Goal: Task Accomplishment & Management: Manage account settings

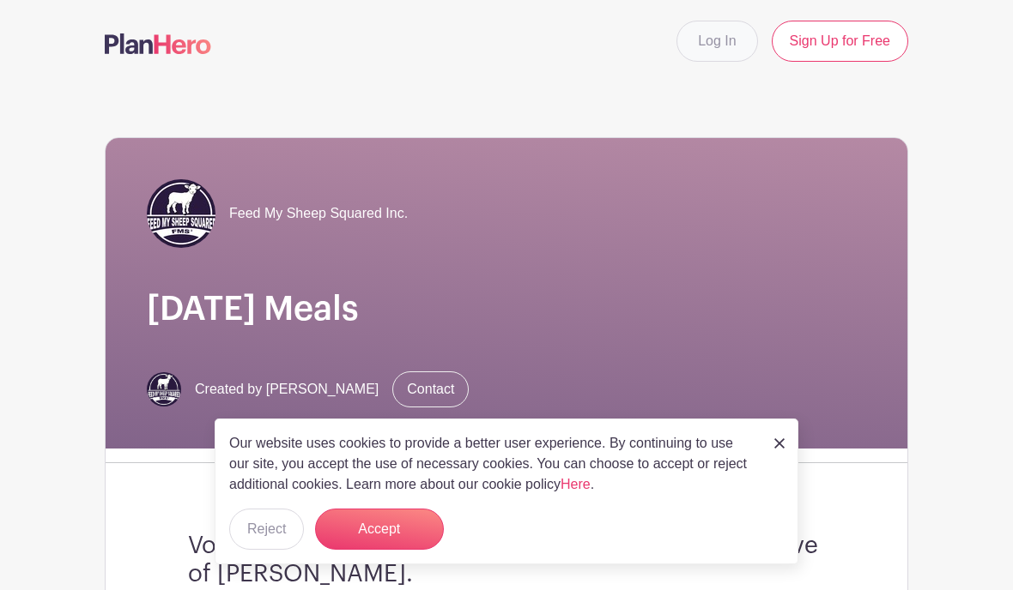
click at [717, 38] on link "Log In" at bounding box center [716, 41] width 81 height 41
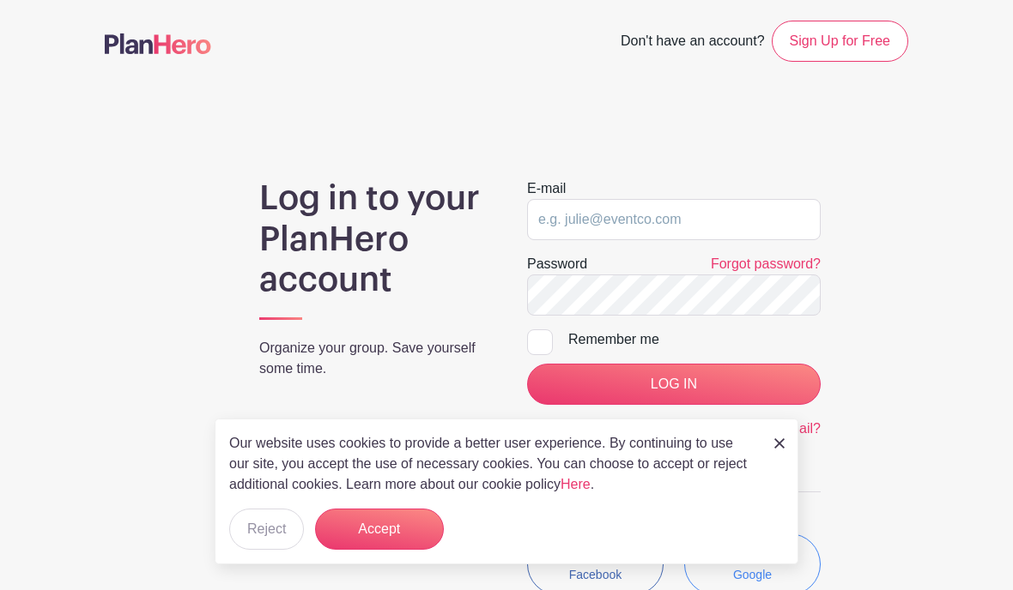
click at [747, 216] on input "email" at bounding box center [673, 219] width 293 height 41
type input "[PERSON_NAME][EMAIL_ADDRESS][DOMAIN_NAME]"
click at [538, 338] on input "Remember me" at bounding box center [532, 335] width 11 height 11
checkbox input "true"
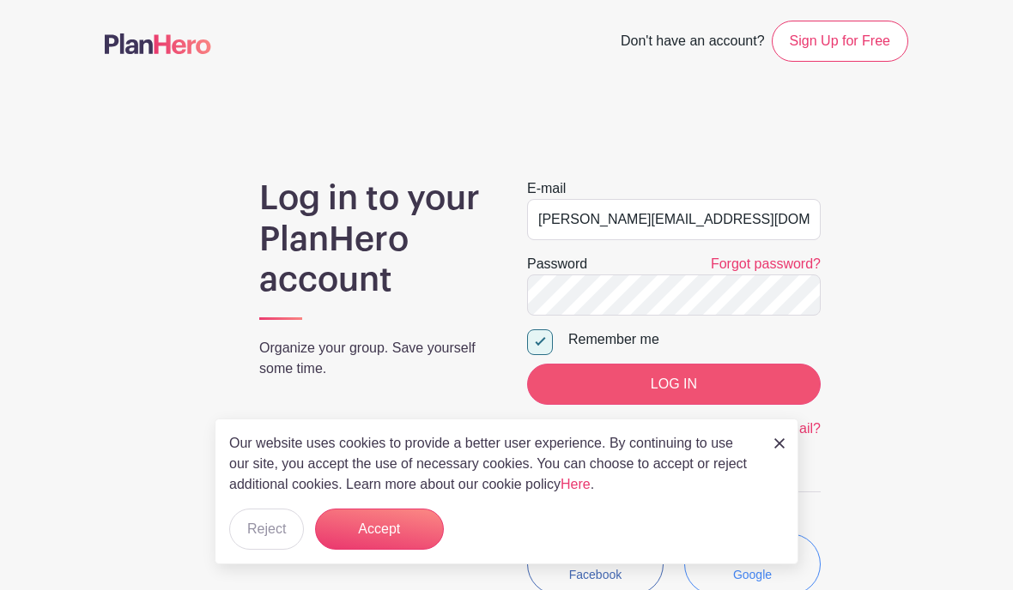
click at [583, 399] on input "LOG IN" at bounding box center [673, 384] width 293 height 41
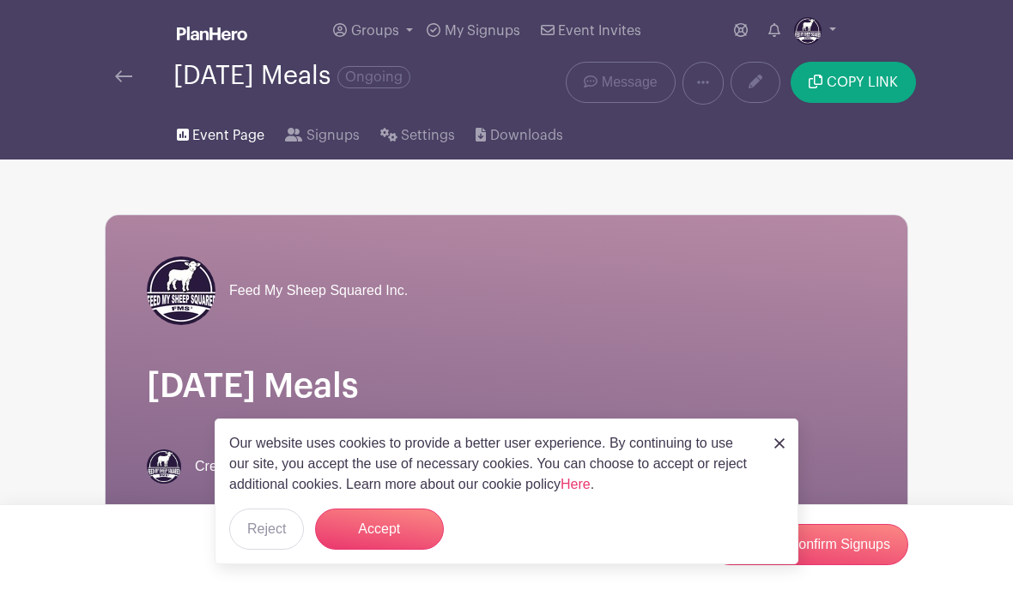
click at [218, 142] on span "Event Page" at bounding box center [228, 135] width 72 height 21
click at [386, 523] on button "Accept" at bounding box center [379, 529] width 129 height 41
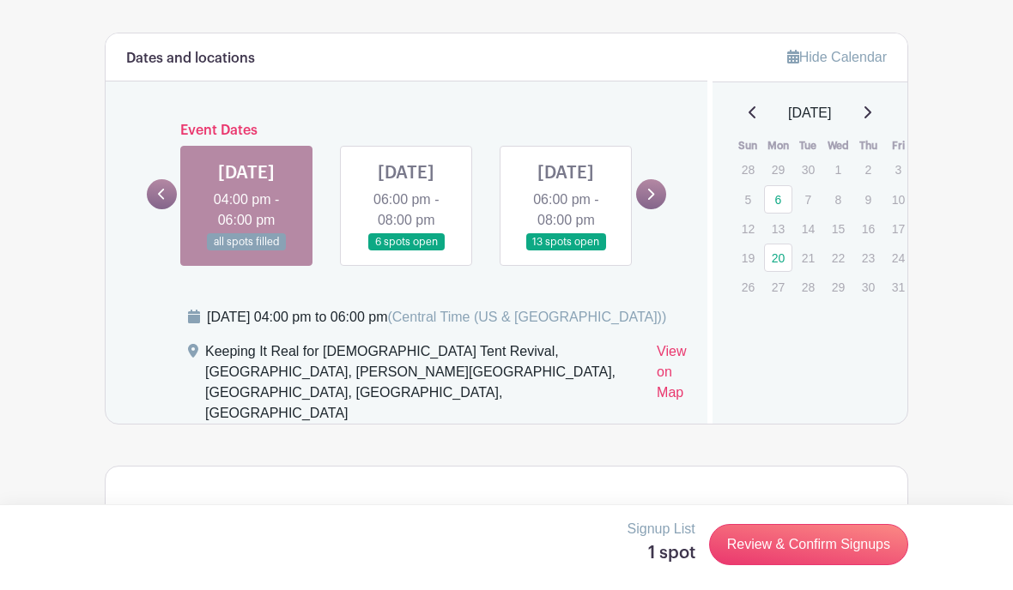
scroll to position [934, 0]
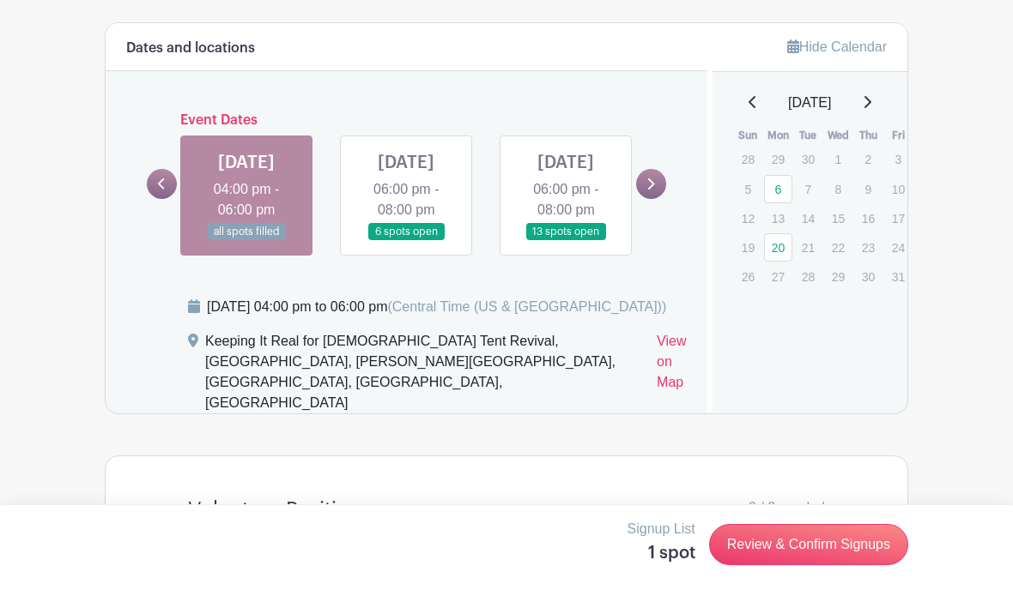
click at [406, 241] on link at bounding box center [406, 241] width 0 height 0
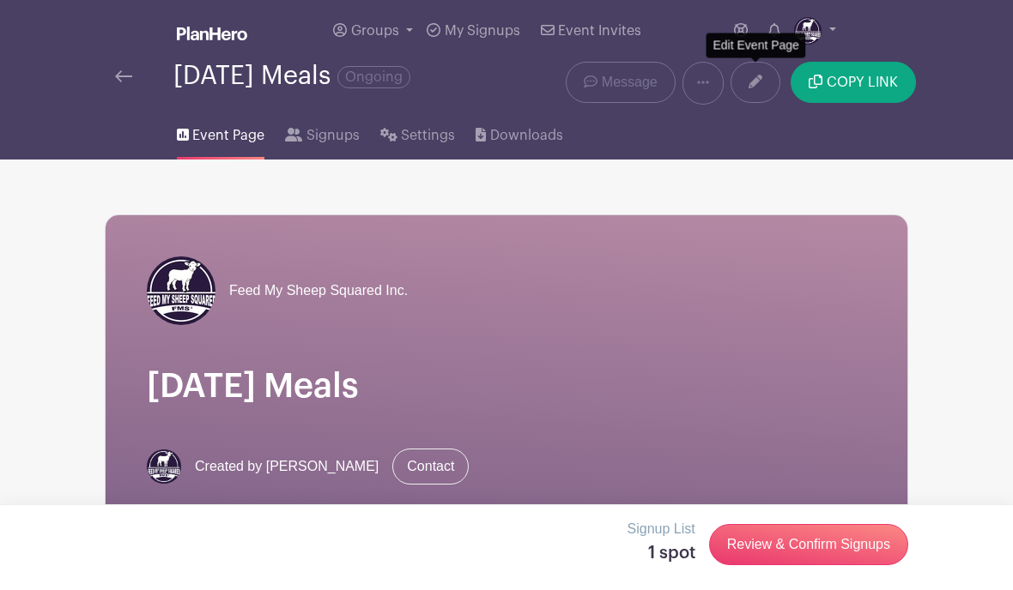
click at [755, 81] on icon at bounding box center [755, 82] width 14 height 14
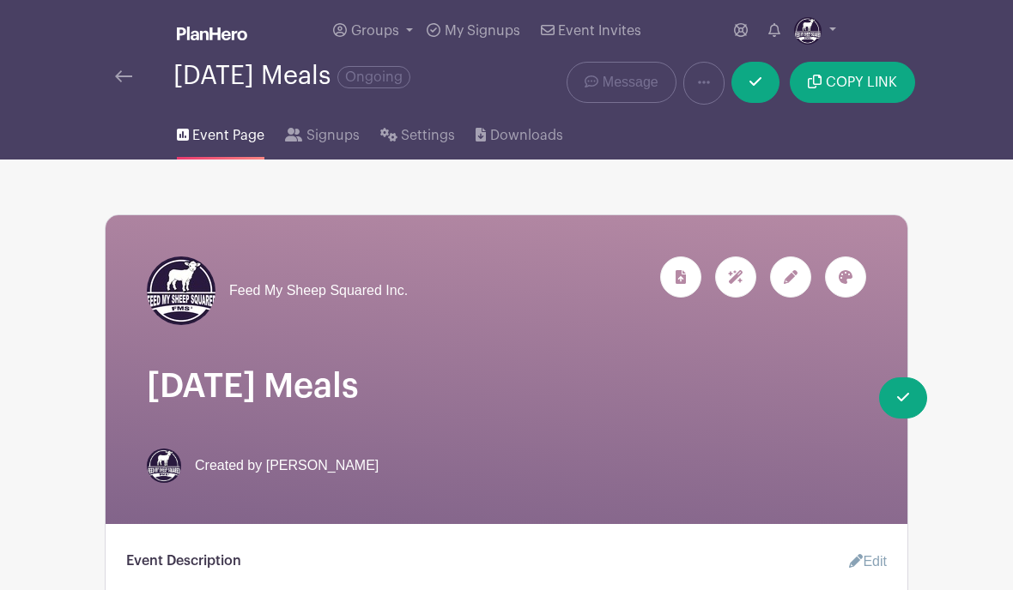
click at [802, 275] on div at bounding box center [790, 277] width 41 height 41
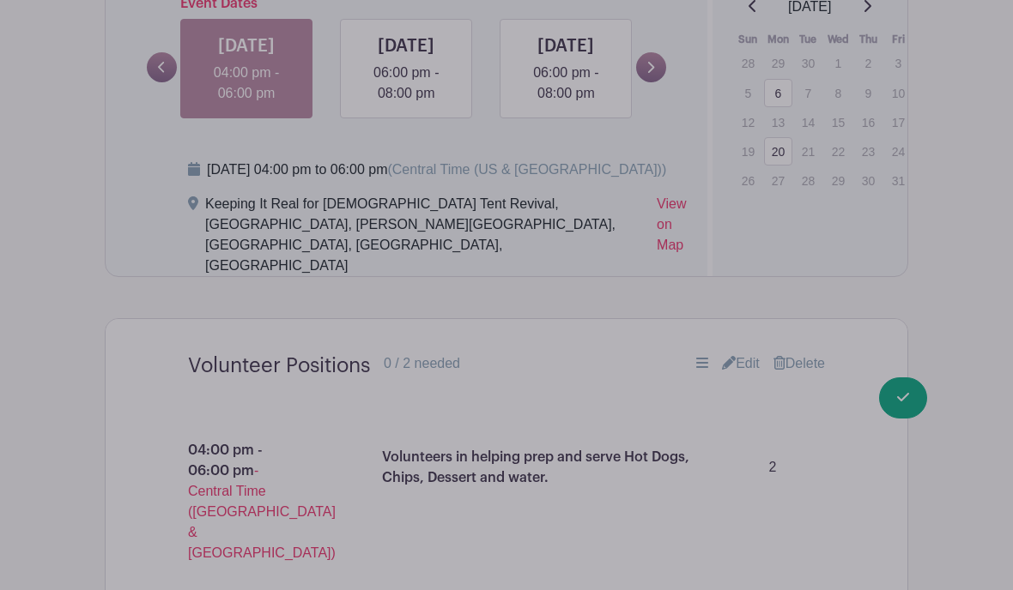
scroll to position [1511, 0]
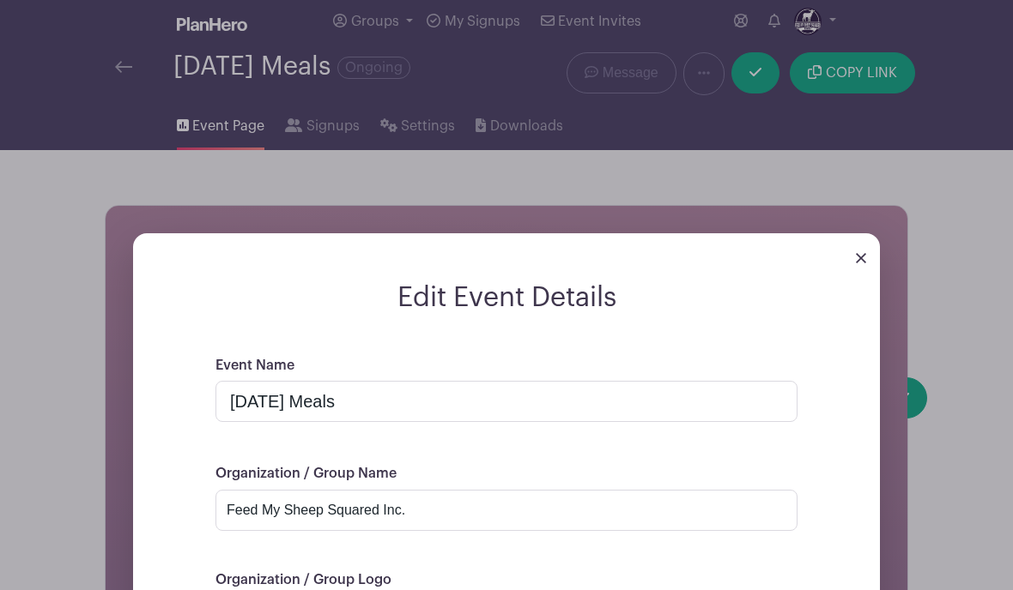
scroll to position [0, 0]
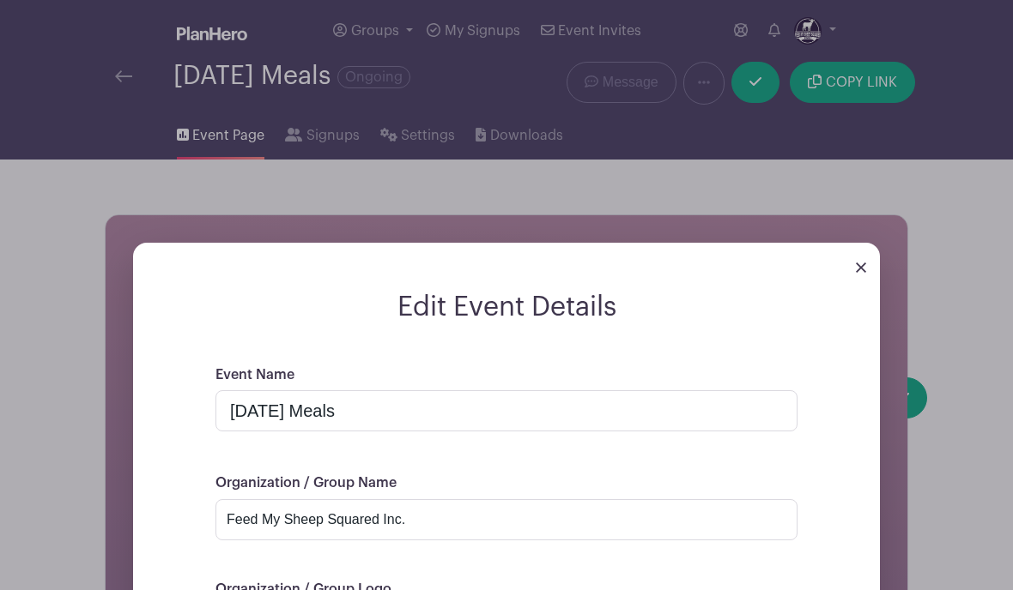
click at [759, 215] on div "Edit Event Details Event Name Monday Meals Organization / Group Name Feed My Sh…" at bounding box center [506, 563] width 801 height 696
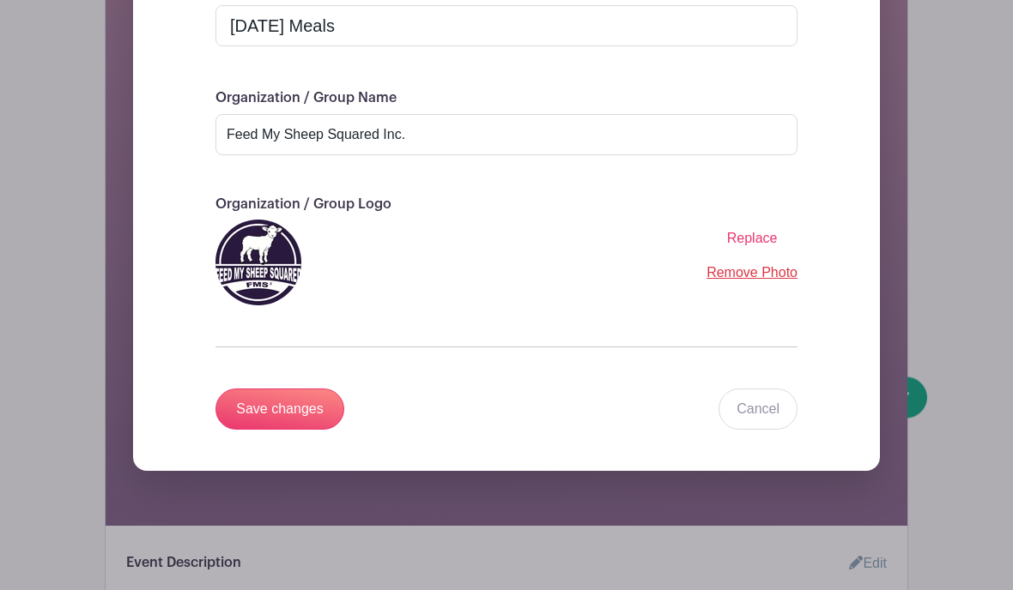
scroll to position [386, 0]
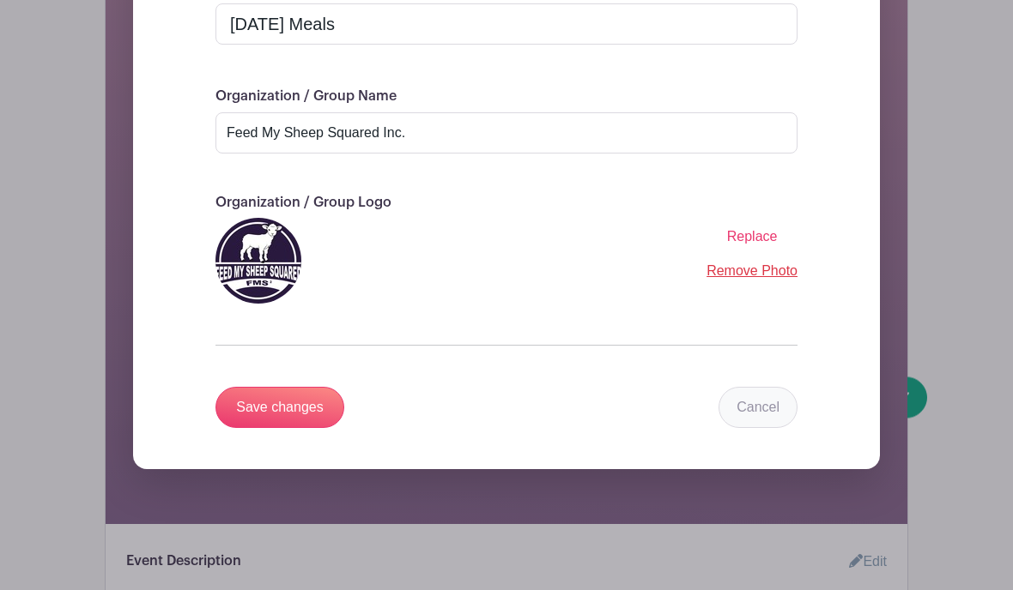
click at [759, 404] on link "Cancel" at bounding box center [757, 408] width 79 height 41
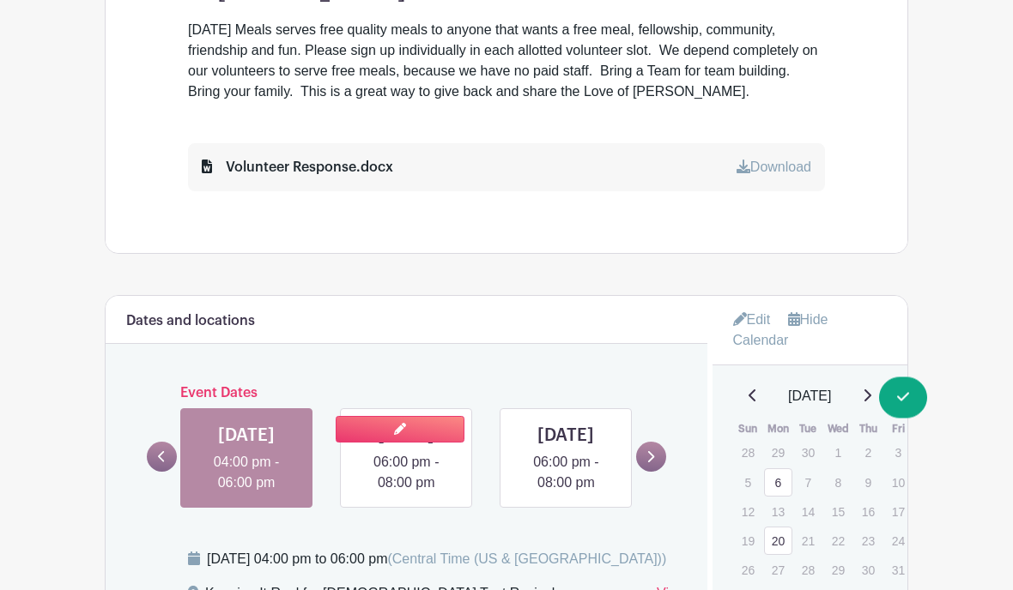
scroll to position [700, 0]
click at [406, 493] on link at bounding box center [406, 493] width 0 height 0
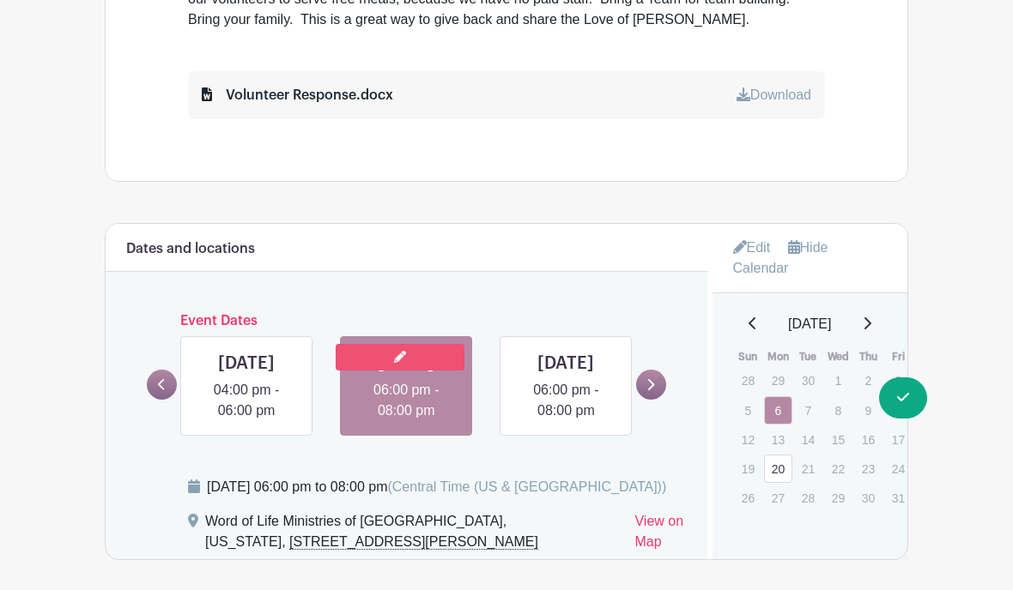
click at [386, 354] on link at bounding box center [400, 357] width 129 height 27
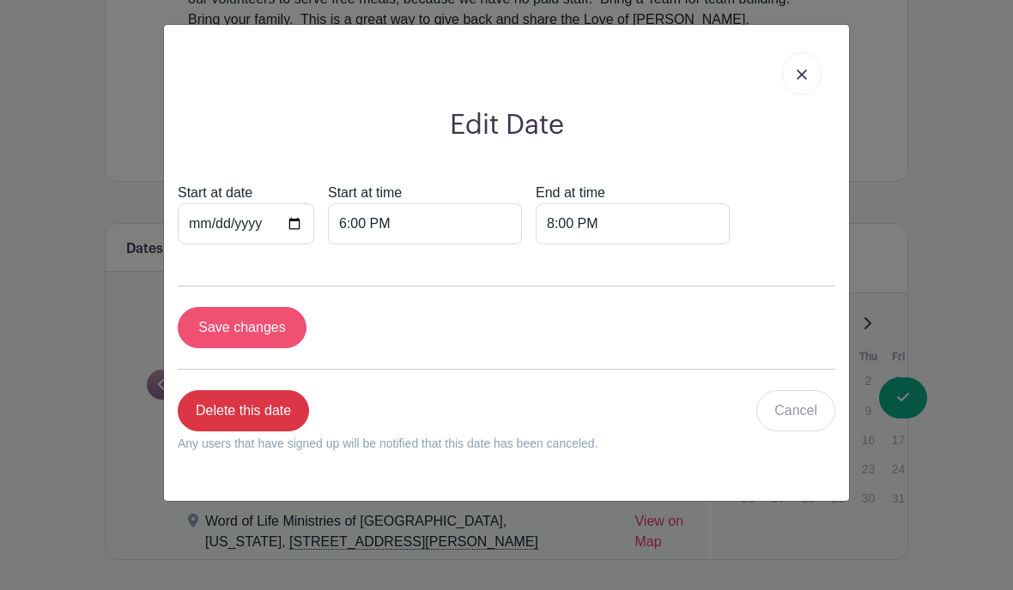
click at [239, 323] on input "Save changes" at bounding box center [242, 327] width 129 height 41
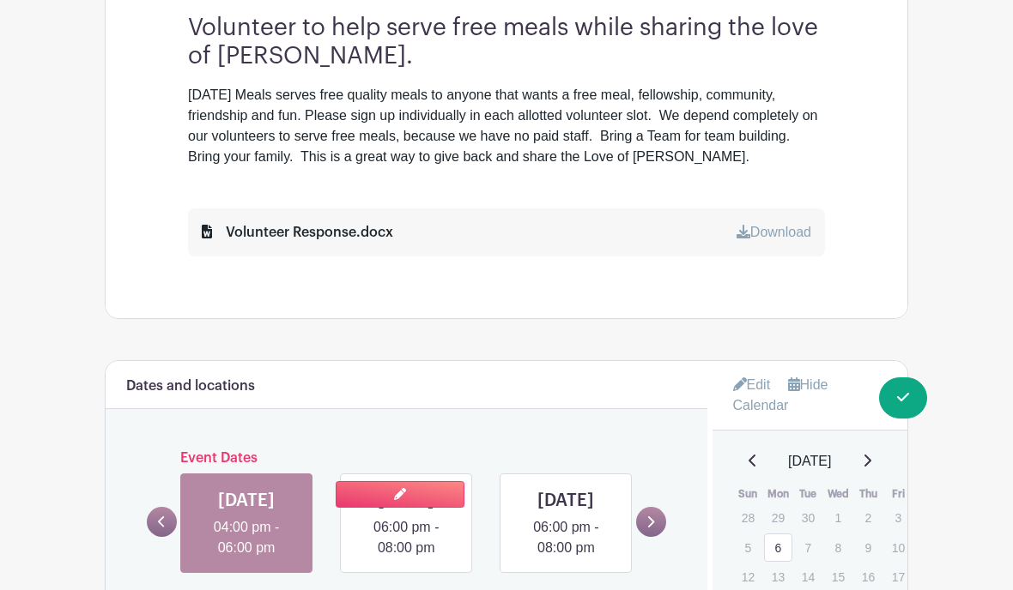
click at [406, 559] on link at bounding box center [406, 559] width 0 height 0
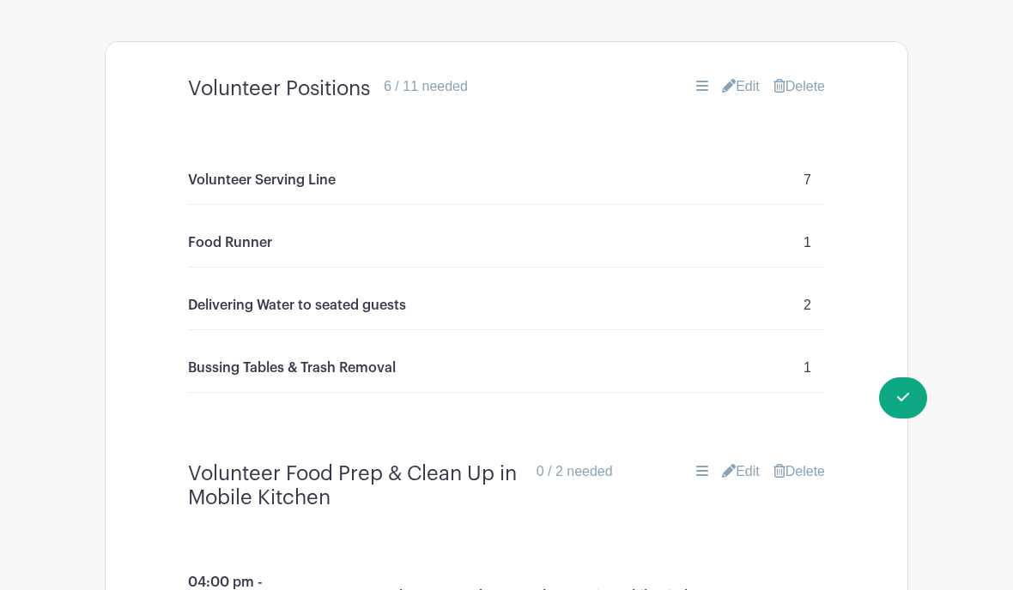
scroll to position [1306, 0]
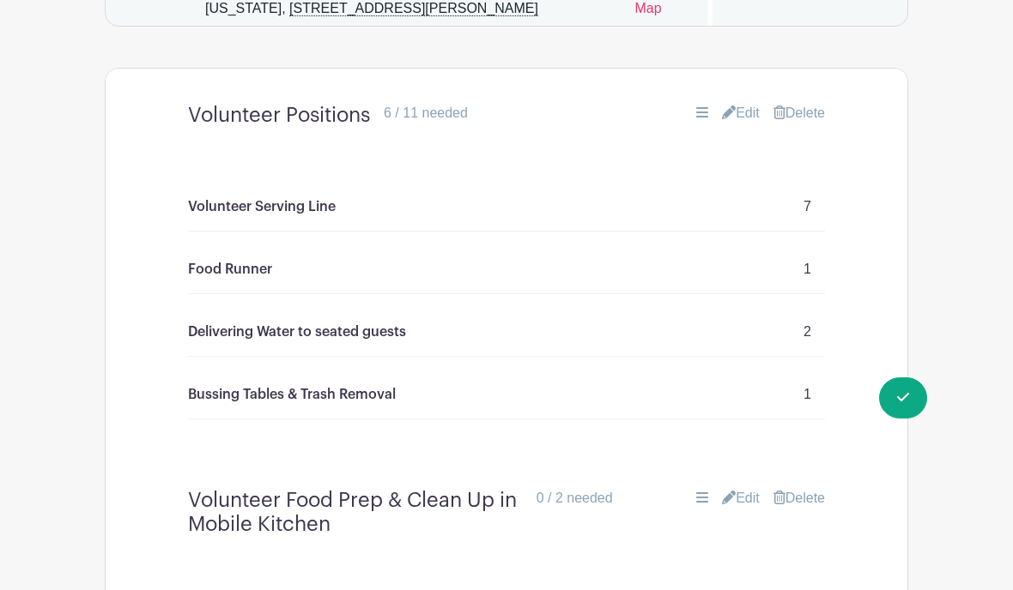
click at [735, 124] on link "Edit" at bounding box center [741, 113] width 38 height 21
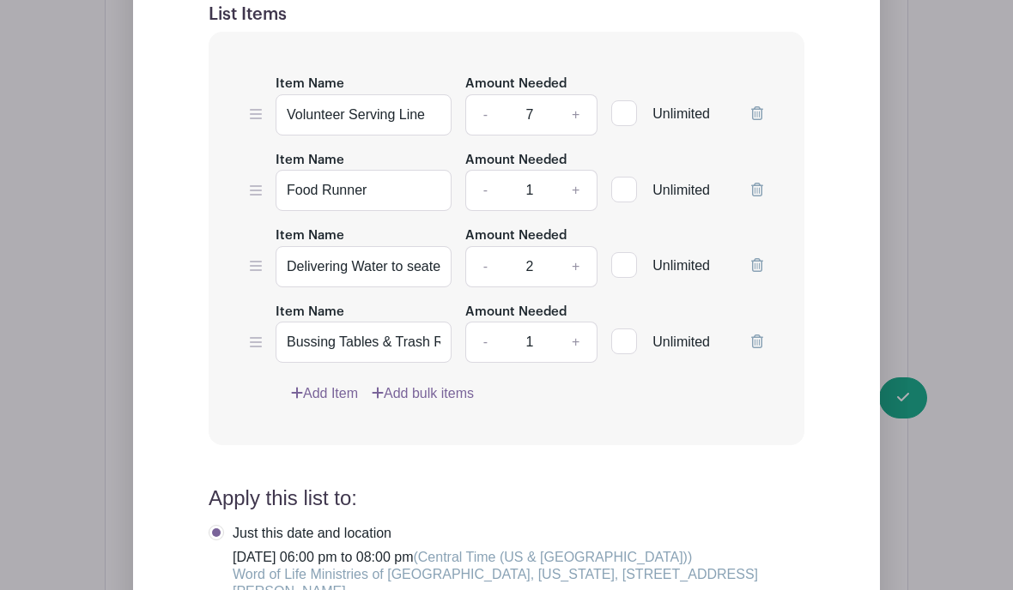
scroll to position [1729, 0]
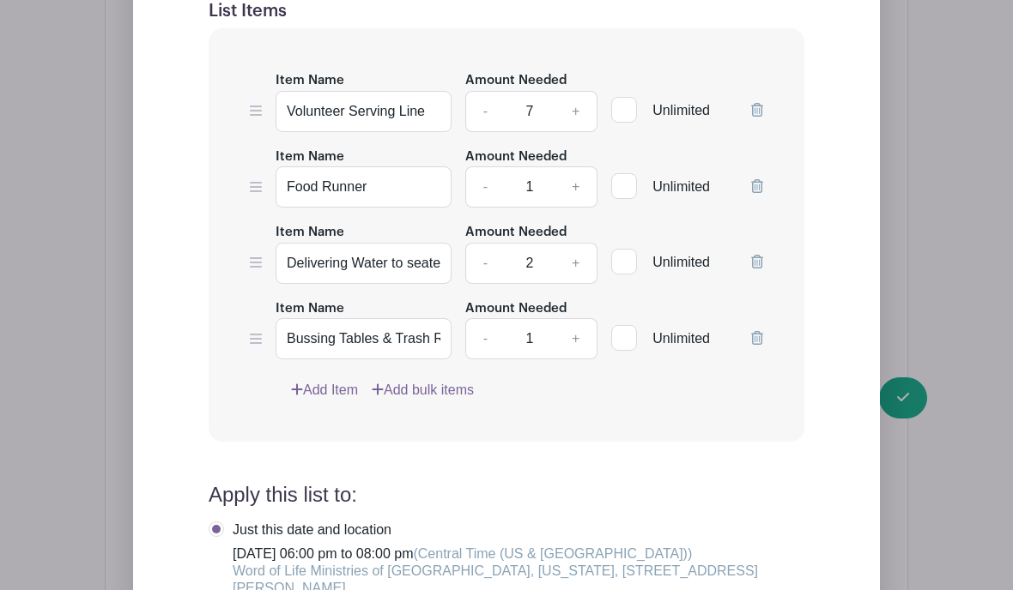
click at [329, 401] on link "Add Item" at bounding box center [324, 390] width 67 height 21
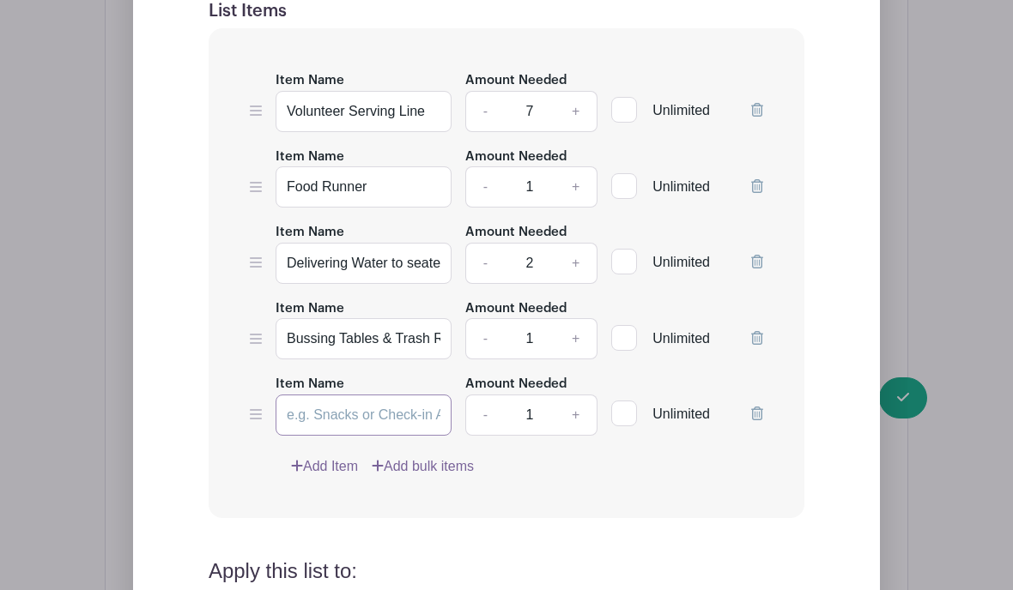
click at [305, 436] on input "Item Name" at bounding box center [363, 415] width 176 height 41
type input "Photographer"
click at [487, 133] on link "-" at bounding box center [484, 112] width 39 height 41
type input "6"
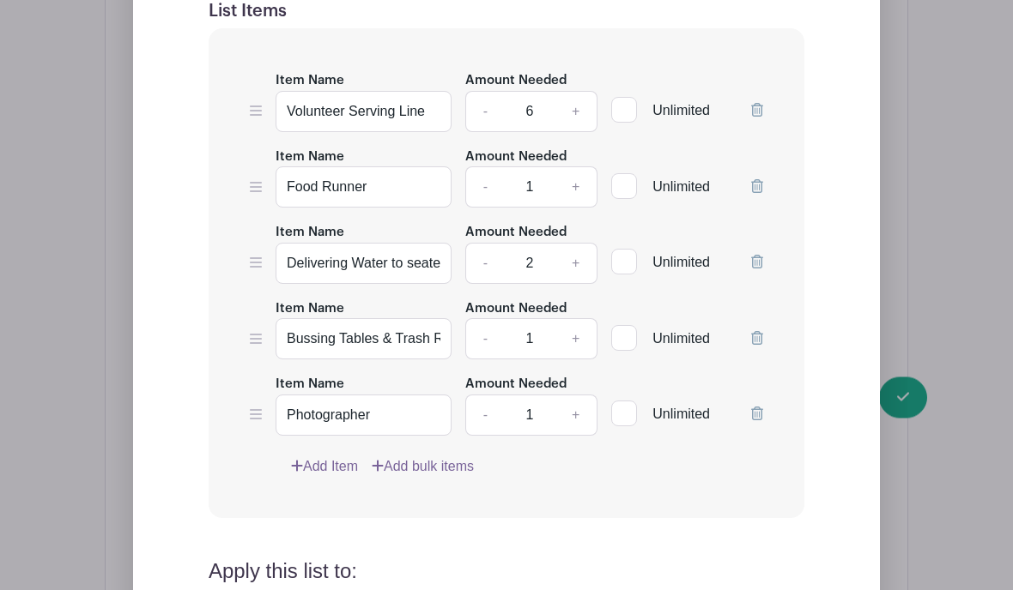
click at [326, 478] on link "Add Item" at bounding box center [324, 467] width 67 height 21
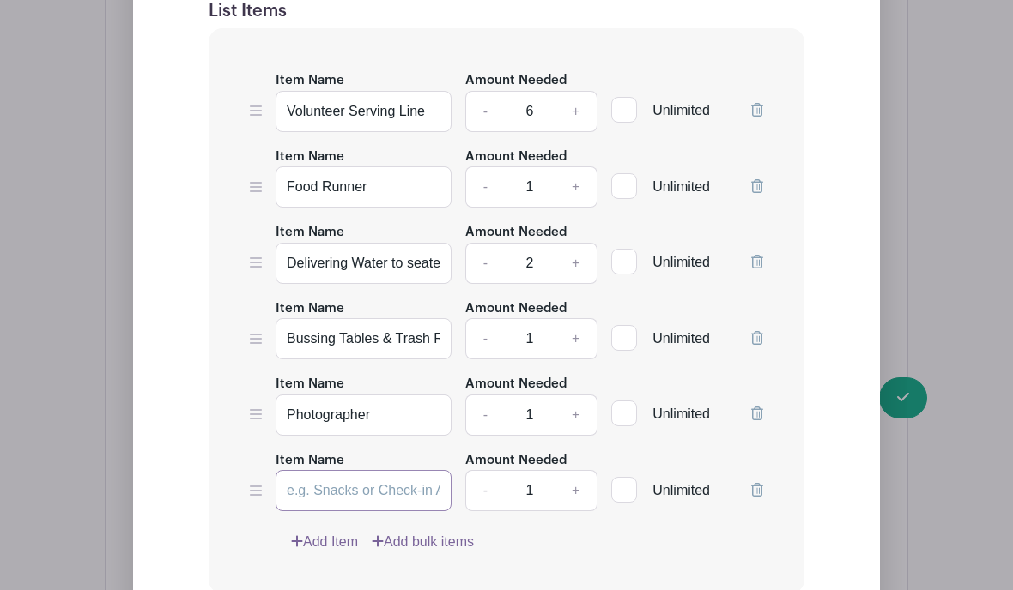
click at [316, 511] on input "Item Name" at bounding box center [363, 490] width 176 height 41
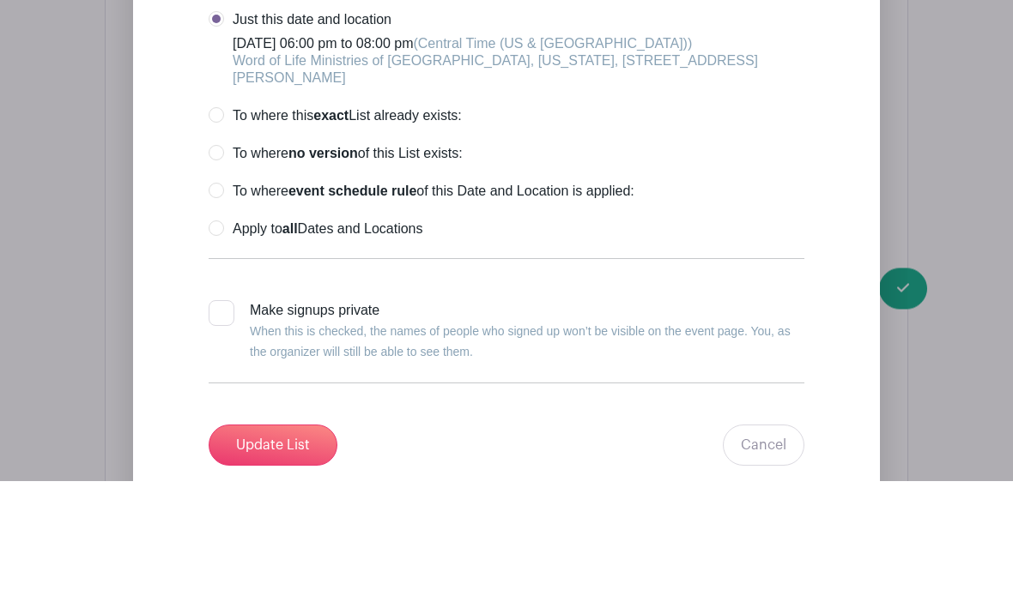
scroll to position [2293, 0]
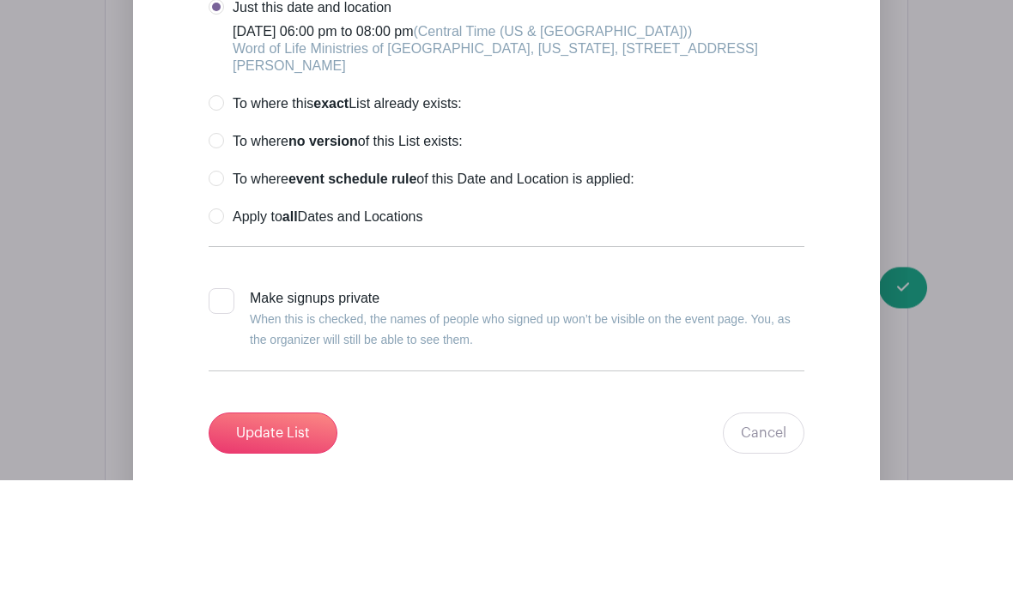
type input "Greeter / Name Tags"
click at [211, 319] on label "Apply to all Dates and Locations" at bounding box center [316, 327] width 214 height 17
radio input "true"
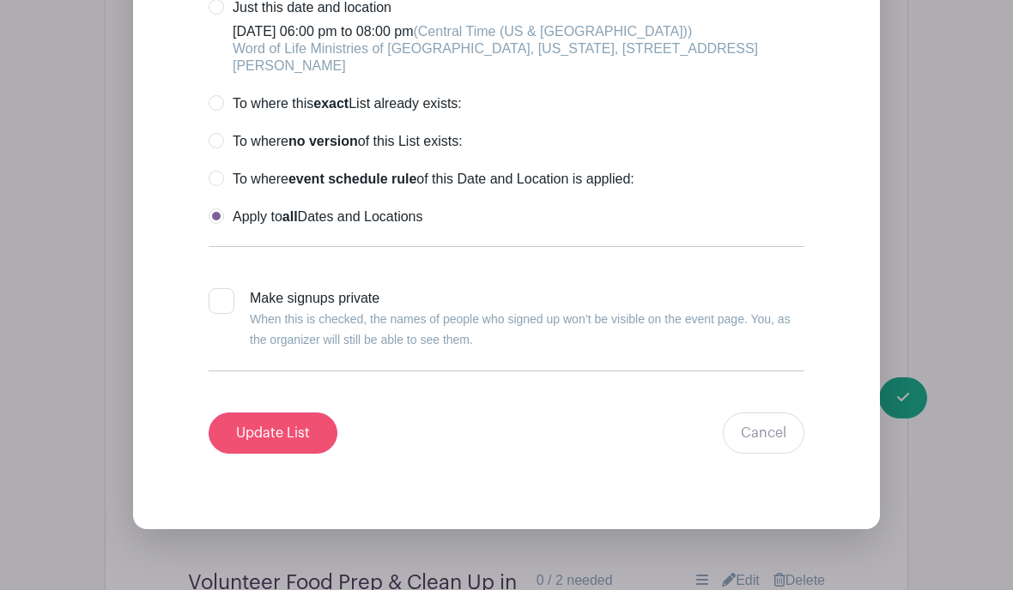
click at [249, 454] on input "Update List" at bounding box center [273, 433] width 129 height 41
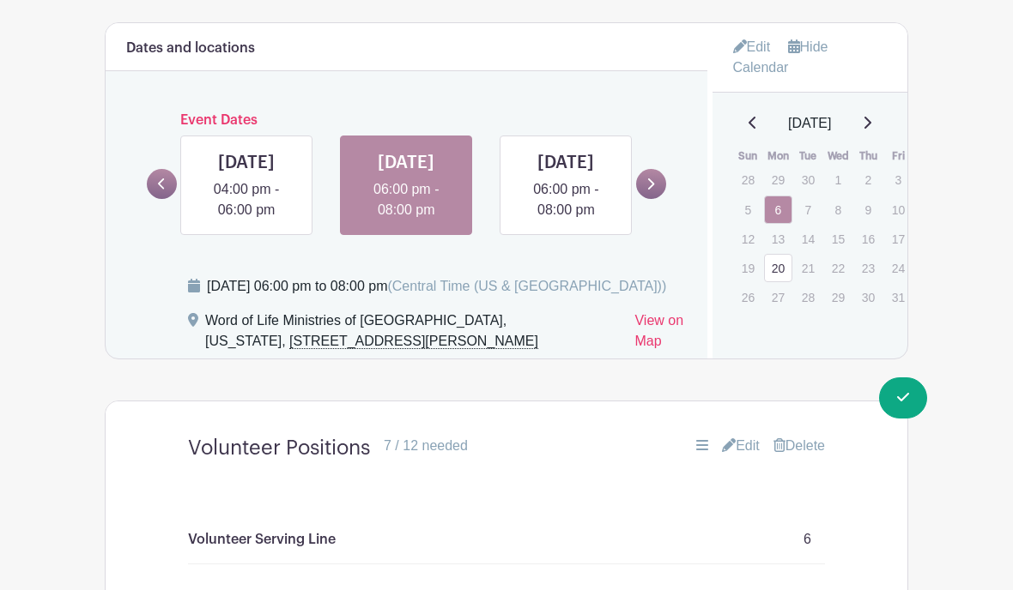
scroll to position [970, 0]
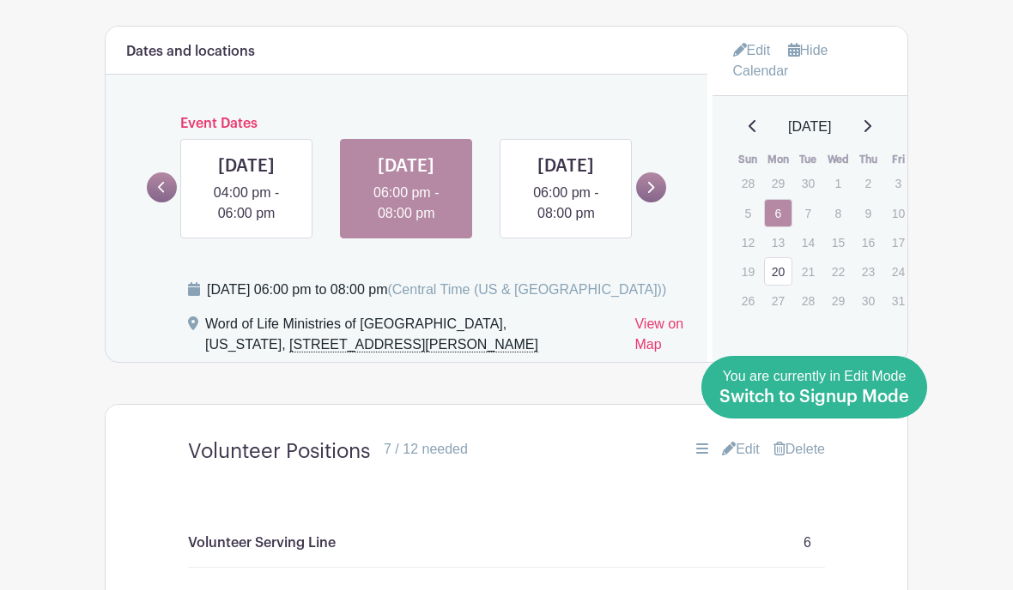
click at [909, 394] on link "Done Editing You are currently in Edit Mode Switch to Signup Mode" at bounding box center [814, 387] width 226 height 63
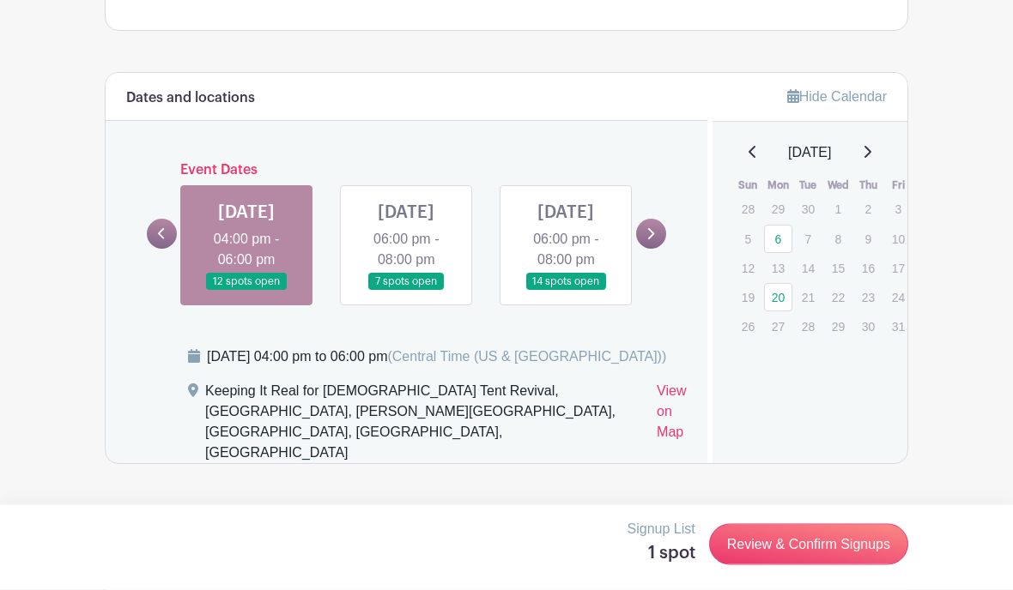
scroll to position [884, 0]
click at [246, 291] on link at bounding box center [246, 291] width 0 height 0
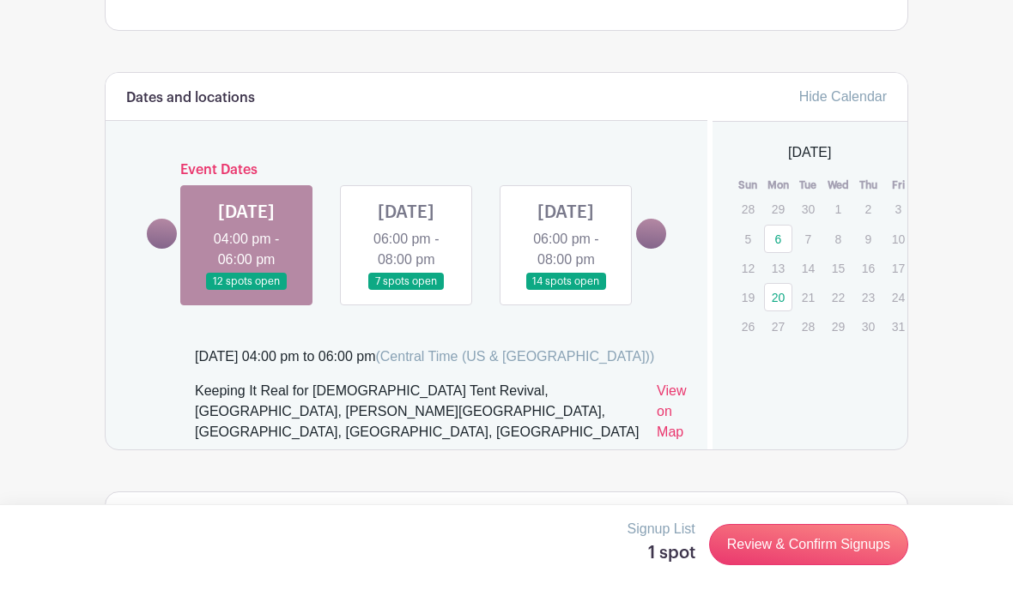
scroll to position [957, 0]
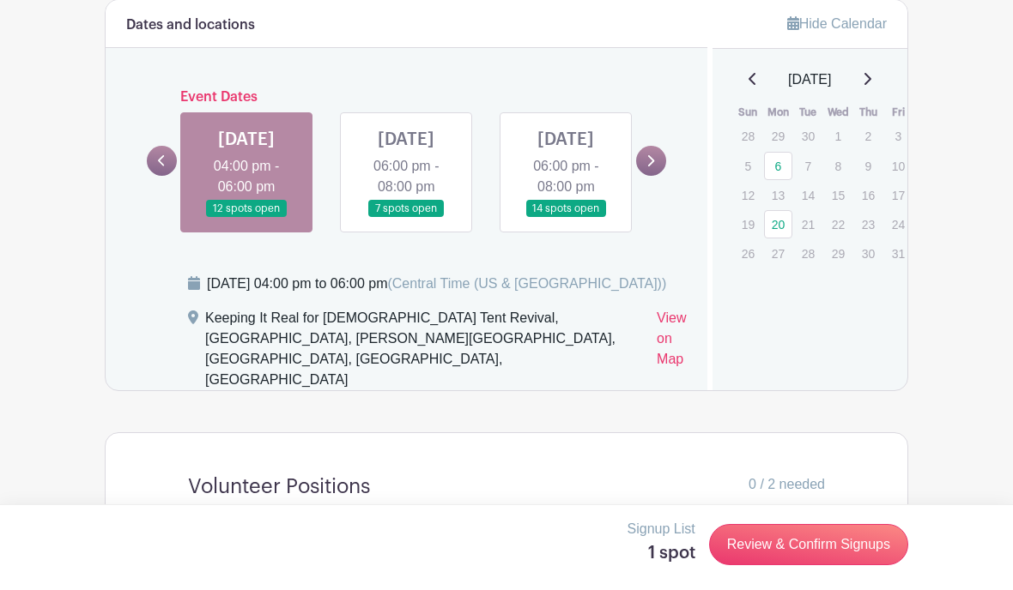
click at [246, 218] on link at bounding box center [246, 218] width 0 height 0
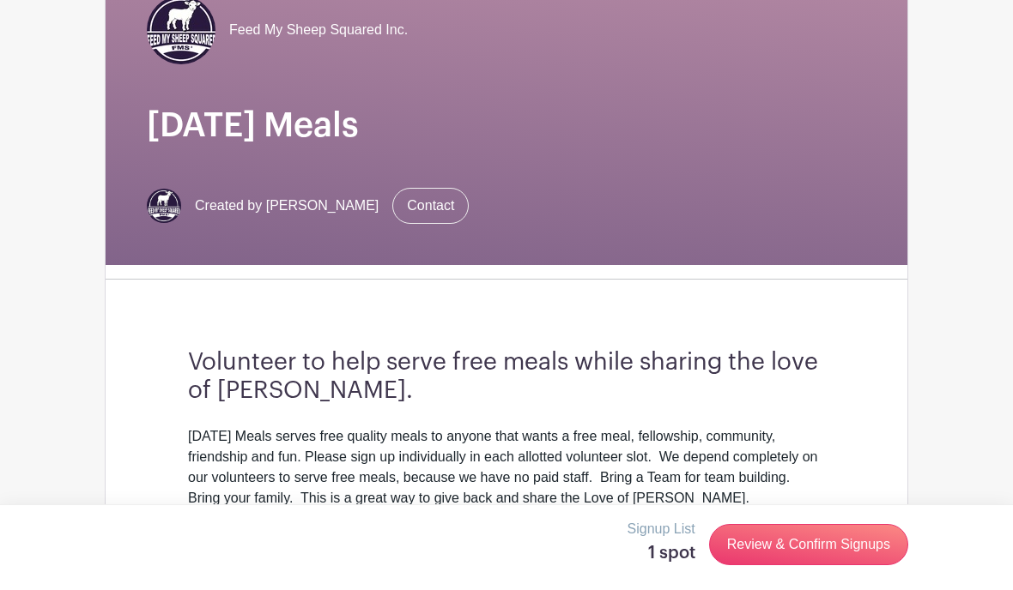
scroll to position [0, 0]
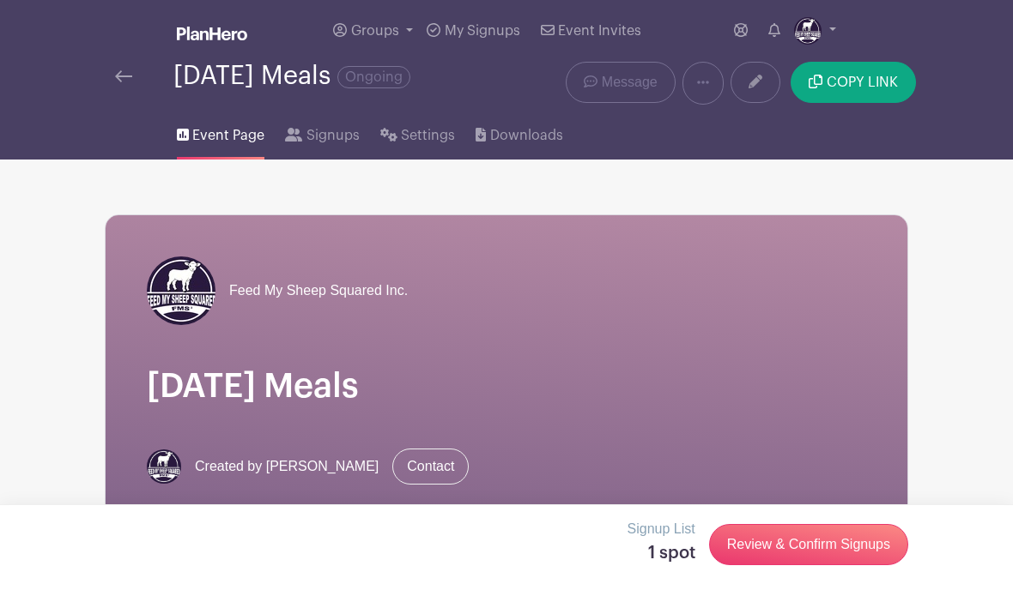
click at [755, 79] on icon at bounding box center [755, 82] width 14 height 14
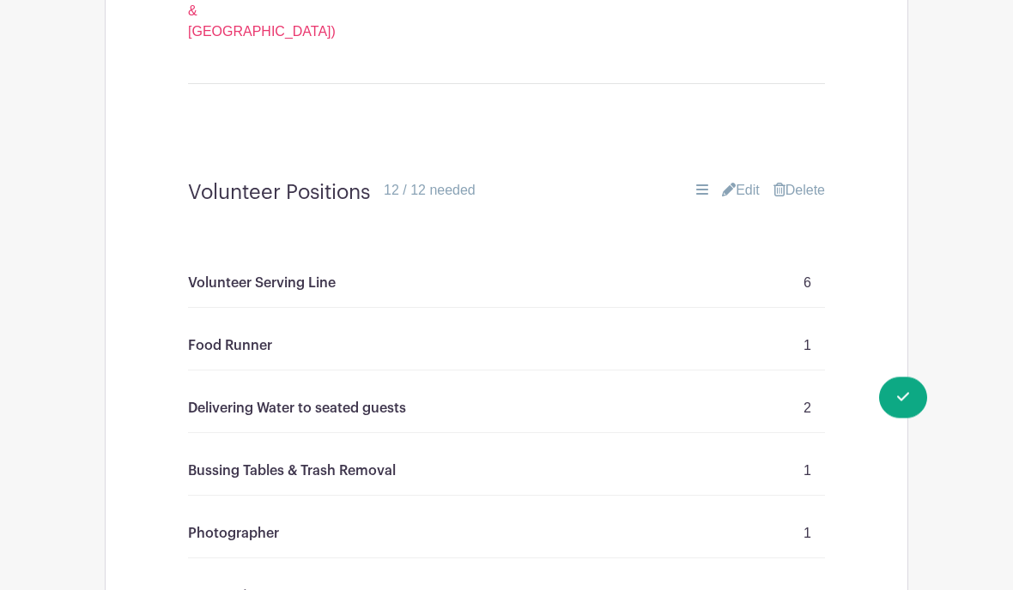
scroll to position [1611, 0]
click at [722, 183] on icon at bounding box center [729, 190] width 14 height 14
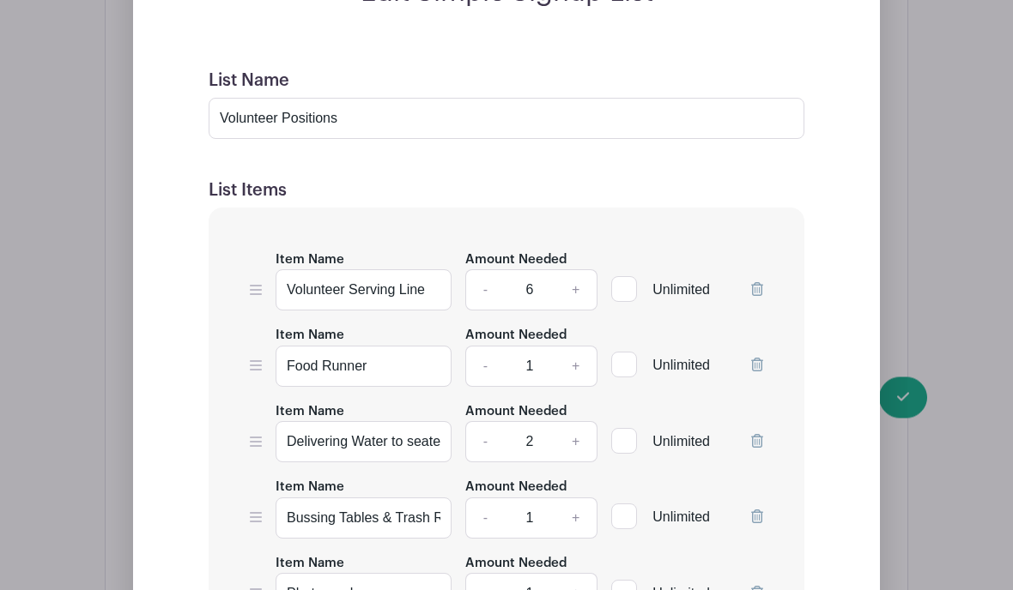
scroll to position [1934, 0]
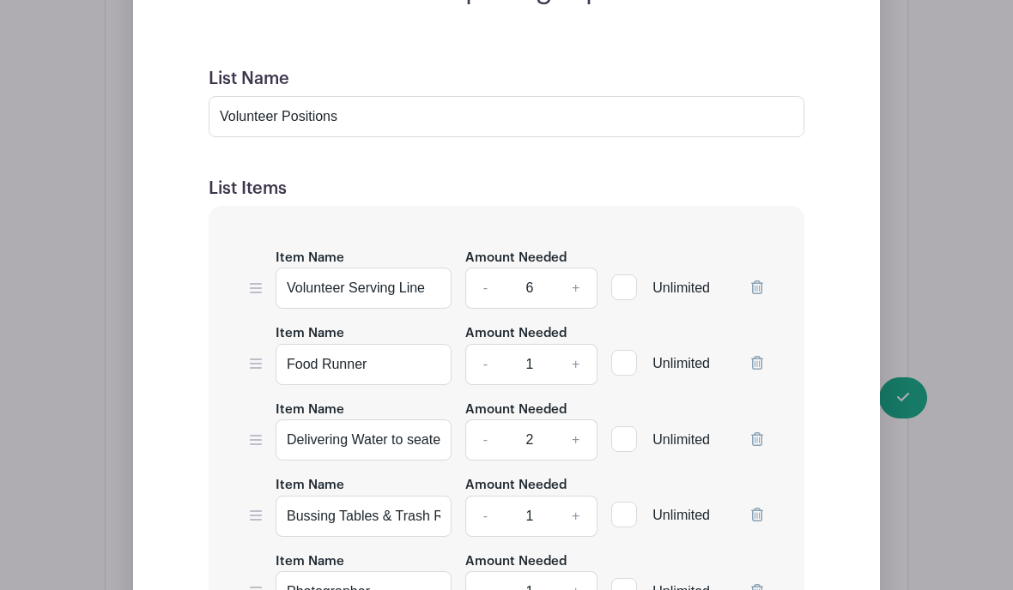
click at [754, 281] on icon at bounding box center [757, 288] width 12 height 14
click at [755, 284] on icon at bounding box center [757, 288] width 12 height 14
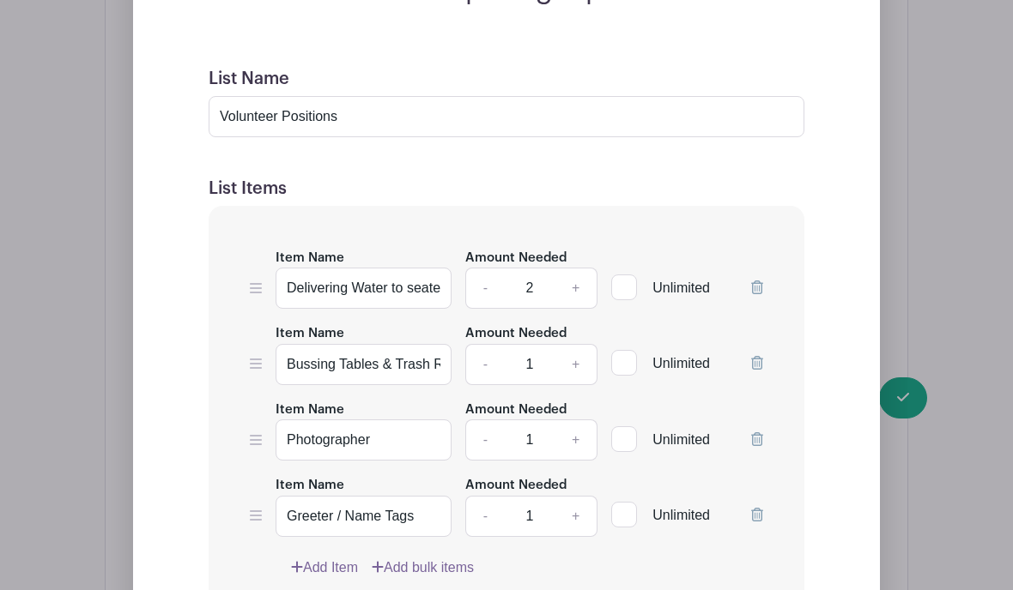
click at [759, 281] on icon at bounding box center [757, 288] width 12 height 14
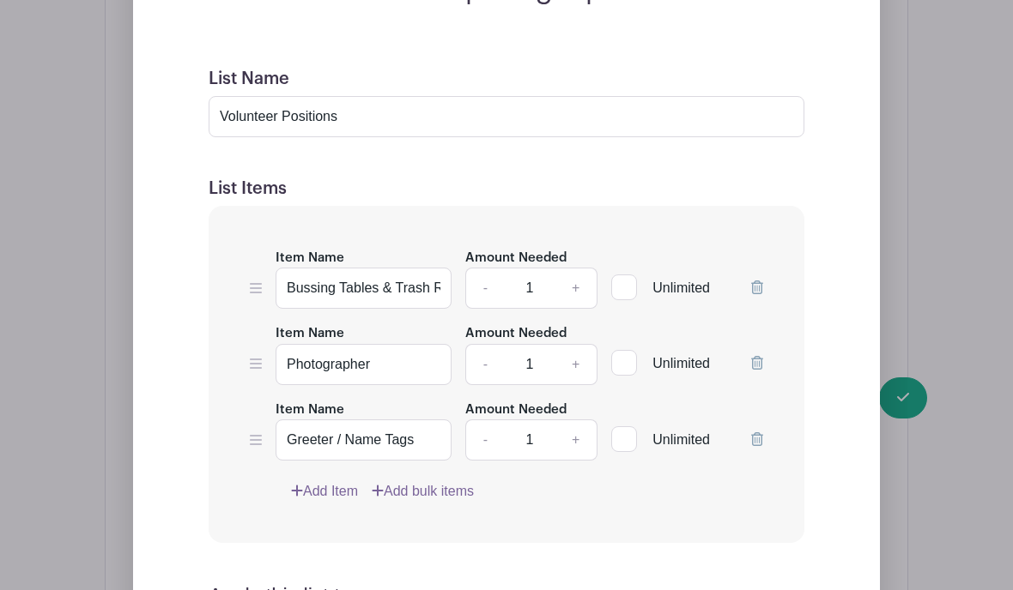
click at [753, 283] on icon at bounding box center [757, 288] width 12 height 14
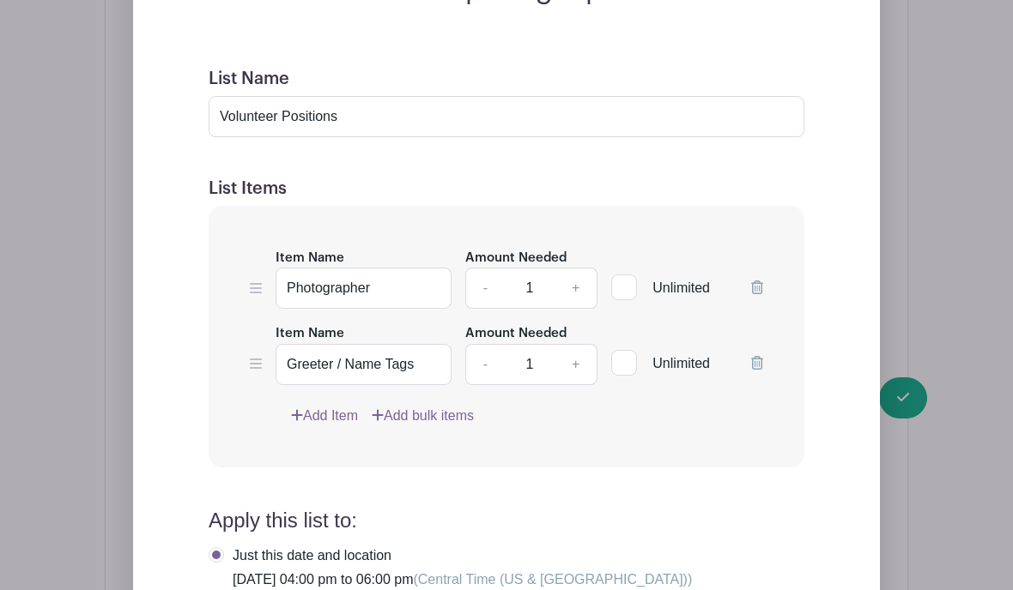
click at [751, 287] on icon at bounding box center [757, 288] width 12 height 14
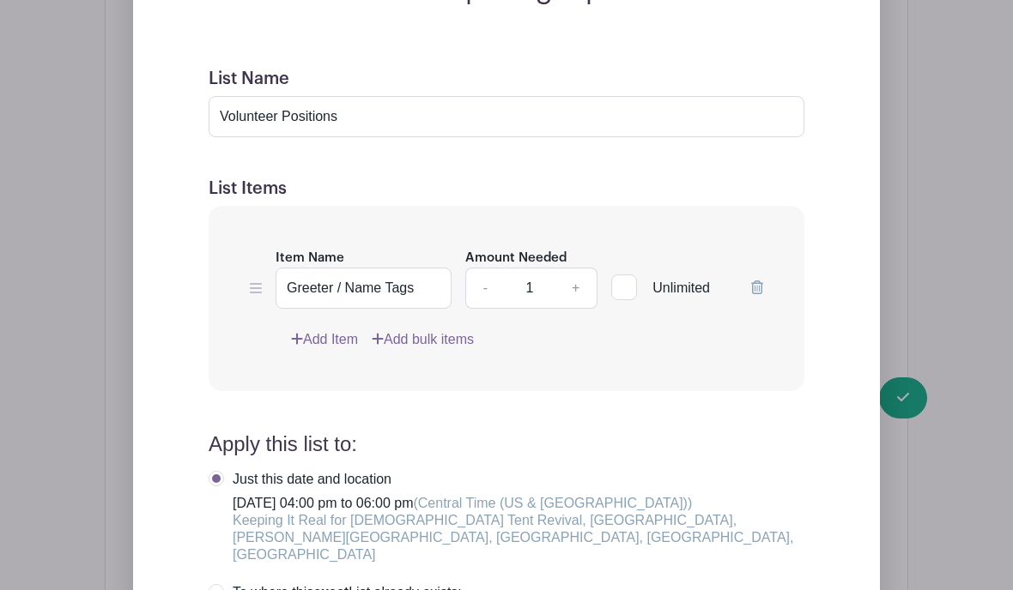
click at [756, 289] on link at bounding box center [757, 288] width 12 height 15
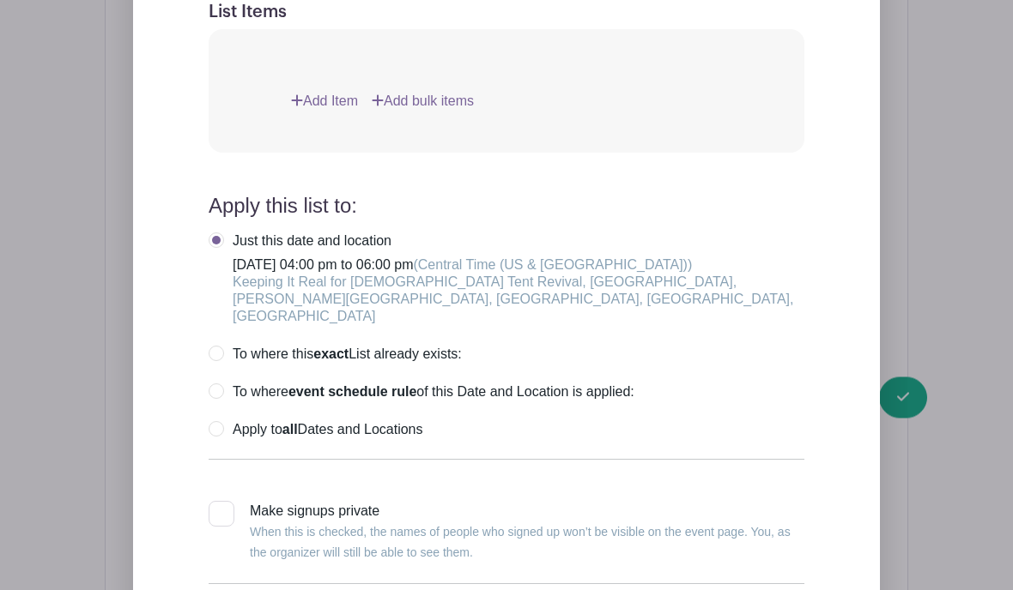
scroll to position [2111, 0]
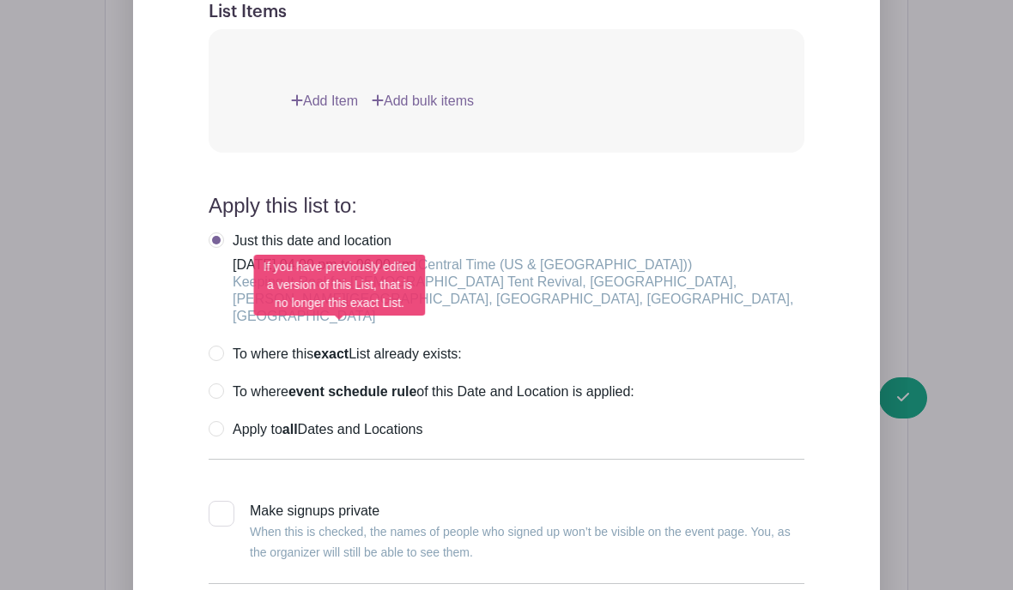
click at [218, 346] on label "To where this exact List already exists:" at bounding box center [335, 354] width 253 height 17
radio input "true"
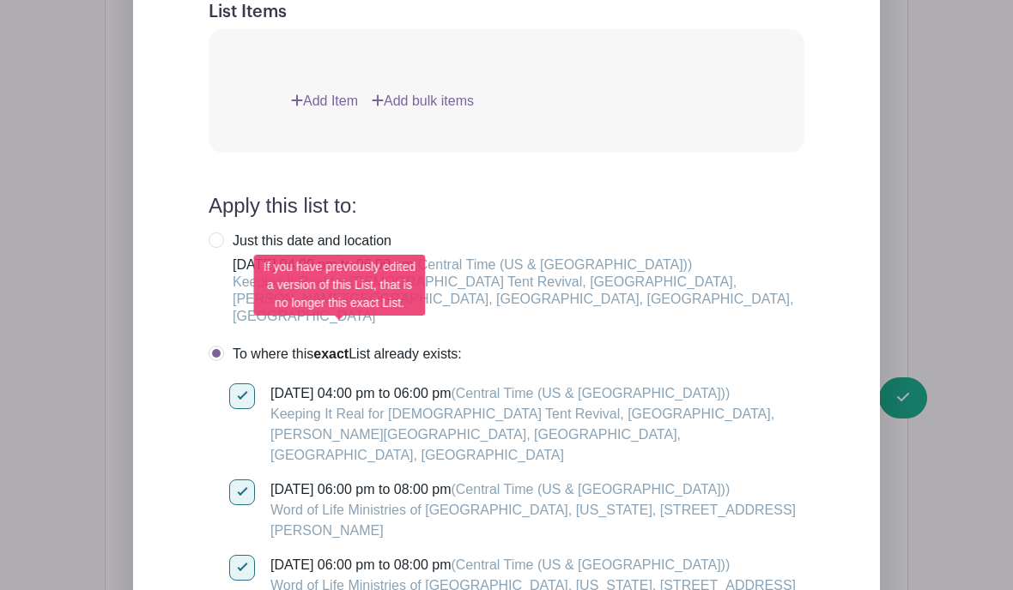
click at [233, 480] on input "Monday, October 06, 2025 at 06:00 pm to 08:00 pm (Central Time (US & Canada)) W…" at bounding box center [234, 485] width 11 height 11
checkbox input "false"
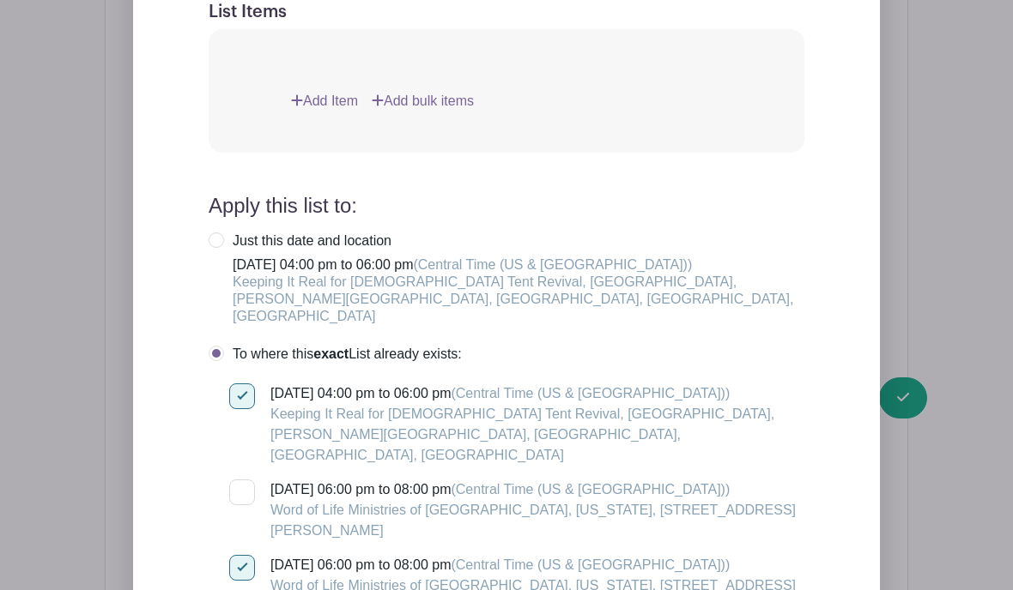
click at [239, 555] on input "Monday, October 20, 2025 at 06:00 pm to 08:00 pm (Central Time (US & Canada)) W…" at bounding box center [234, 560] width 11 height 11
checkbox input "false"
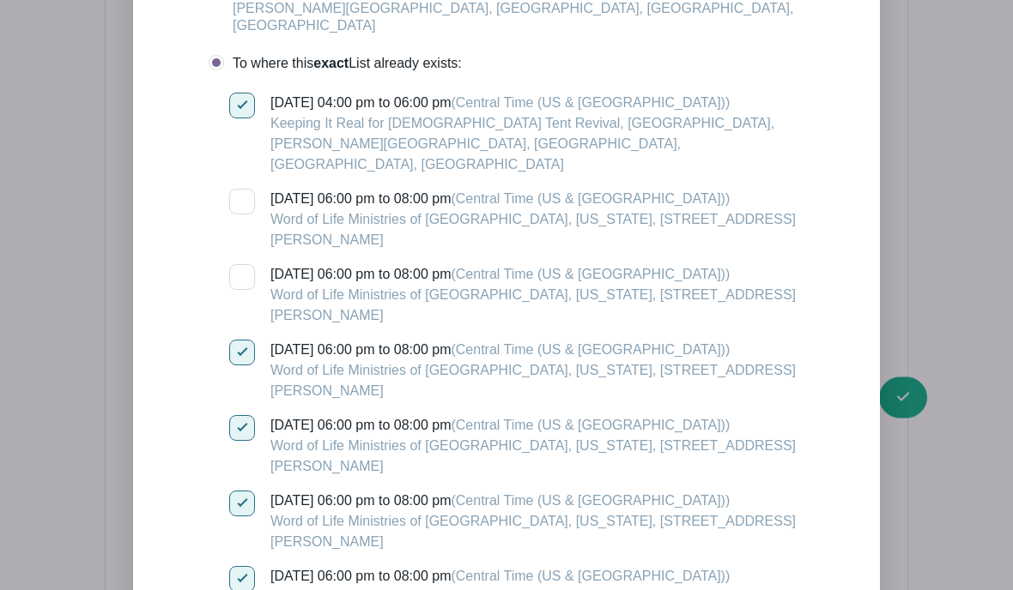
scroll to position [2406, 0]
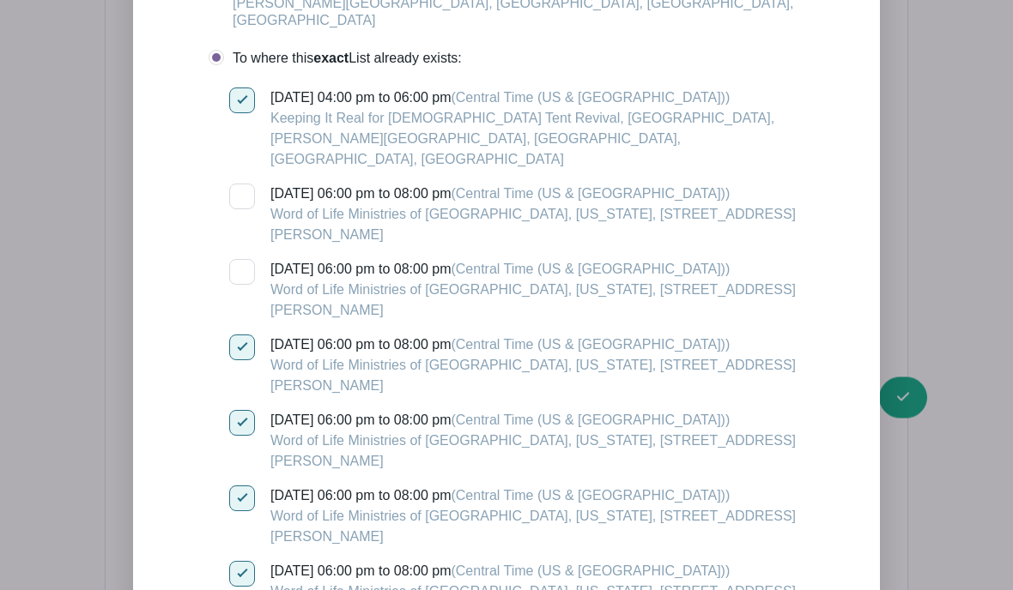
click at [240, 336] on input "Monday, November 03, 2025 at 06:00 pm to 08:00 pm (Central Time (US & Canada)) …" at bounding box center [234, 341] width 11 height 11
checkbox input "false"
click at [232, 410] on input "Monday, November 17, 2025 at 06:00 pm to 08:00 pm (Central Time (US & Canada)) …" at bounding box center [234, 415] width 11 height 11
checkbox input "false"
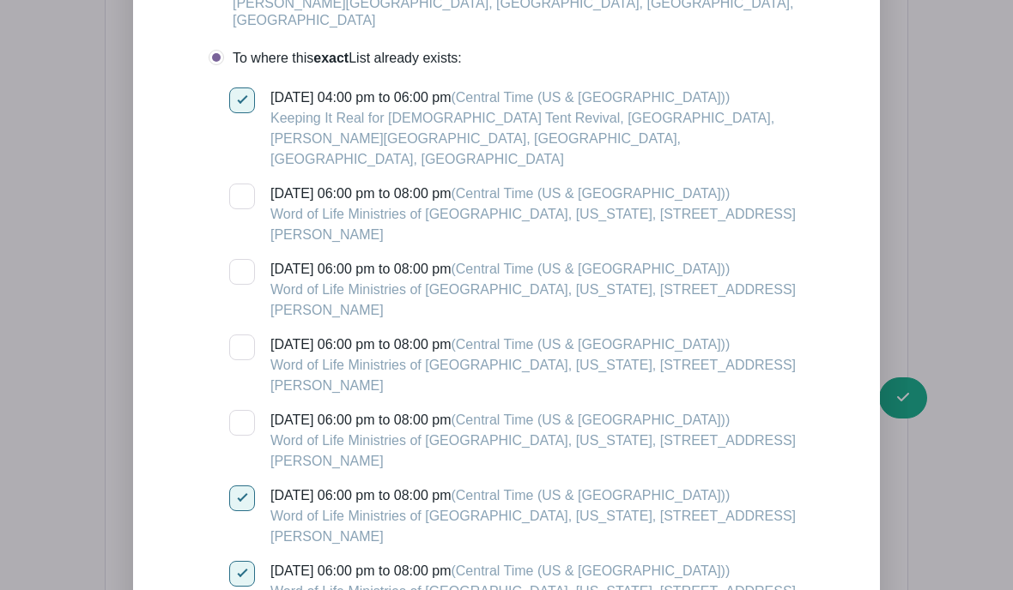
click at [235, 486] on div at bounding box center [242, 499] width 26 height 26
click at [235, 486] on input "Monday, December 01, 2025 at 06:00 pm to 08:00 pm (Central Time (US & Canada)) …" at bounding box center [234, 491] width 11 height 11
checkbox input "false"
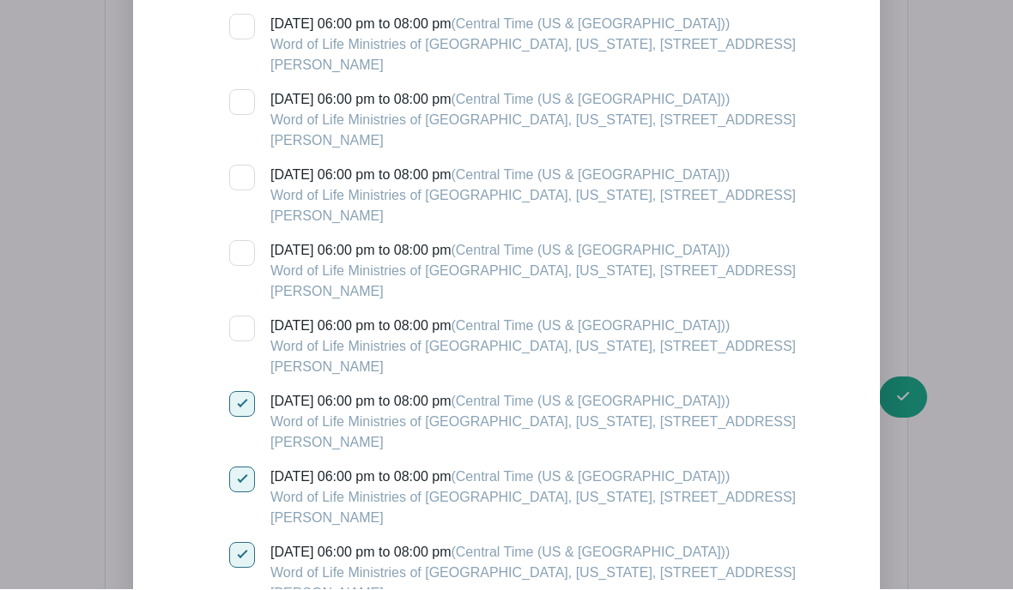
click at [239, 392] on input "Monday, December 15, 2025 at 06:00 pm to 08:00 pm (Central Time (US & Canada)) …" at bounding box center [234, 397] width 11 height 11
checkbox input "false"
click at [230, 467] on input "Monday, December 29, 2025 at 06:00 pm to 08:00 pm (Central Time (US & Canada)) …" at bounding box center [234, 472] width 11 height 11
checkbox input "false"
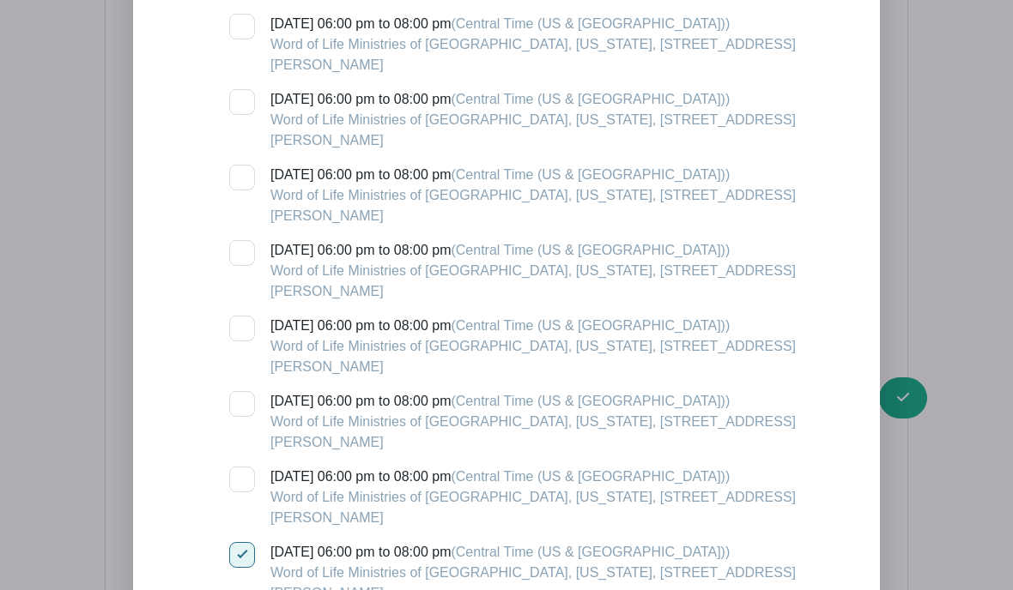
click at [233, 542] on input "Monday, January 12, 2026 at 06:00 pm to 08:00 pm (Central Time (US & Canada)) W…" at bounding box center [234, 547] width 11 height 11
checkbox input "false"
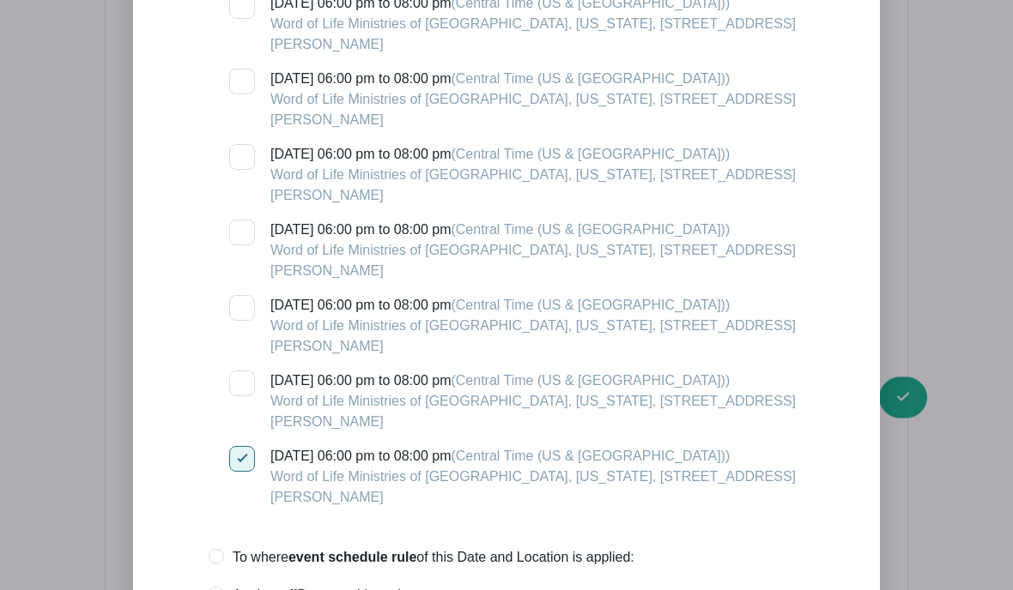
click at [243, 447] on div at bounding box center [242, 460] width 26 height 26
click at [240, 447] on input "Monday, January 26, 2026 at 06:00 pm to 08:00 pm (Central Time (US & Canada)) W…" at bounding box center [234, 452] width 11 height 11
checkbox input "false"
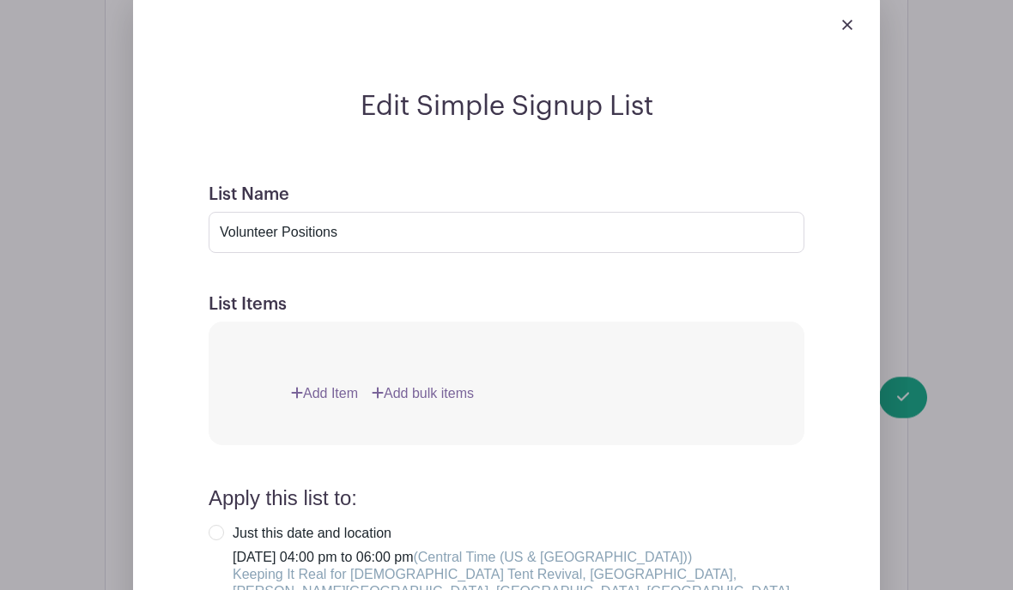
scroll to position [1818, 0]
click at [325, 384] on link "Add Item" at bounding box center [324, 394] width 67 height 21
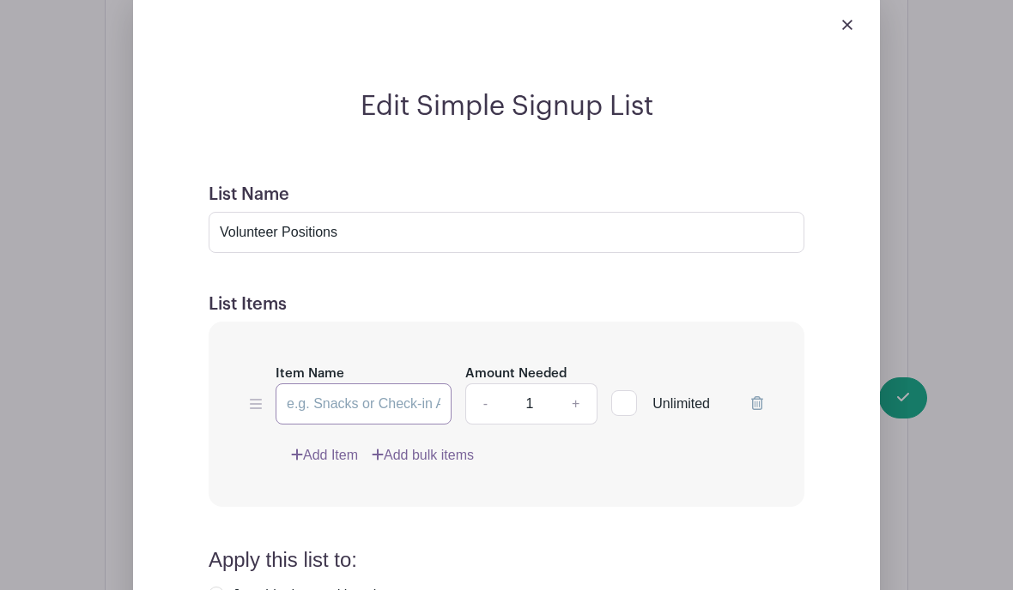
click at [330, 390] on input "Item Name" at bounding box center [363, 404] width 176 height 41
type input "Food Prep"
click at [571, 403] on link "+" at bounding box center [575, 404] width 43 height 41
type input "2"
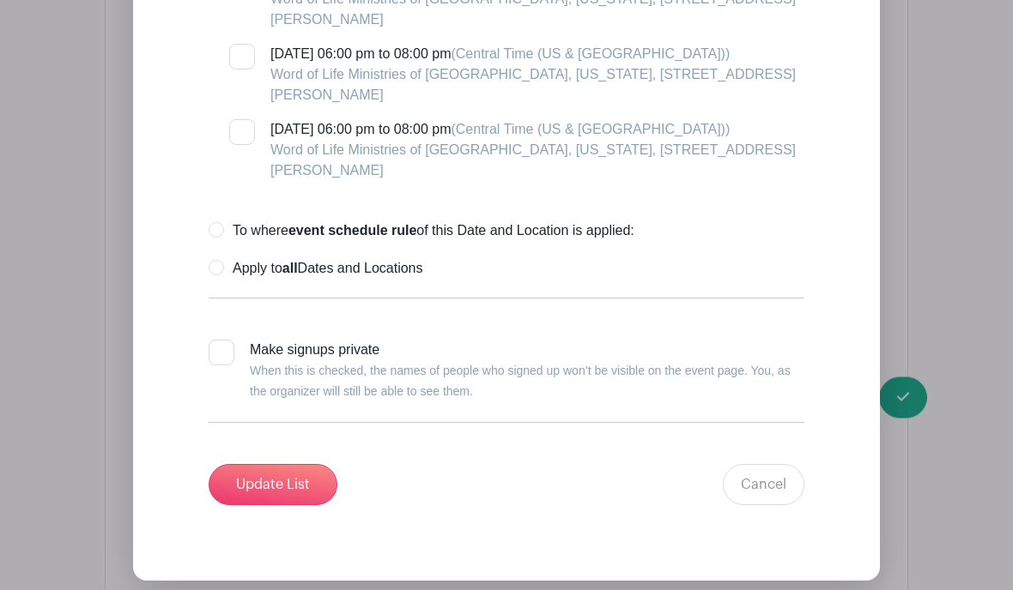
scroll to position [3143, 0]
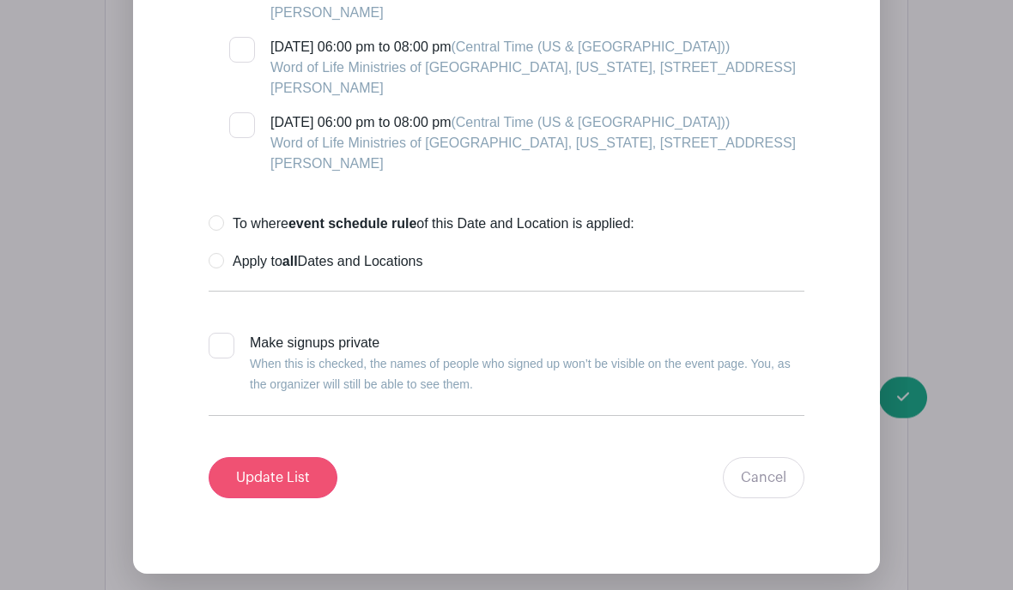
click at [262, 458] on input "Update List" at bounding box center [273, 478] width 129 height 41
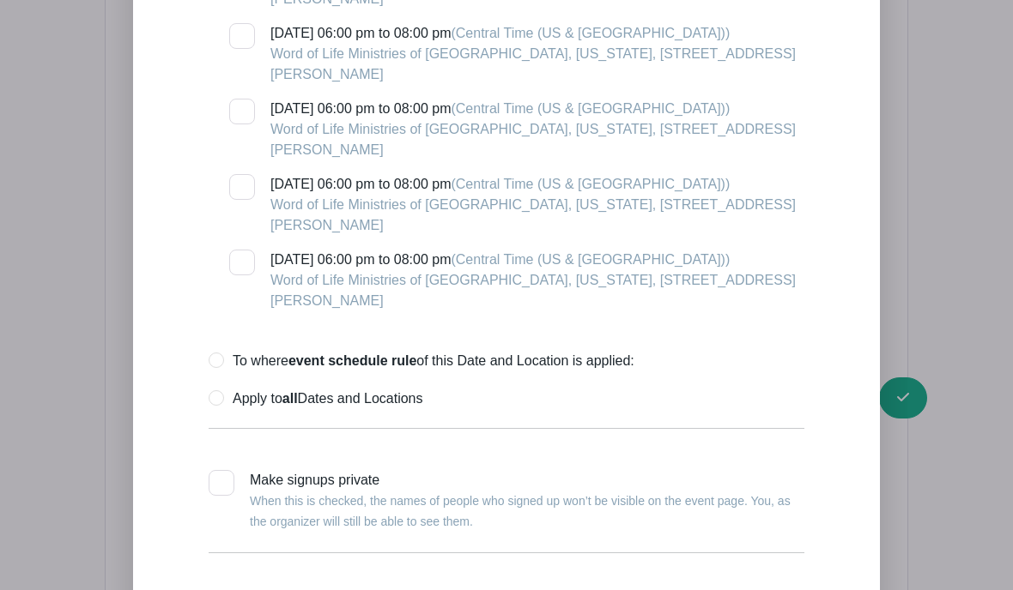
scroll to position [1703, 0]
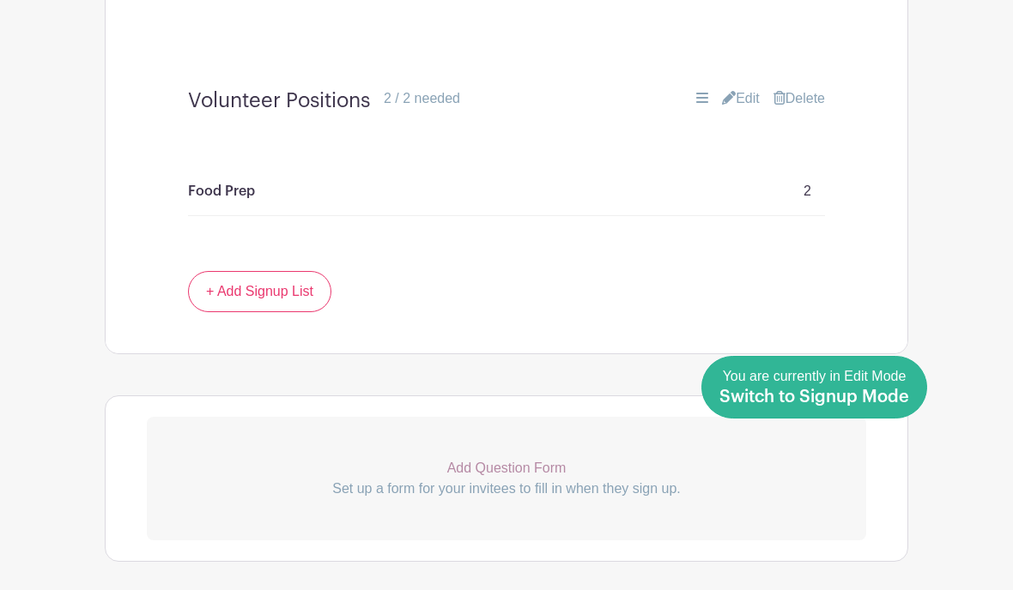
click at [901, 406] on span "Switch to Signup Mode" at bounding box center [814, 397] width 190 height 17
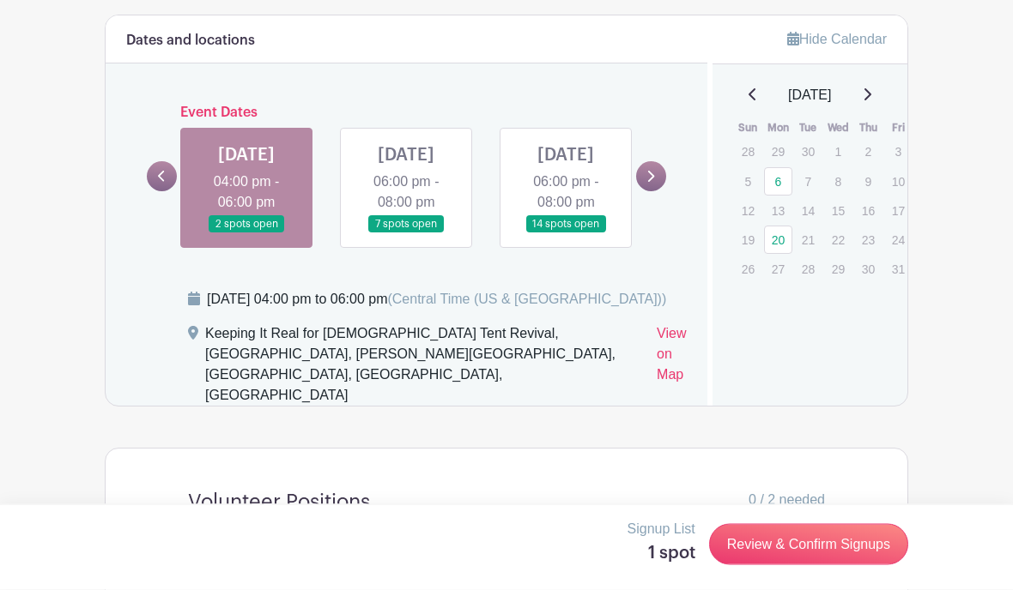
scroll to position [941, 0]
click at [406, 233] on link at bounding box center [406, 233] width 0 height 0
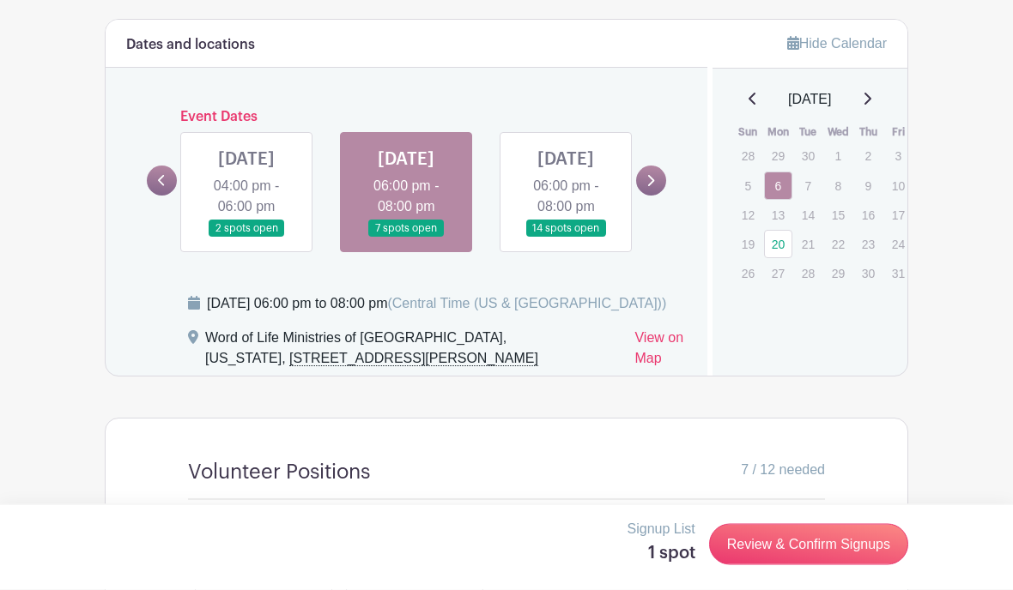
scroll to position [928, 0]
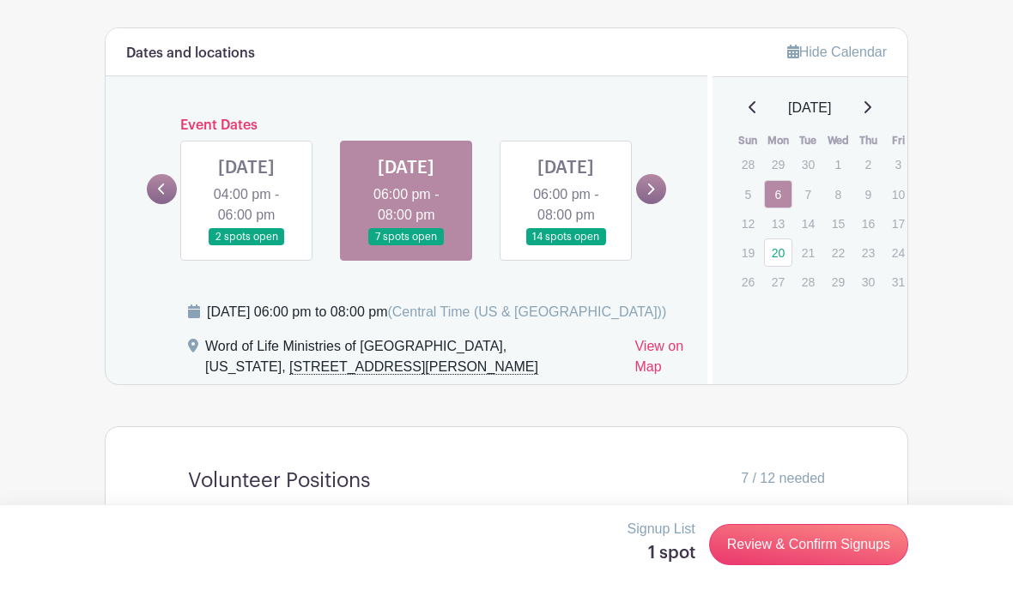
click at [565, 246] on link at bounding box center [565, 246] width 0 height 0
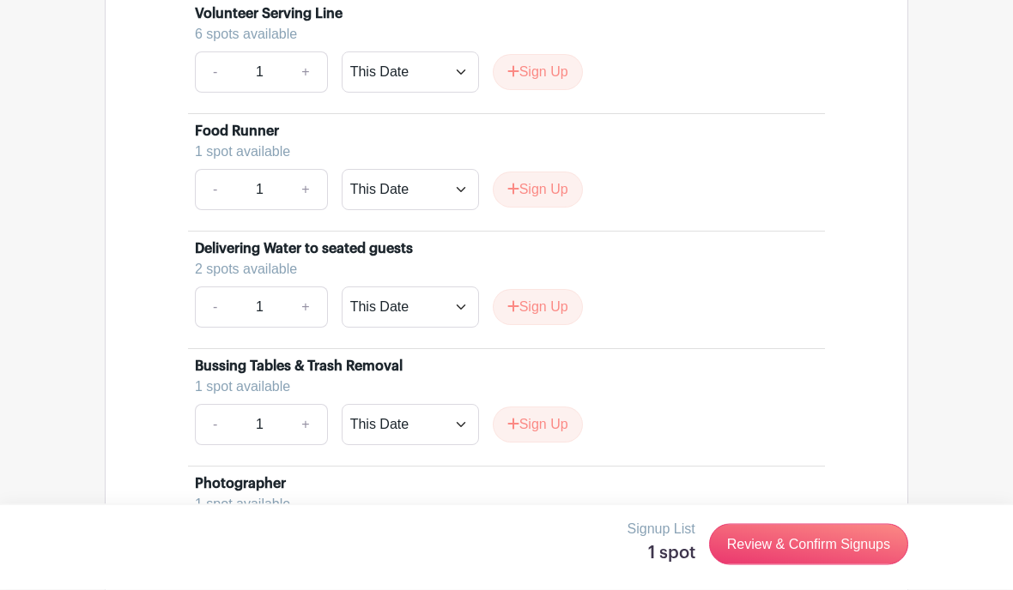
scroll to position [1442, 0]
click at [209, 327] on link "-" at bounding box center [214, 306] width 39 height 41
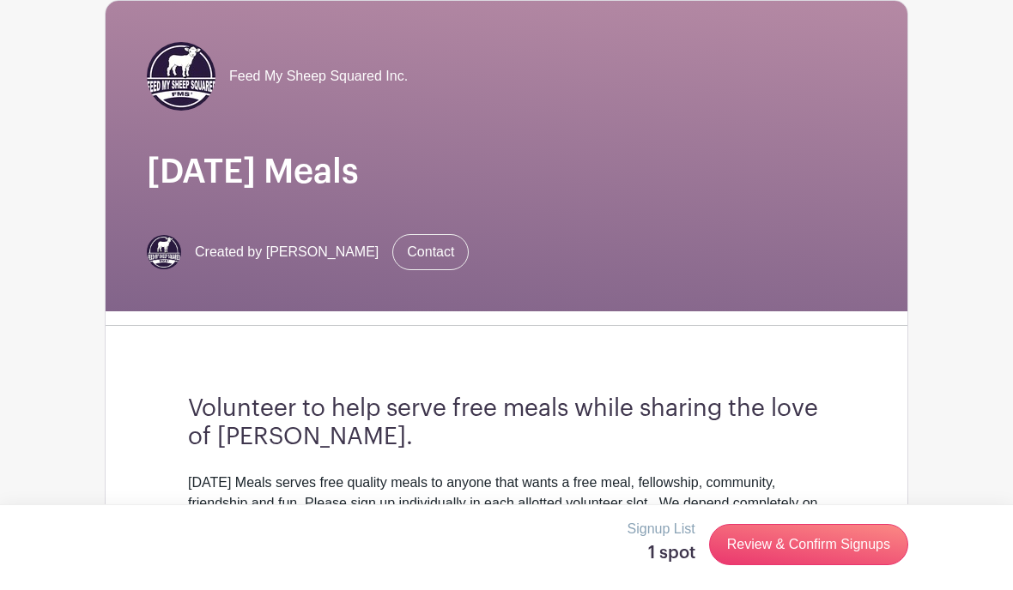
scroll to position [0, 0]
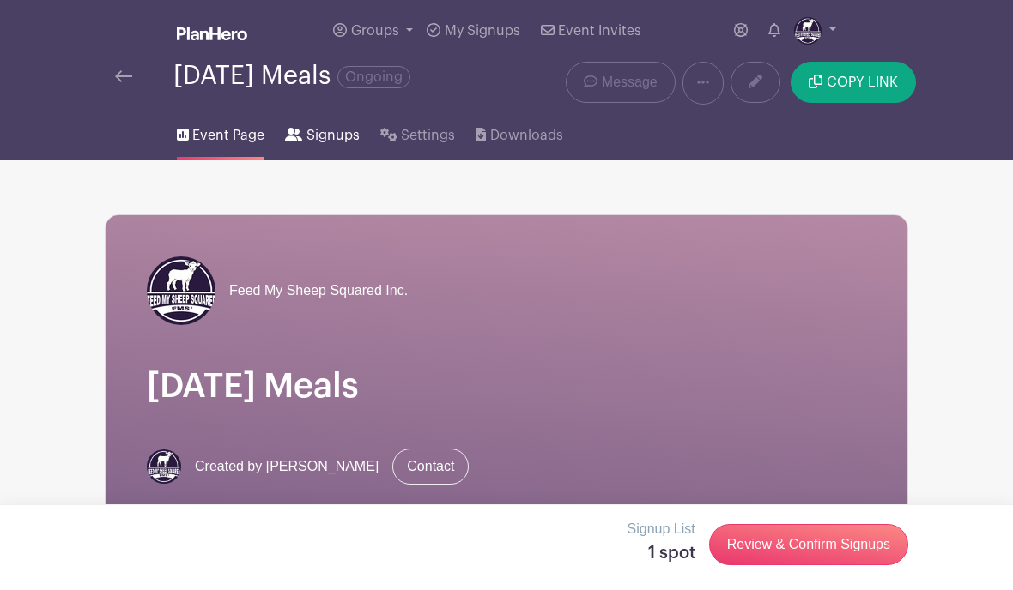
click at [325, 136] on span "Signups" at bounding box center [332, 135] width 53 height 21
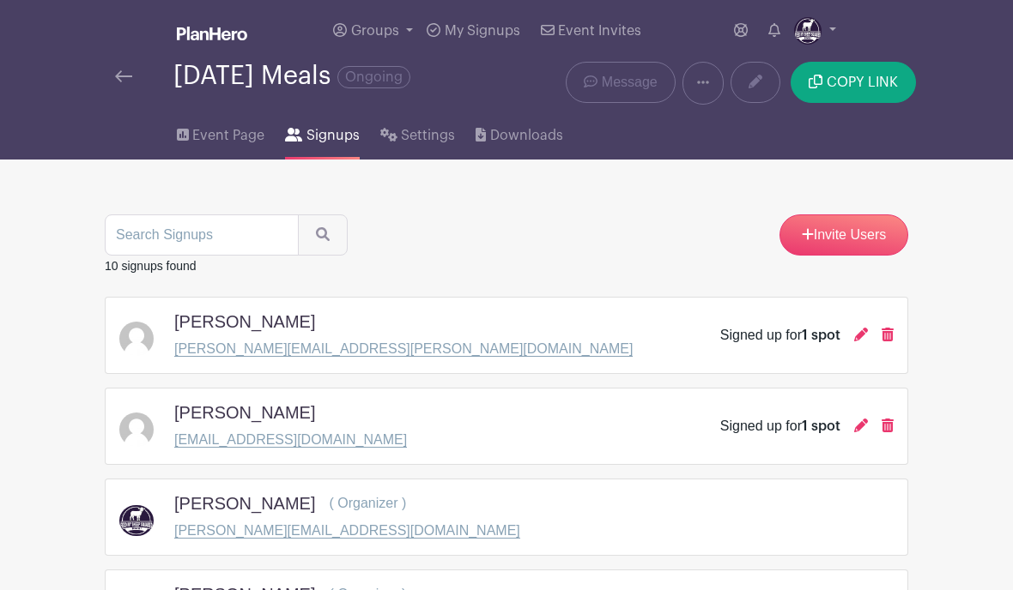
click at [710, 90] on link at bounding box center [702, 83] width 41 height 43
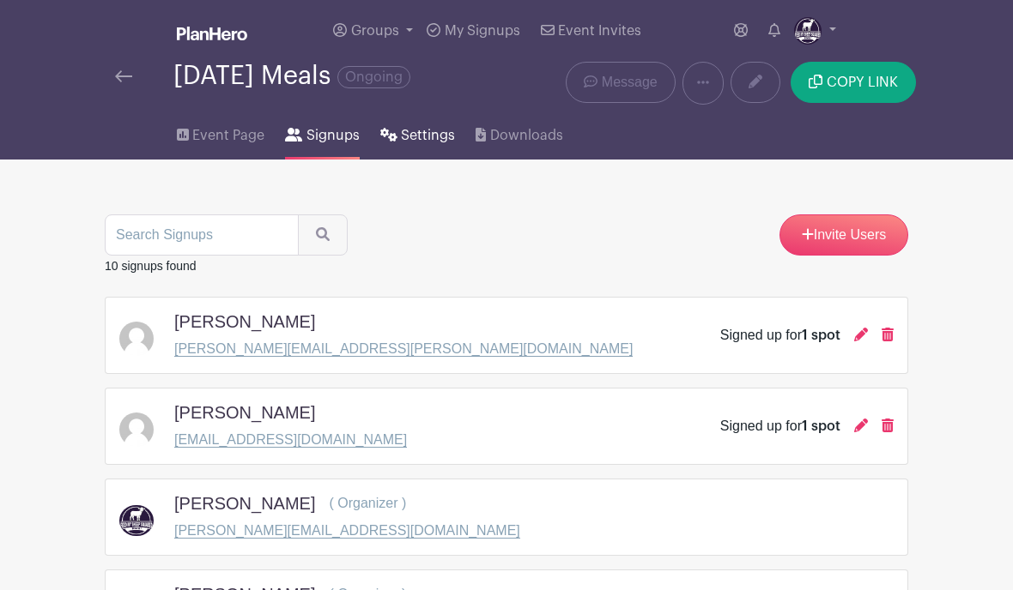
click at [411, 135] on span "Settings" at bounding box center [428, 135] width 54 height 21
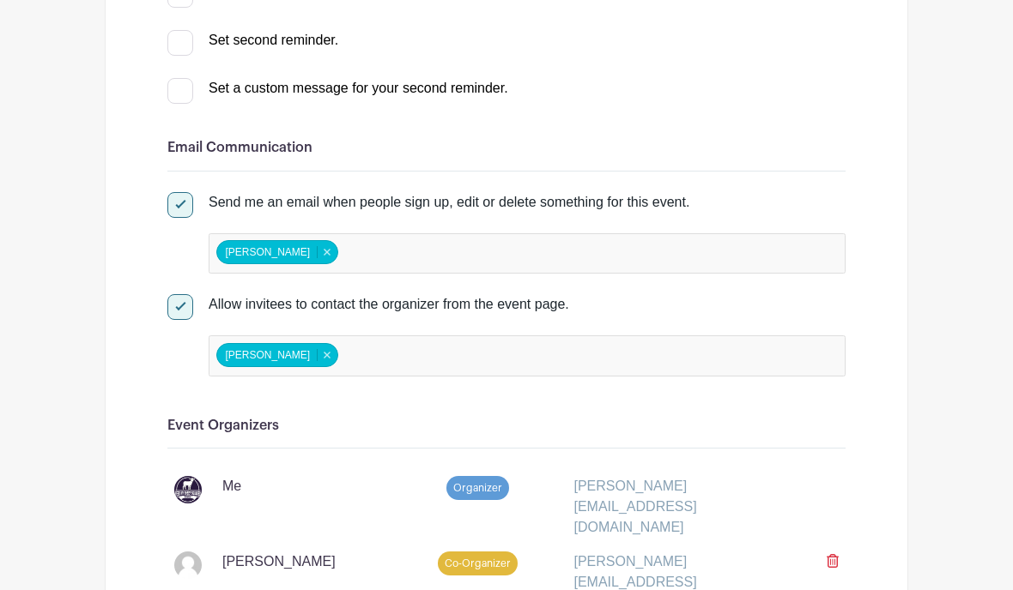
scroll to position [2204, 0]
click at [342, 260] on input "false" at bounding box center [418, 253] width 152 height 25
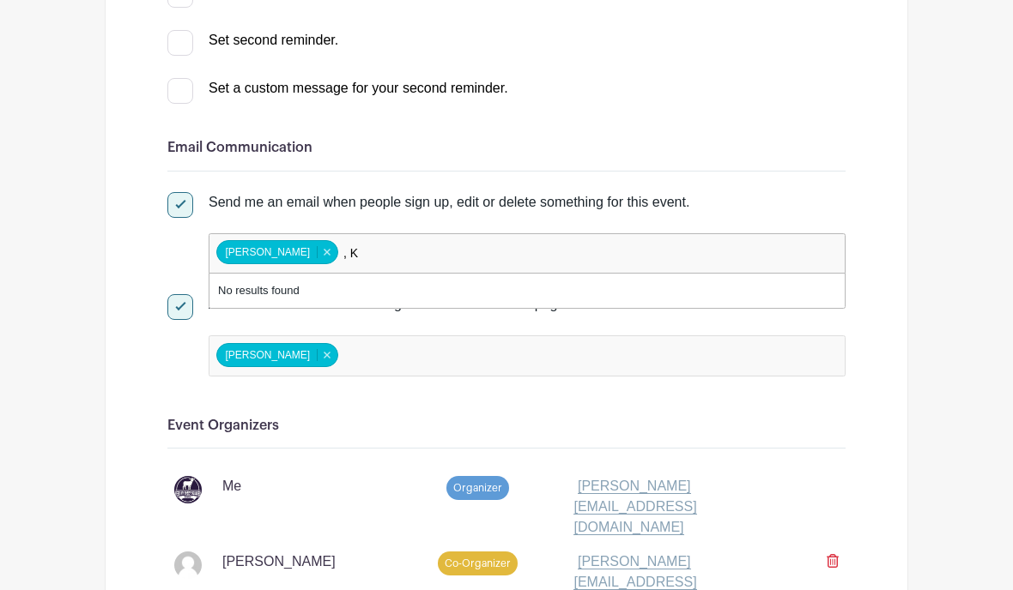
type input ", Ka"
type input "l"
click at [147, 360] on div "Signups Make phone number mandatory when invitees are signing up. Limit users t…" at bounding box center [506, 296] width 803 height 4570
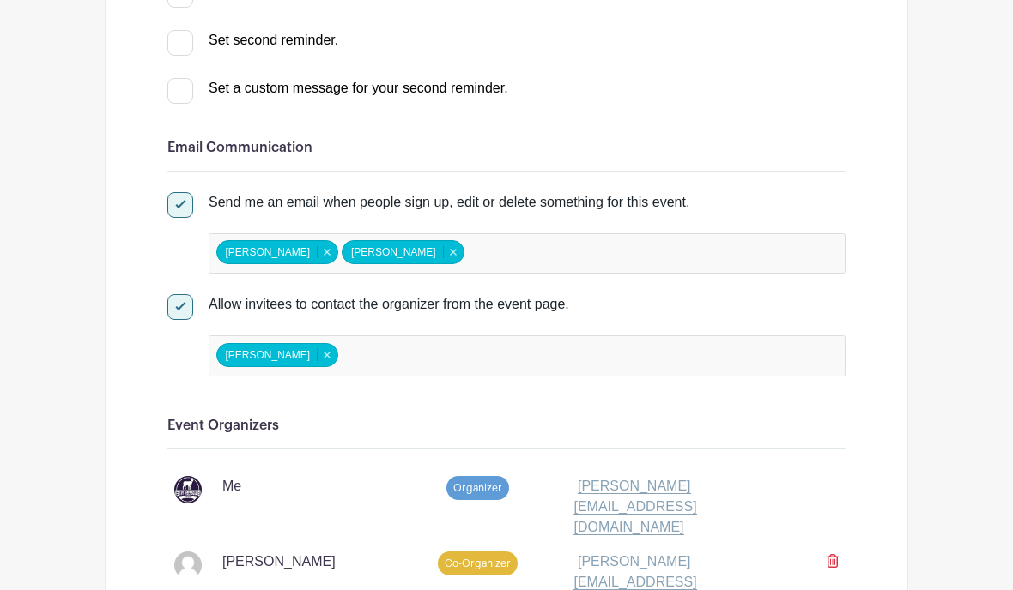
click at [342, 357] on input "false" at bounding box center [418, 355] width 152 height 25
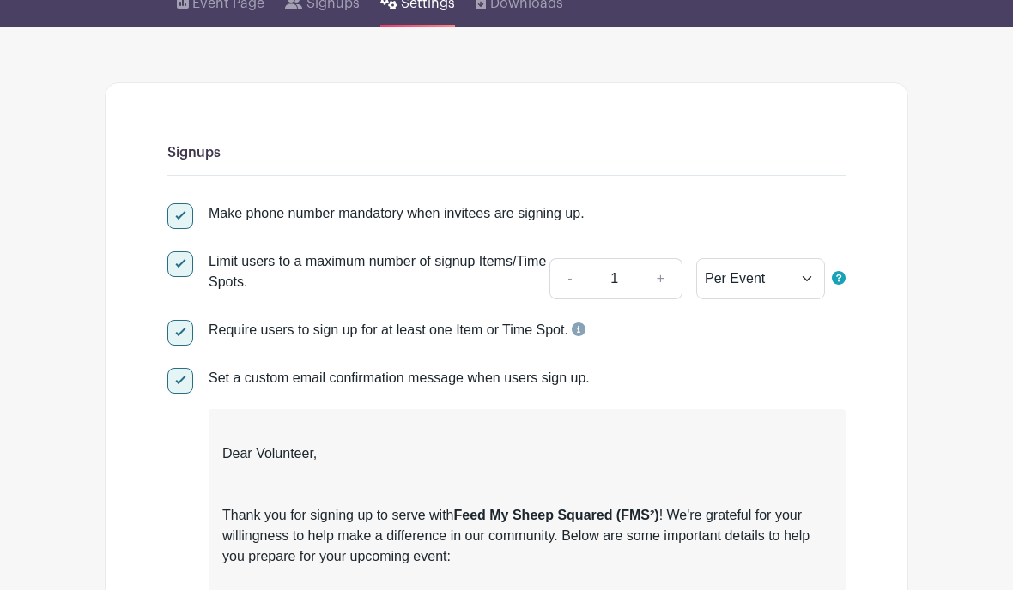
scroll to position [0, 0]
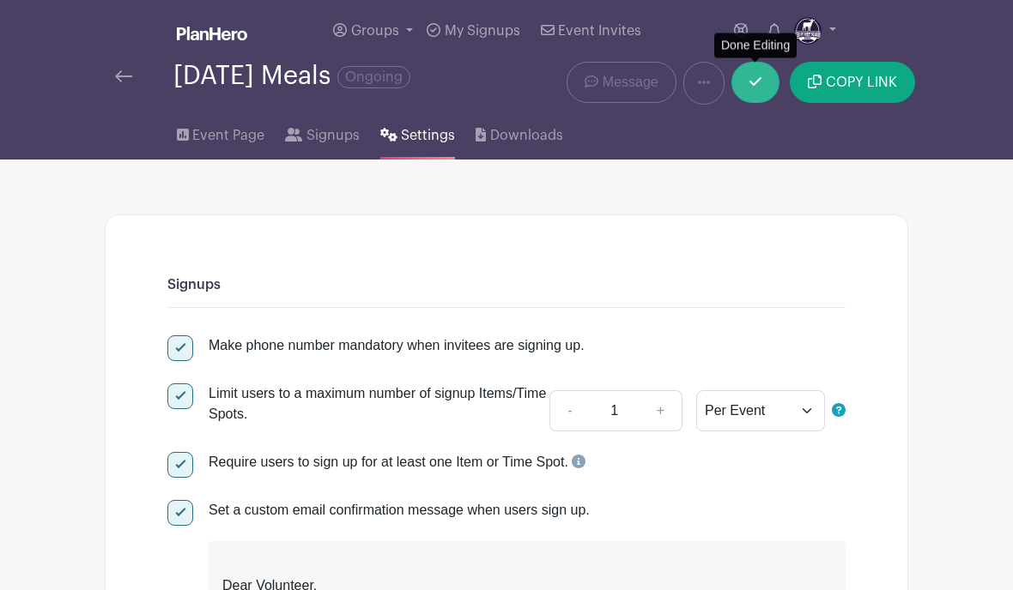
click at [755, 79] on icon at bounding box center [755, 82] width 12 height 14
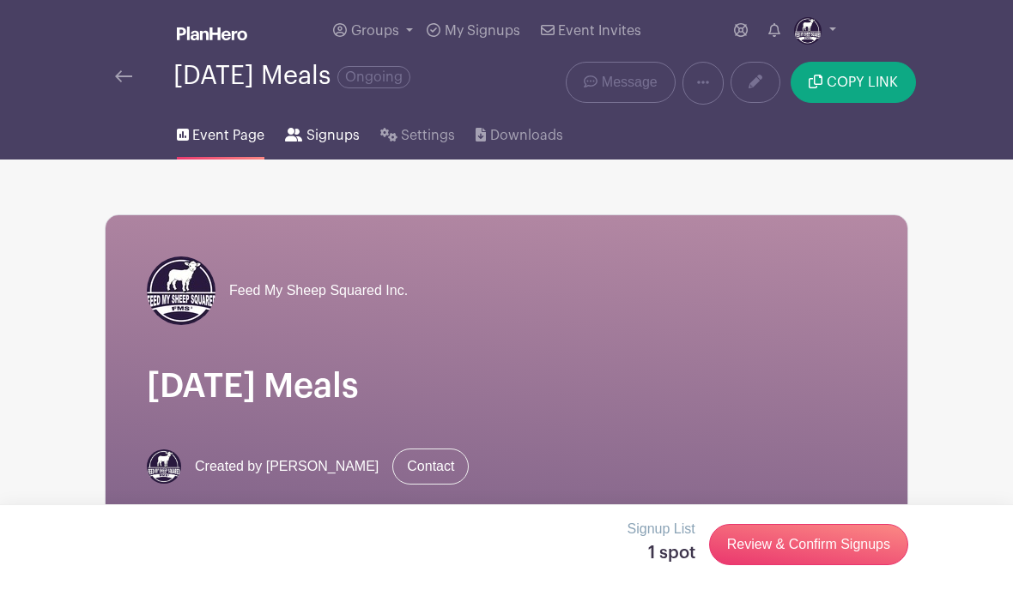
click at [333, 143] on span "Signups" at bounding box center [332, 135] width 53 height 21
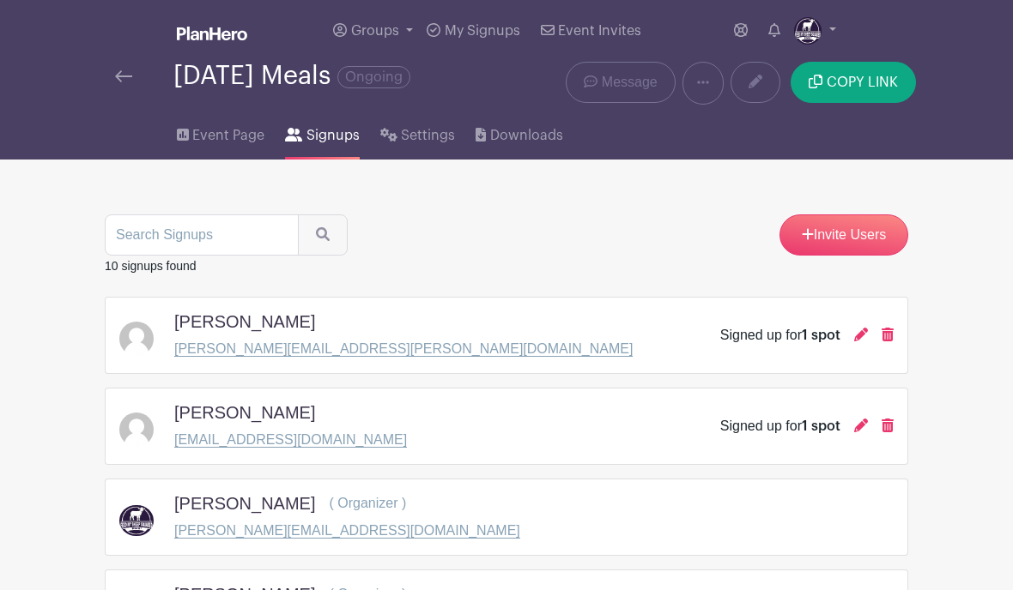
click at [130, 78] on img at bounding box center [123, 76] width 17 height 12
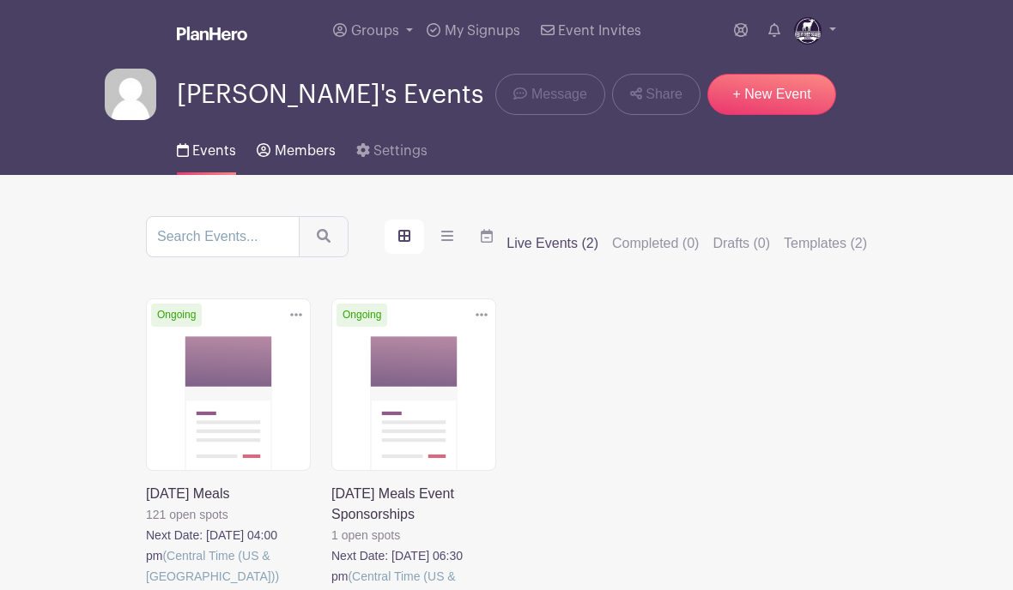
click at [316, 158] on span "Members" at bounding box center [305, 151] width 61 height 14
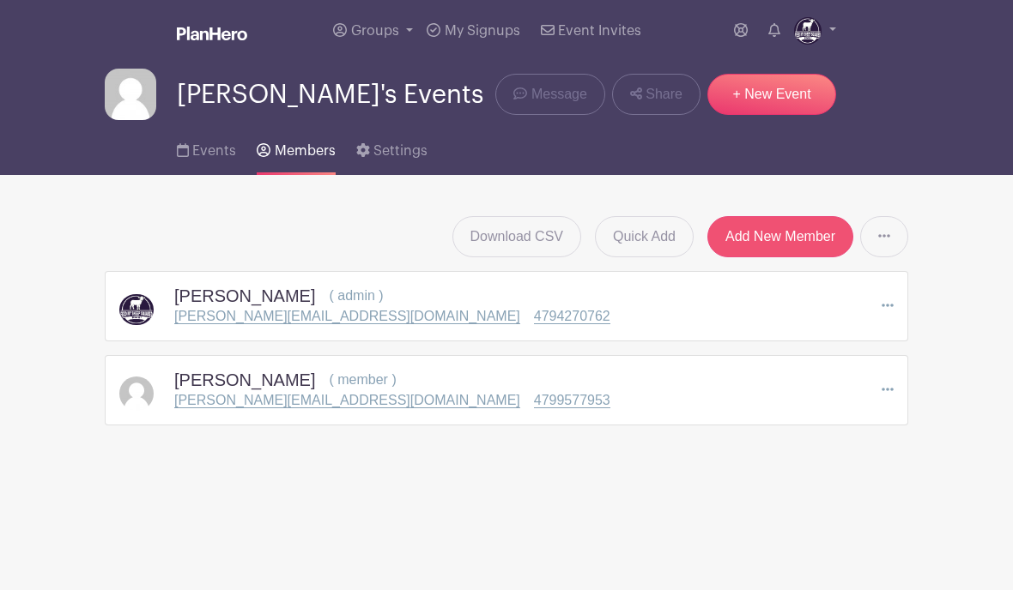
click at [772, 224] on link "Add New Member" at bounding box center [780, 236] width 146 height 41
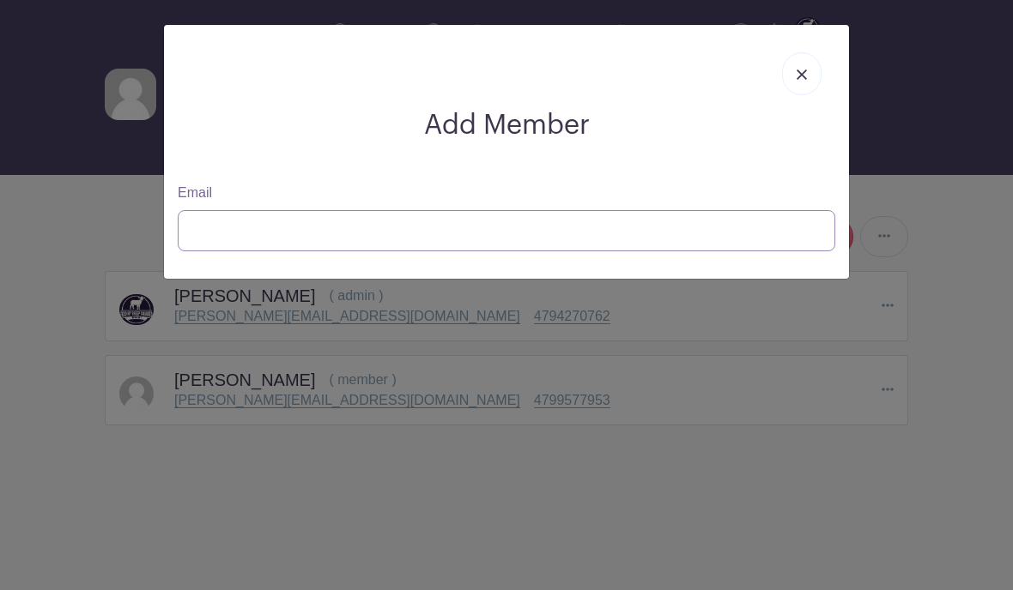
click at [239, 233] on input "Email" at bounding box center [506, 230] width 657 height 41
type input "lgoodyear830@ya"
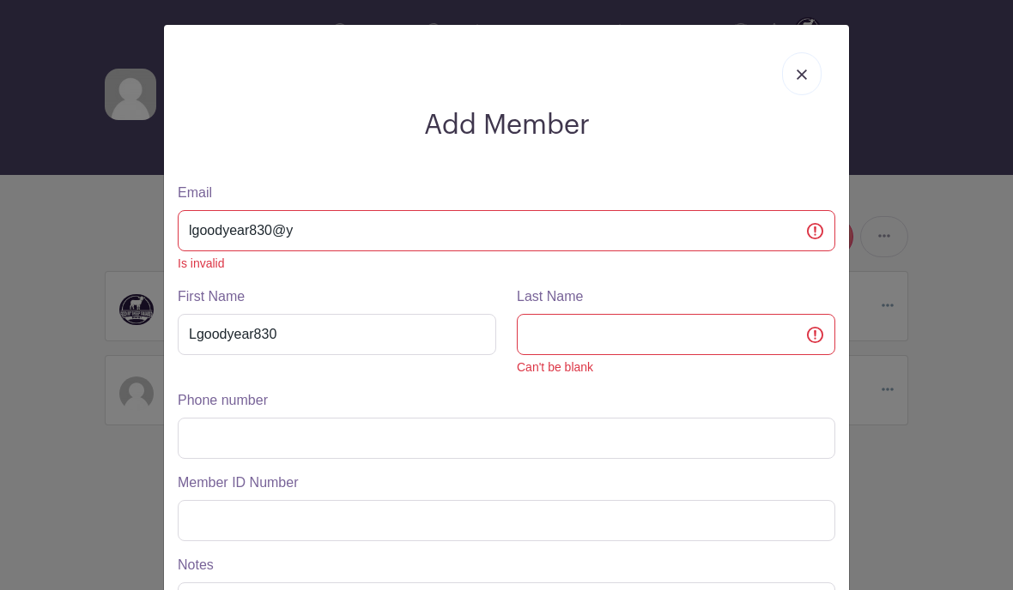
scroll to position [210, 0]
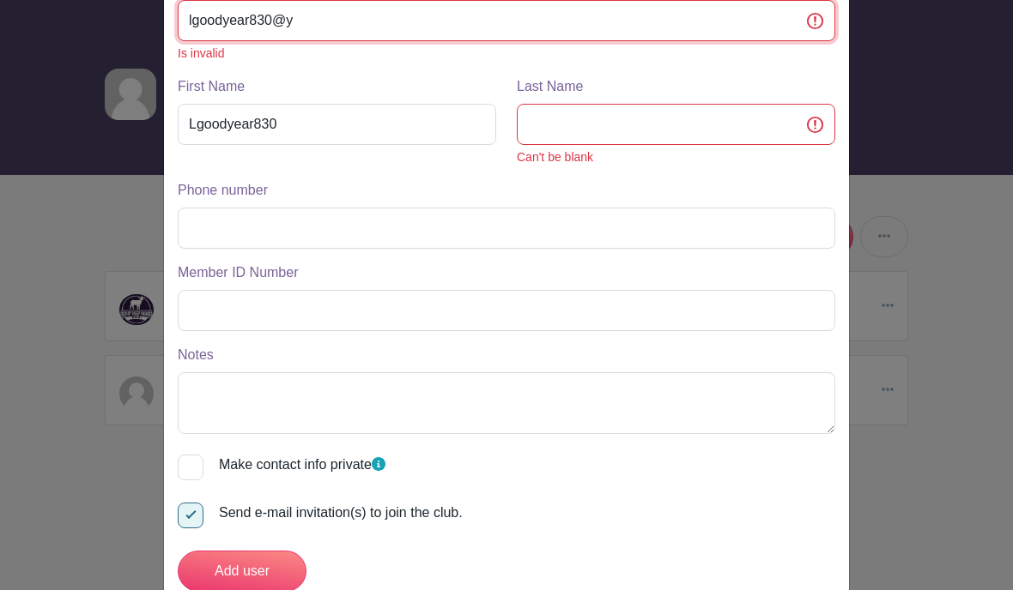
click at [303, 19] on input "lgoodyear830@y" at bounding box center [506, 20] width 657 height 41
type input "lgoodyear830@yah"
click at [314, 23] on input "lgoodyear830@ya" at bounding box center [506, 20] width 657 height 41
type input "lgoodyear830@yaoo"
click at [327, 19] on input "lgoodyear830@yaoo" at bounding box center [506, 20] width 657 height 41
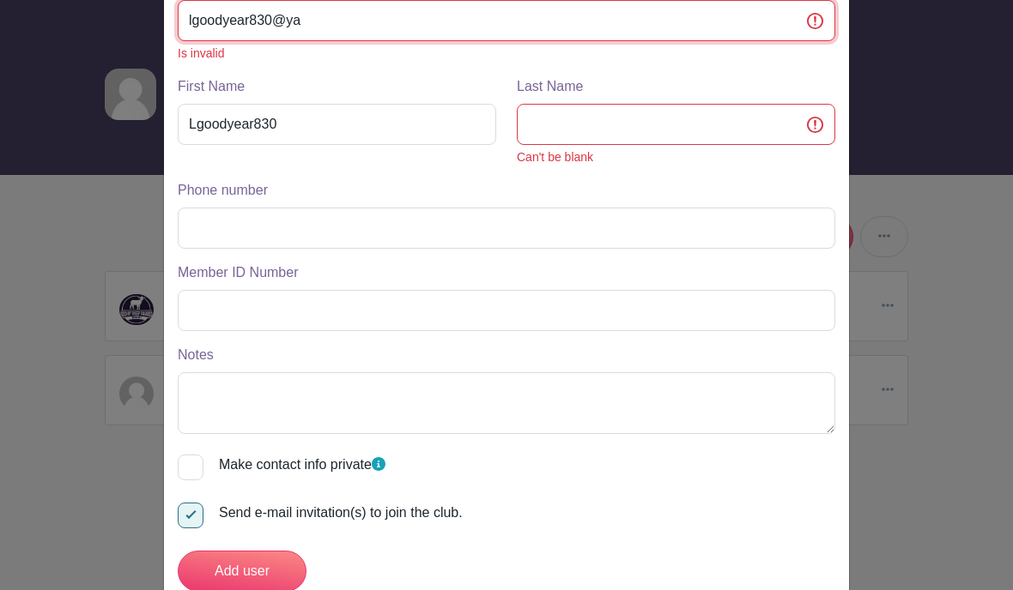
type input "lgoodyear830@y"
click at [311, 27] on input "lgoodyear830@ya" at bounding box center [506, 20] width 657 height 41
type input "lgoodyear830@yah"
click at [314, 28] on input "lgoodyear830@yah" at bounding box center [506, 20] width 657 height 41
type input "lgoodyear830@yahoo"
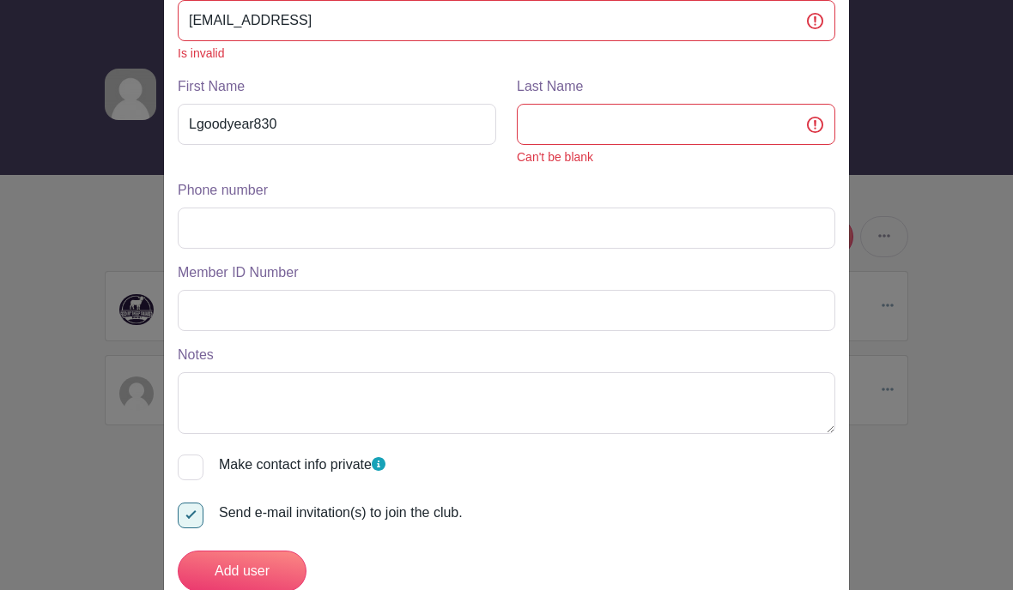
click at [325, 22] on input "lgoodyear830@yahoo" at bounding box center [506, 20] width 657 height 41
type input "lgoodyear830@yahoo.c"
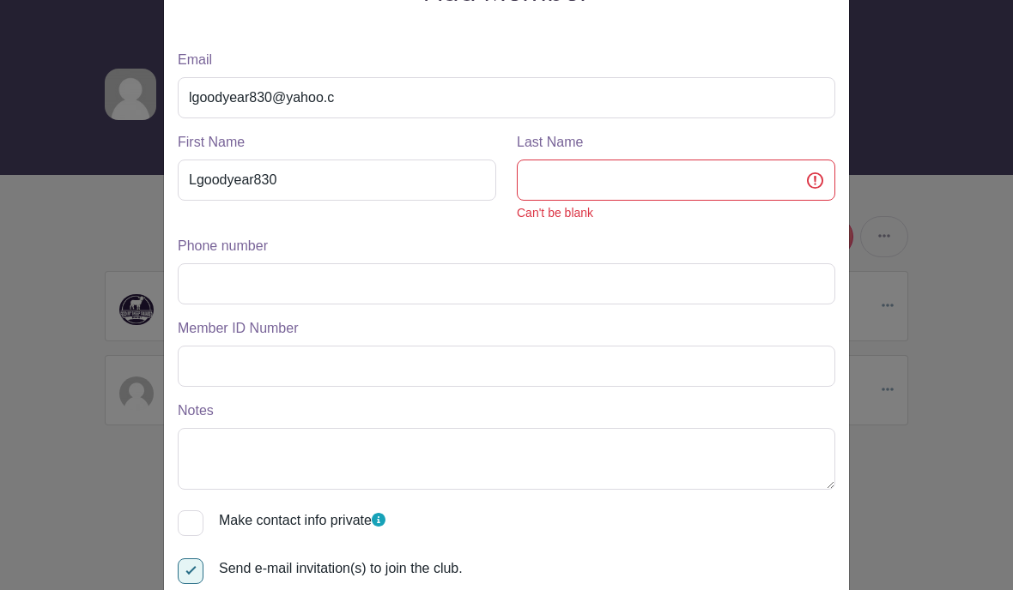
scroll to position [130, 0]
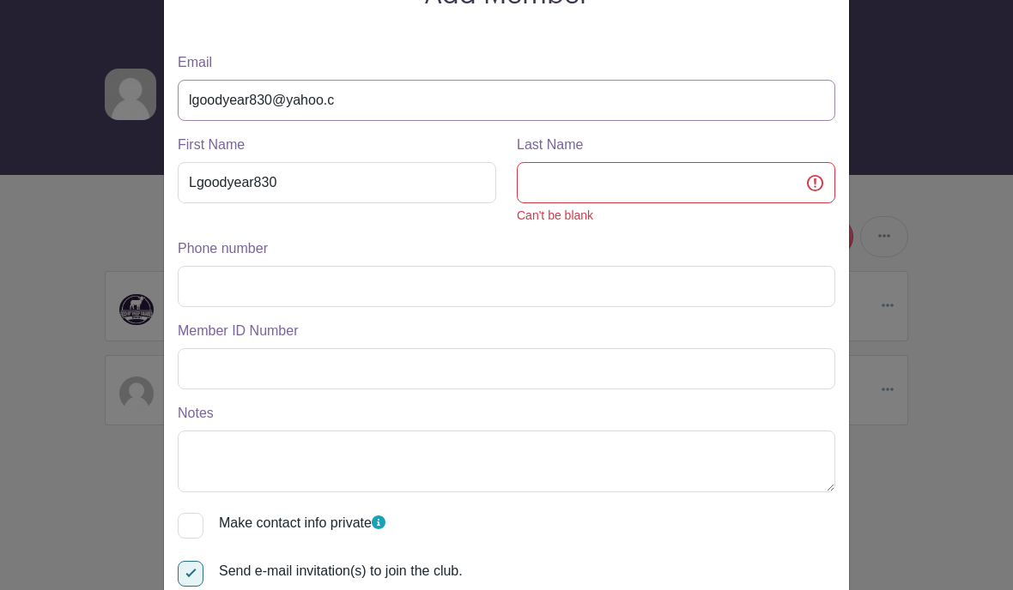
click at [357, 104] on input "lgoodyear830@yahoo.c" at bounding box center [506, 100] width 657 height 41
type input "lgoodyear830@yahoo.com"
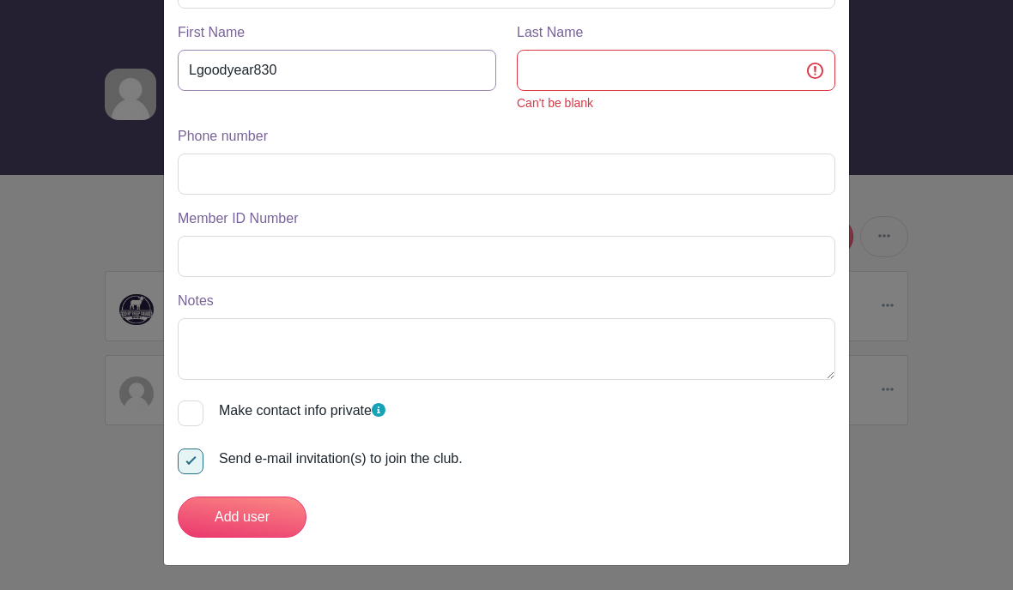
click at [289, 76] on input "Lgoodyear830" at bounding box center [337, 70] width 318 height 41
type input "Lisa"
click at [565, 74] on input "Last Name" at bounding box center [676, 70] width 318 height 41
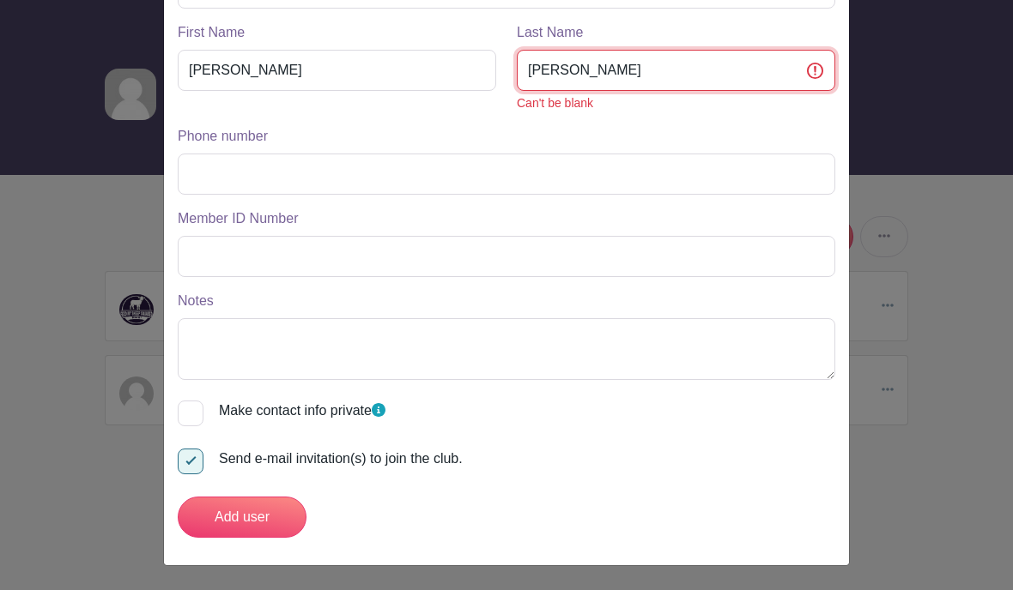
type input "Amedee"
click at [246, 180] on input "Phone number" at bounding box center [506, 174] width 657 height 41
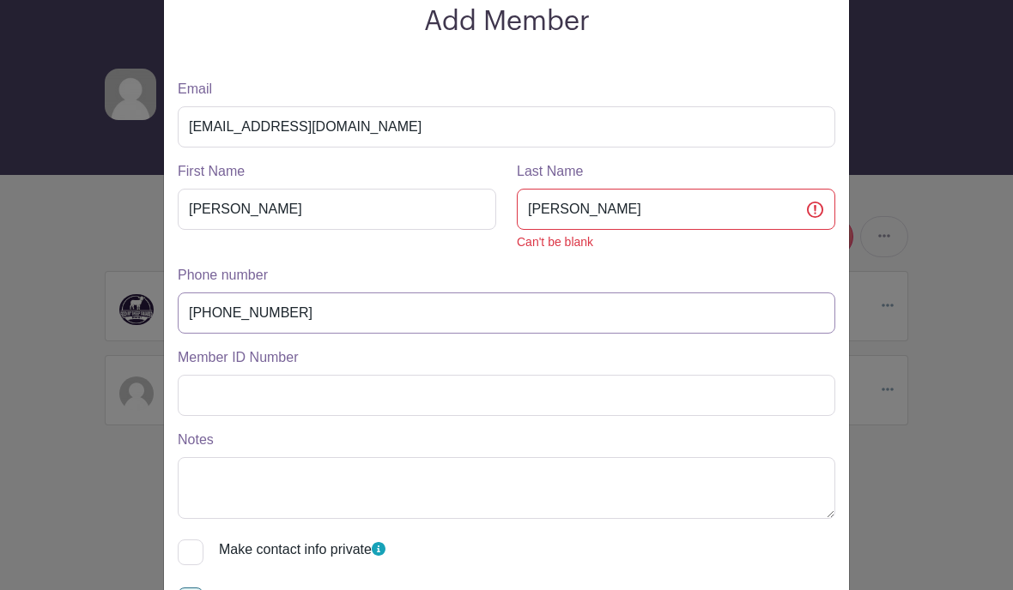
scroll to position [112, 0]
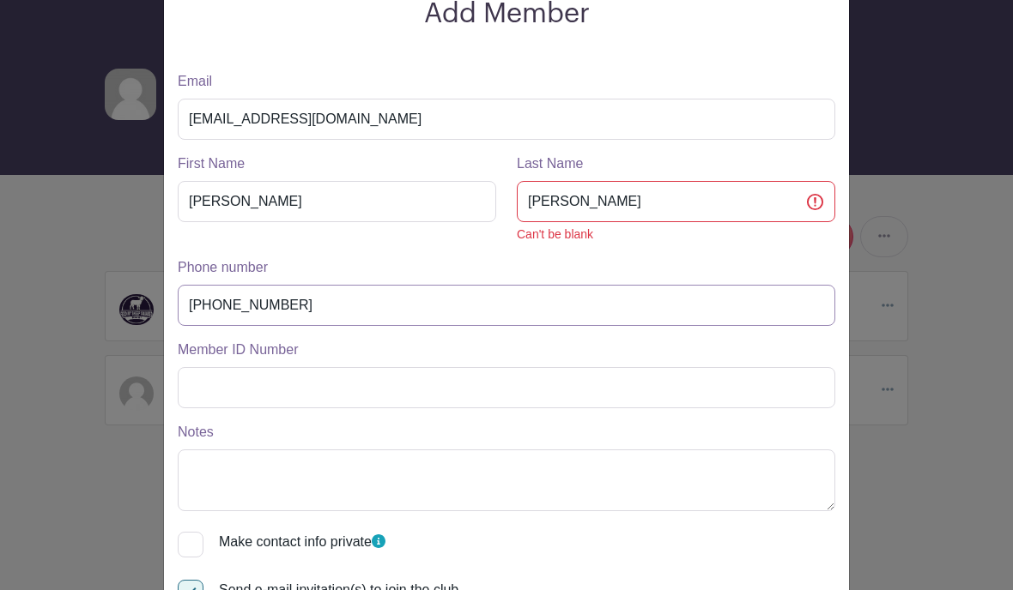
type input "479-233-0587"
click at [593, 197] on input "Amedee" at bounding box center [676, 201] width 318 height 41
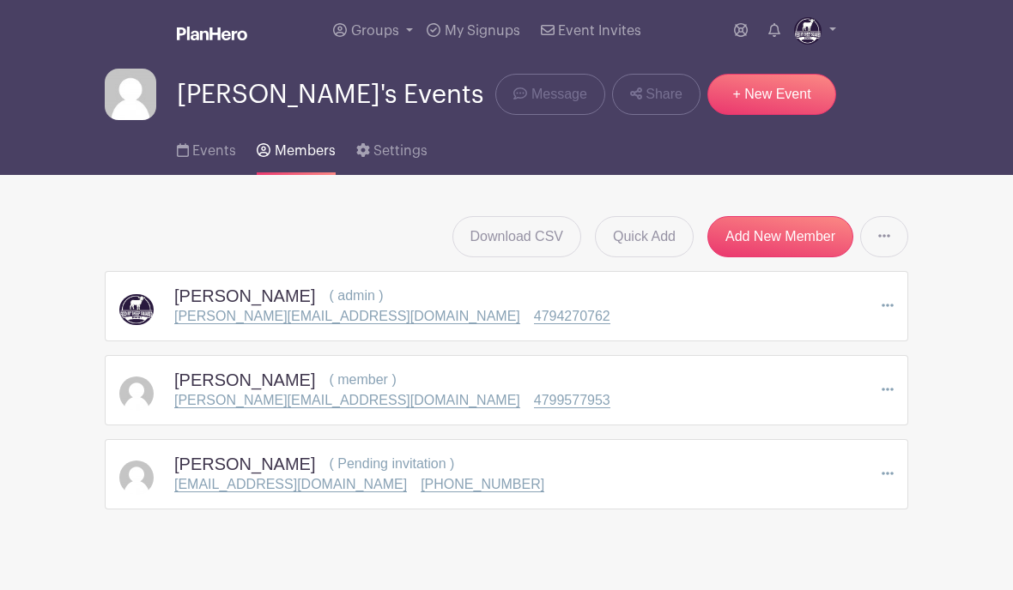
click at [217, 473] on h5 "Lisa Amedee" at bounding box center [244, 464] width 141 height 21
click at [210, 480] on p "lgoodyear830@yahoo.co" at bounding box center [290, 485] width 233 height 21
click at [885, 480] on icon at bounding box center [887, 474] width 12 height 14
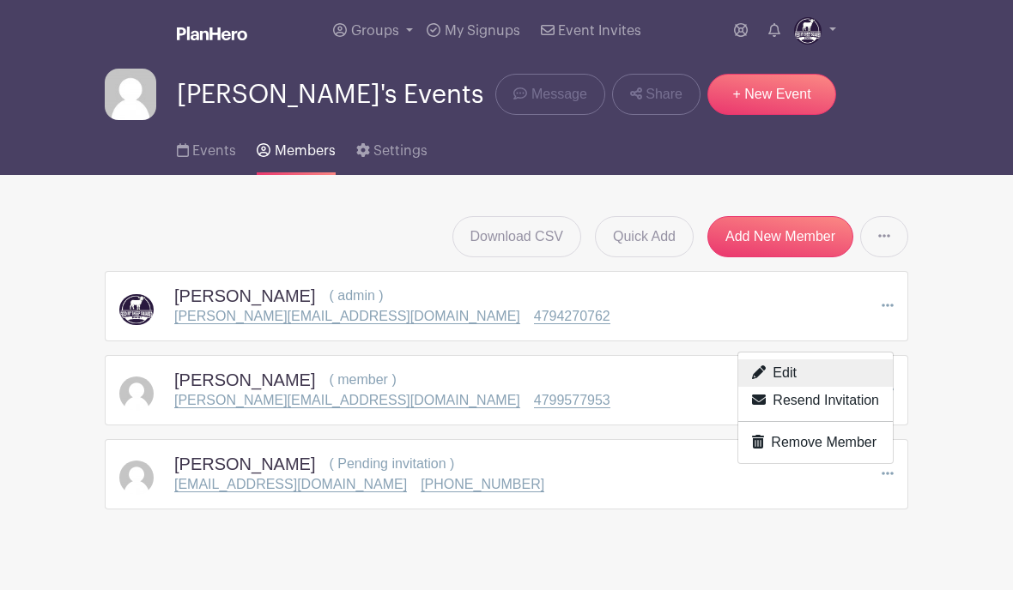
click at [790, 369] on link "Edit" at bounding box center [815, 373] width 154 height 27
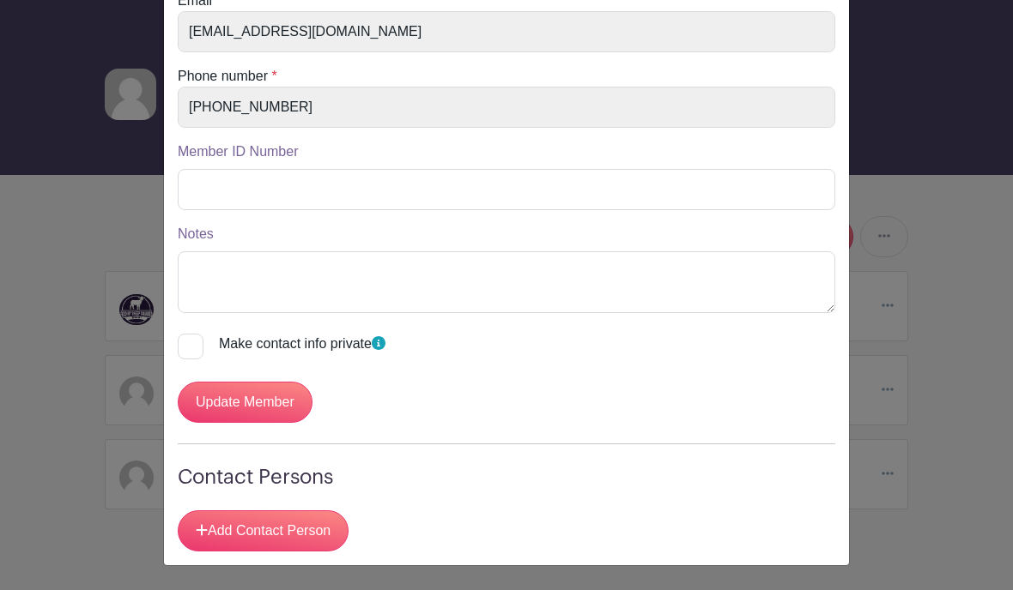
scroll to position [267, 0]
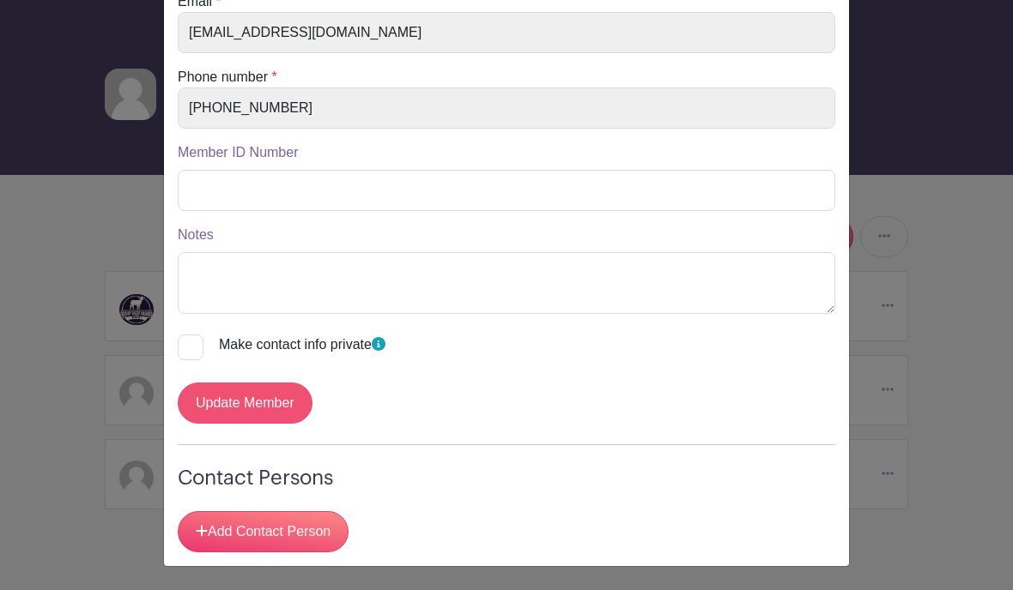
click at [239, 408] on input "Update Member" at bounding box center [245, 403] width 135 height 41
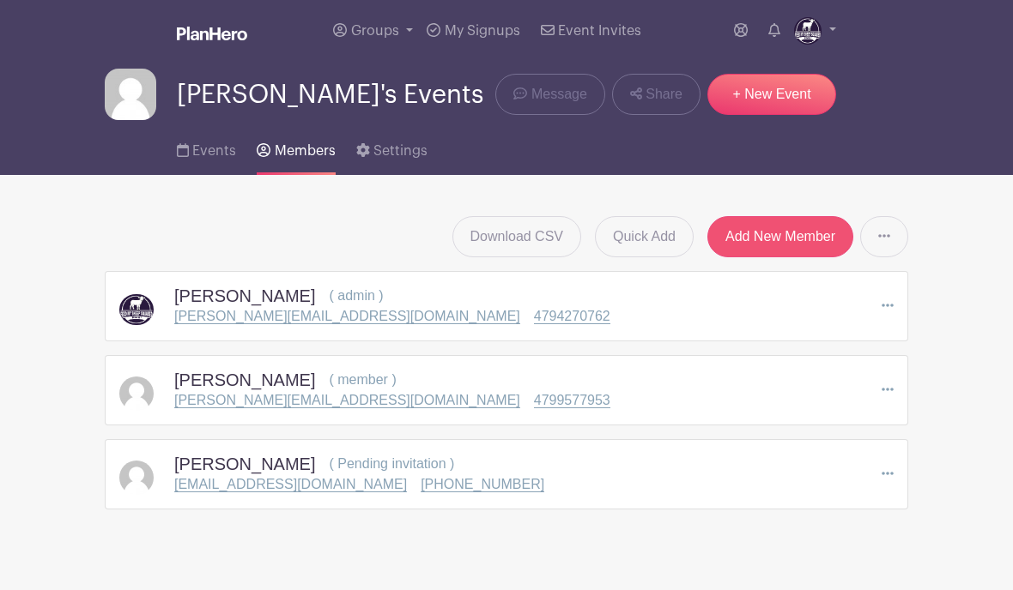
click at [778, 239] on link "Add New Member" at bounding box center [780, 236] width 146 height 41
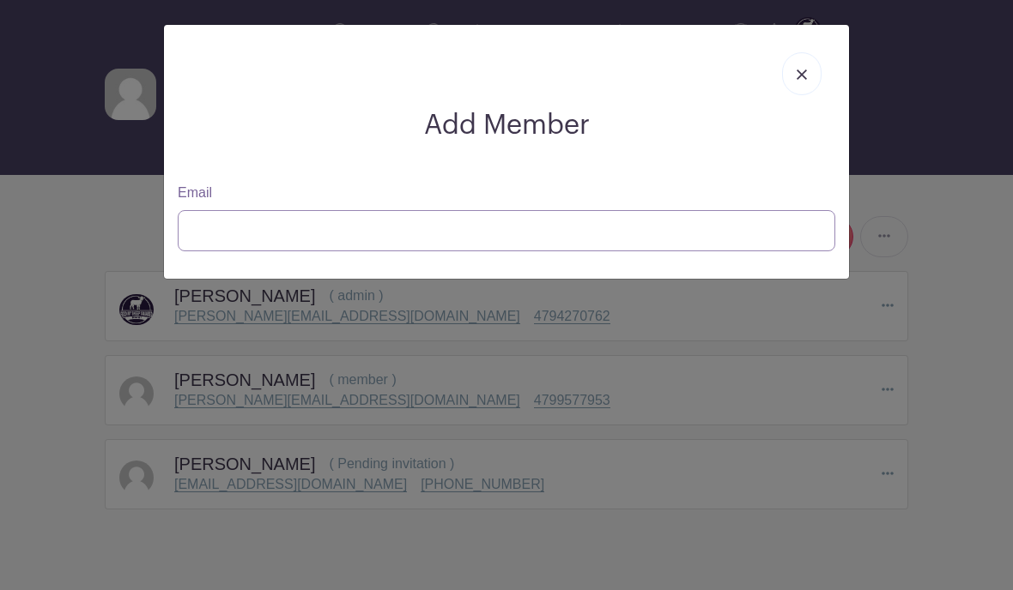
click at [203, 238] on input "Email" at bounding box center [506, 230] width 657 height 41
type input "renae.sasnett@si"
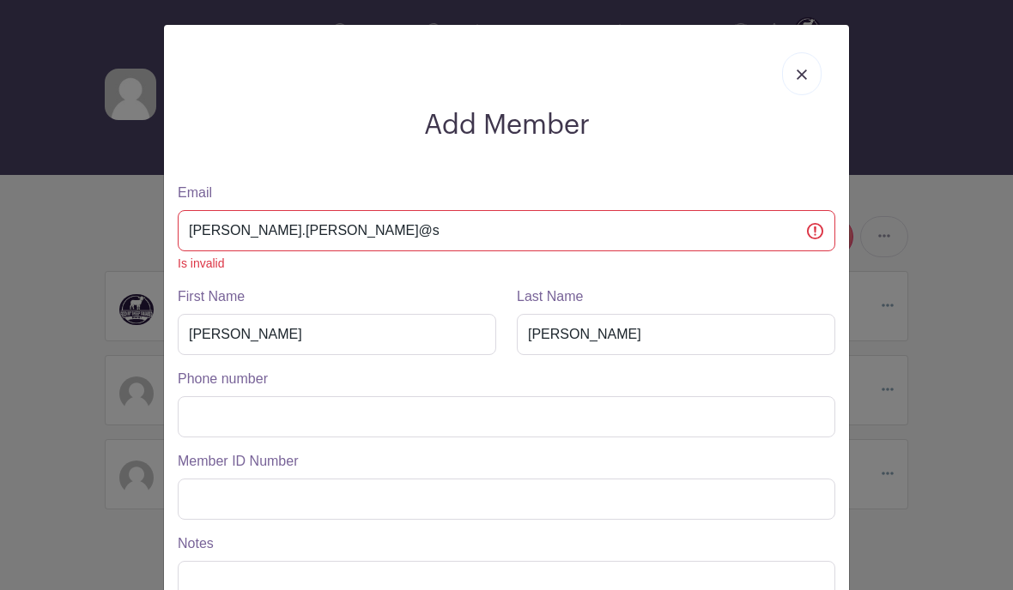
scroll to position [210, 0]
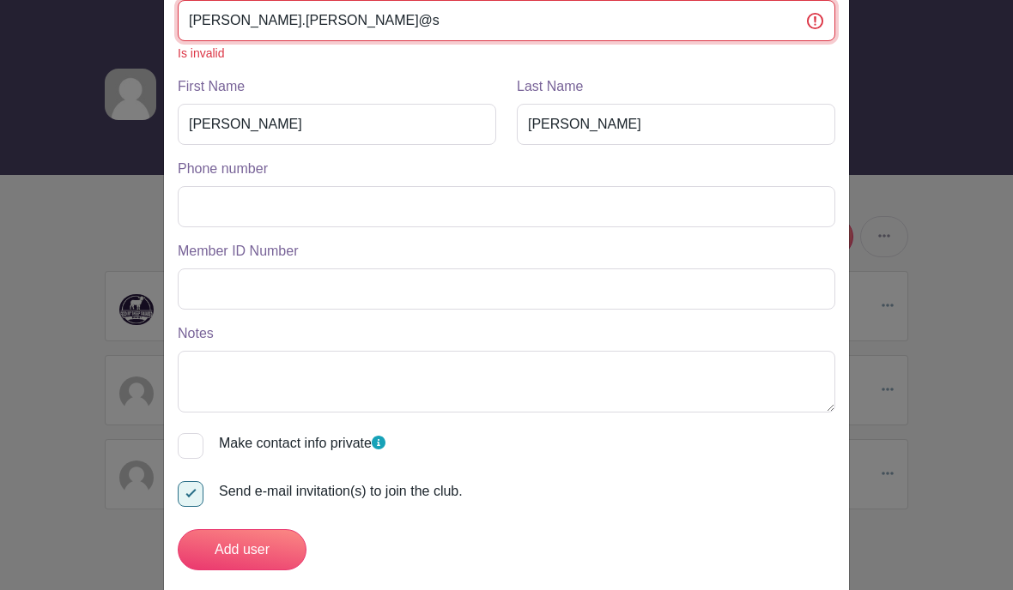
click at [305, 20] on input "renae.sasnett@s" at bounding box center [506, 20] width 657 height 41
type input "renae.sasnett@simf"
click at [336, 30] on input "renae.sasnett@sim" at bounding box center [506, 20] width 657 height 41
type input "renae.sasnett@simfoods"
click at [357, 27] on input "renae.sasnett@simfoods" at bounding box center [506, 20] width 657 height 41
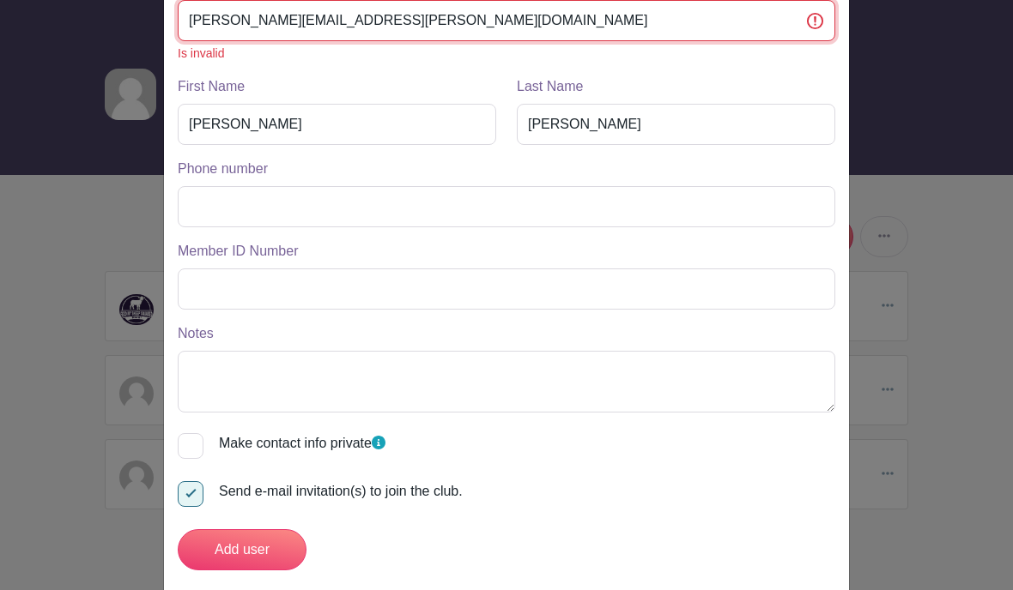
type input "renae.sasnett@simfoods.com"
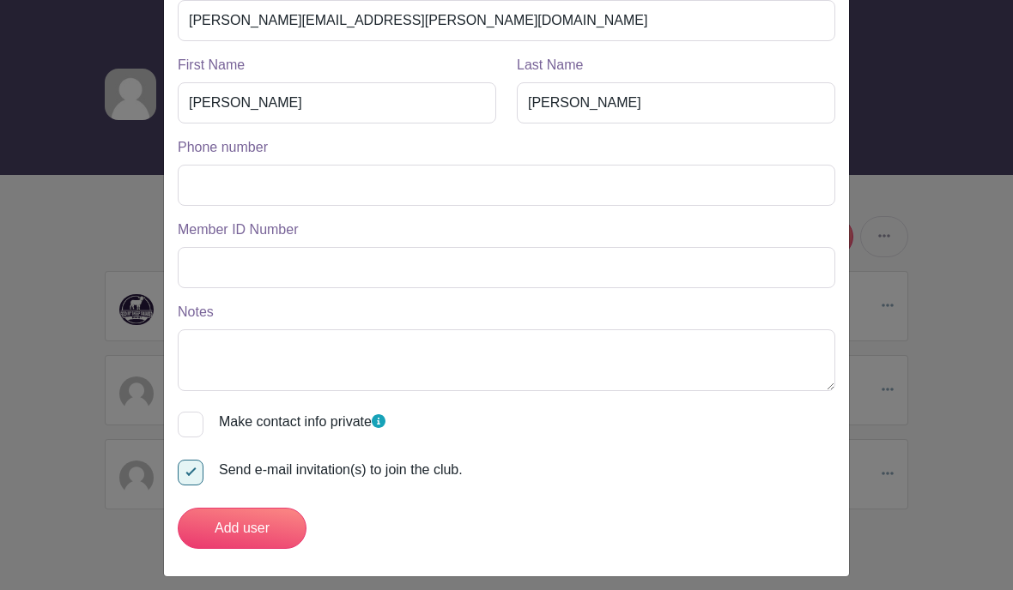
click at [221, 196] on input "Phone number" at bounding box center [506, 185] width 657 height 41
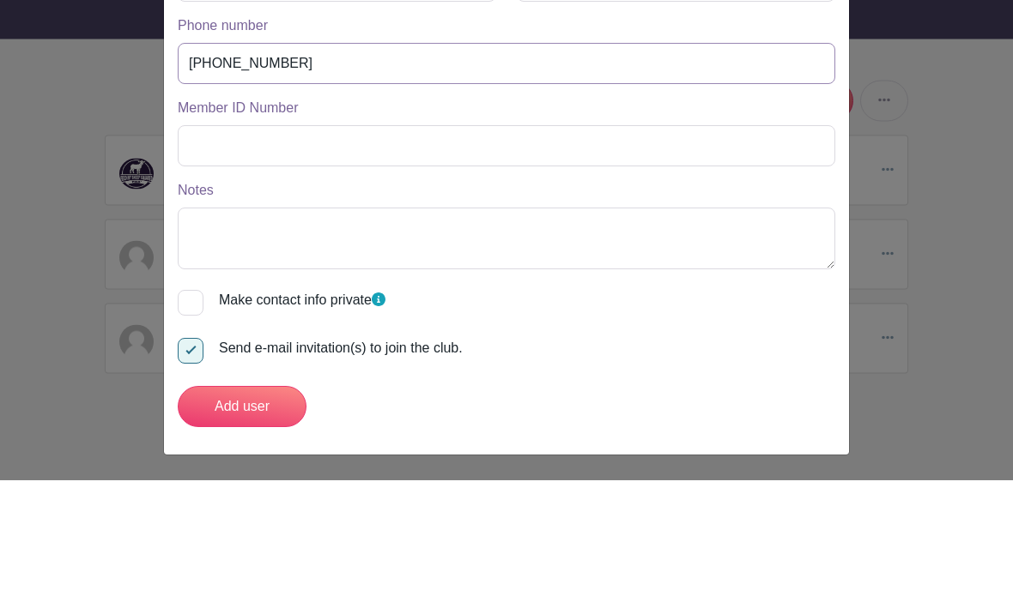
scroll to position [27, 0]
type input "479-549-7783"
click at [241, 497] on input "Add user" at bounding box center [242, 517] width 129 height 41
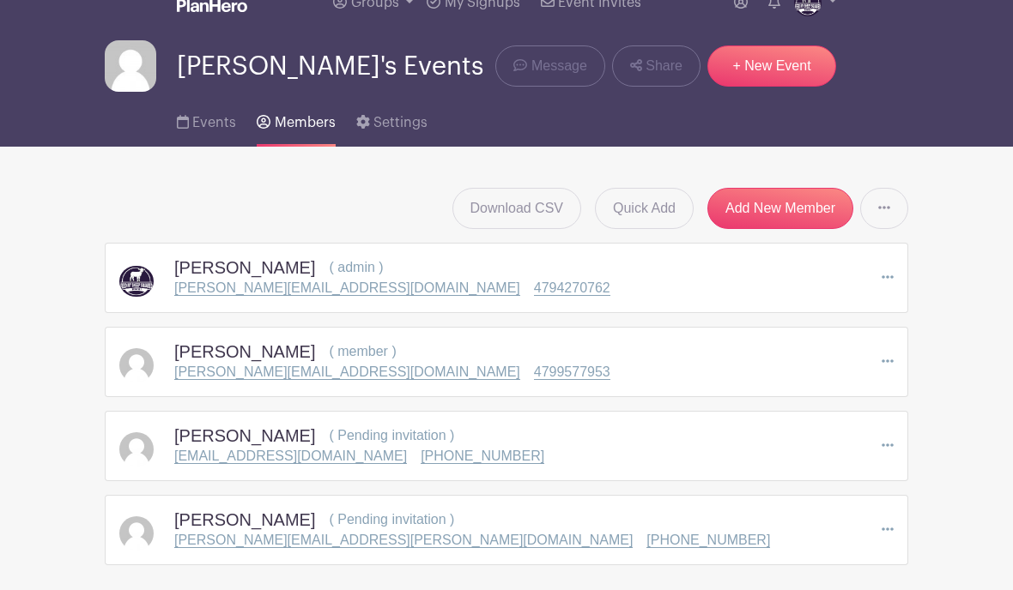
click at [892, 358] on icon at bounding box center [887, 361] width 12 height 14
click at [831, 393] on link "Edit" at bounding box center [817, 393] width 152 height 27
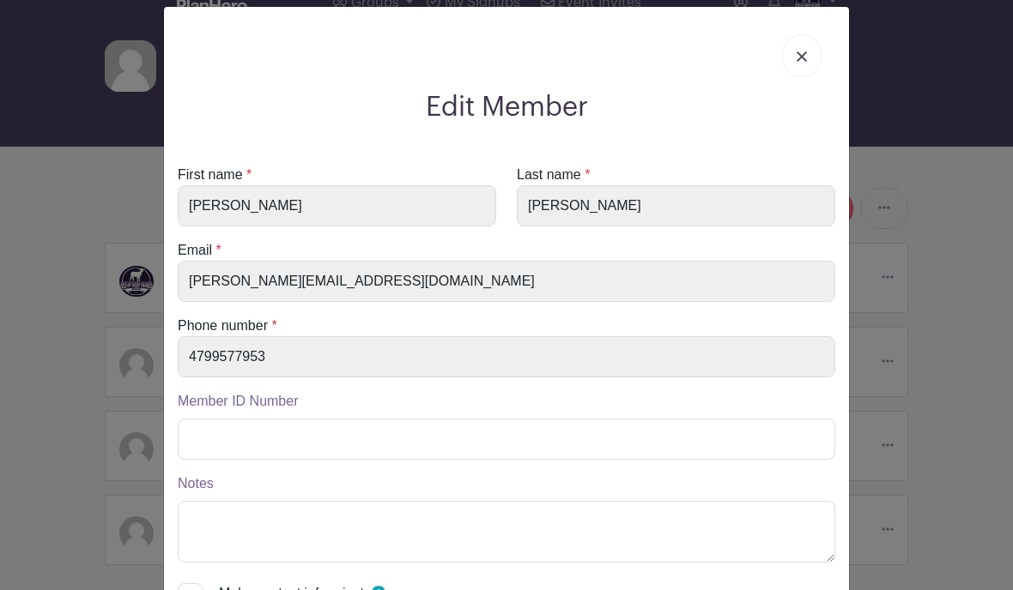
scroll to position [19, 0]
click at [804, 46] on link at bounding box center [801, 54] width 39 height 43
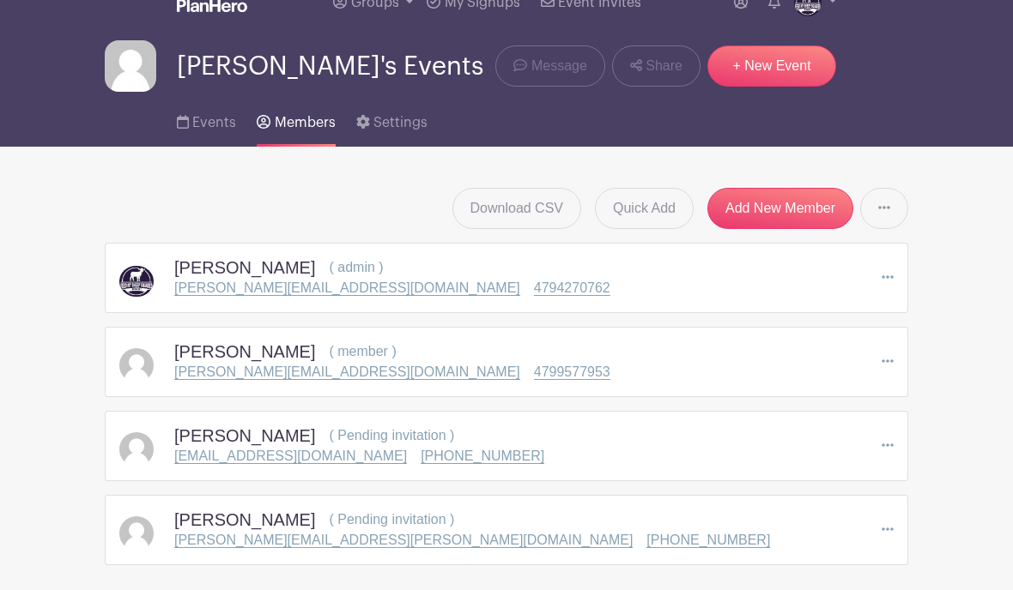
click at [892, 368] on icon at bounding box center [887, 361] width 12 height 14
click at [845, 390] on link "Edit" at bounding box center [817, 393] width 152 height 27
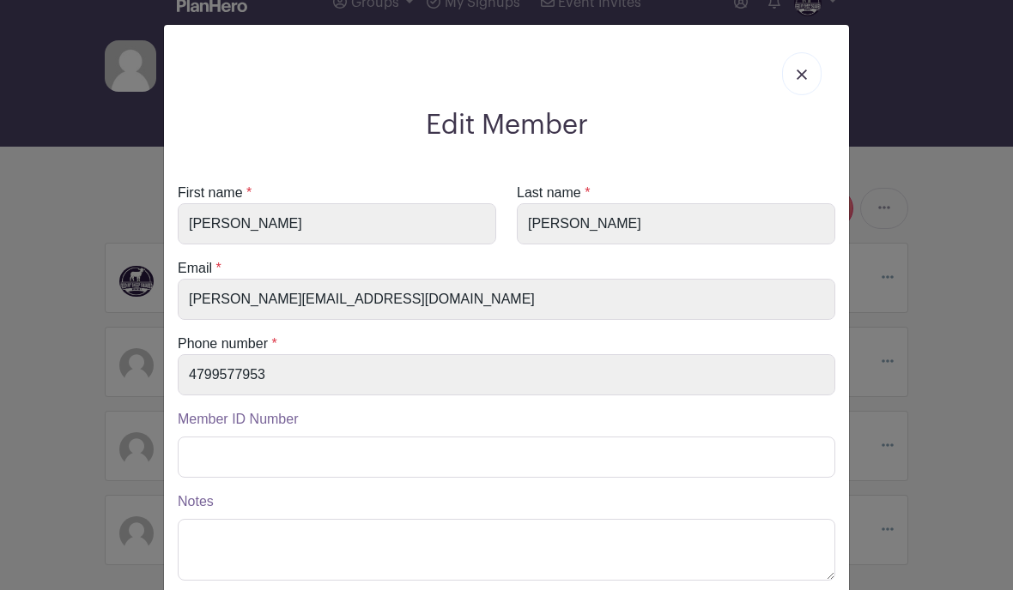
scroll to position [0, 0]
click at [801, 77] on img at bounding box center [801, 75] width 10 height 10
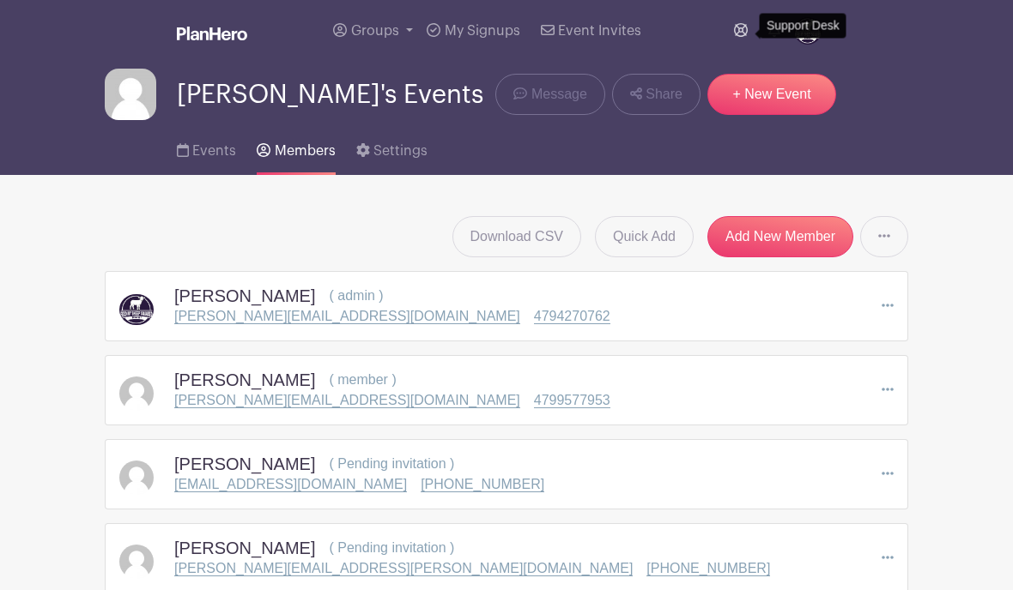
click at [742, 28] on icon at bounding box center [741, 30] width 14 height 14
click at [567, 30] on span "Event Invites" at bounding box center [599, 31] width 83 height 14
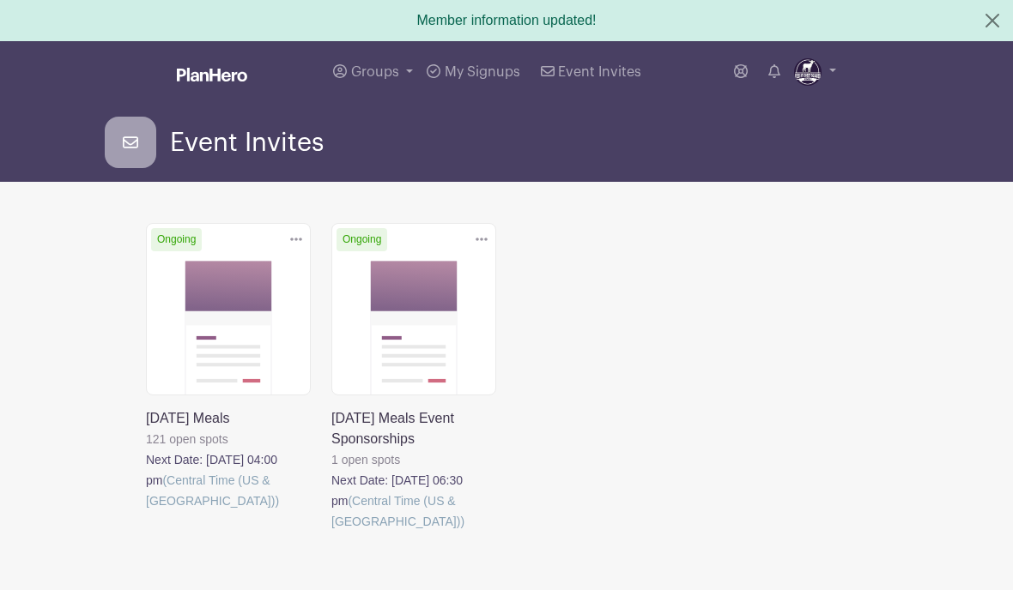
click at [146, 511] on link at bounding box center [146, 511] width 0 height 0
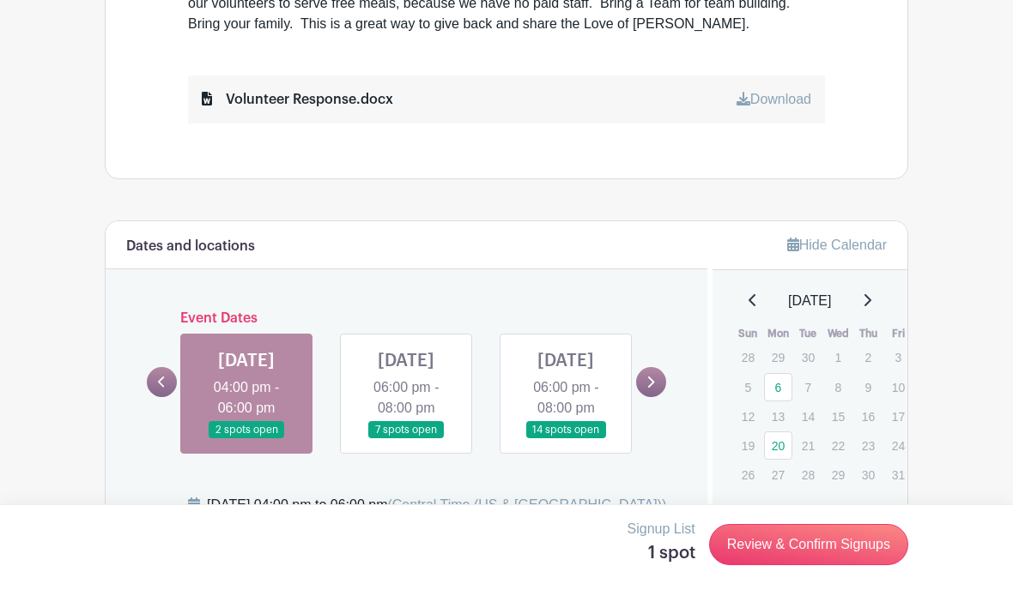
scroll to position [735, 0]
click at [864, 400] on p "9" at bounding box center [868, 388] width 28 height 27
click at [849, 415] on p "15" at bounding box center [838, 417] width 28 height 27
click at [647, 390] on icon at bounding box center [650, 383] width 8 height 13
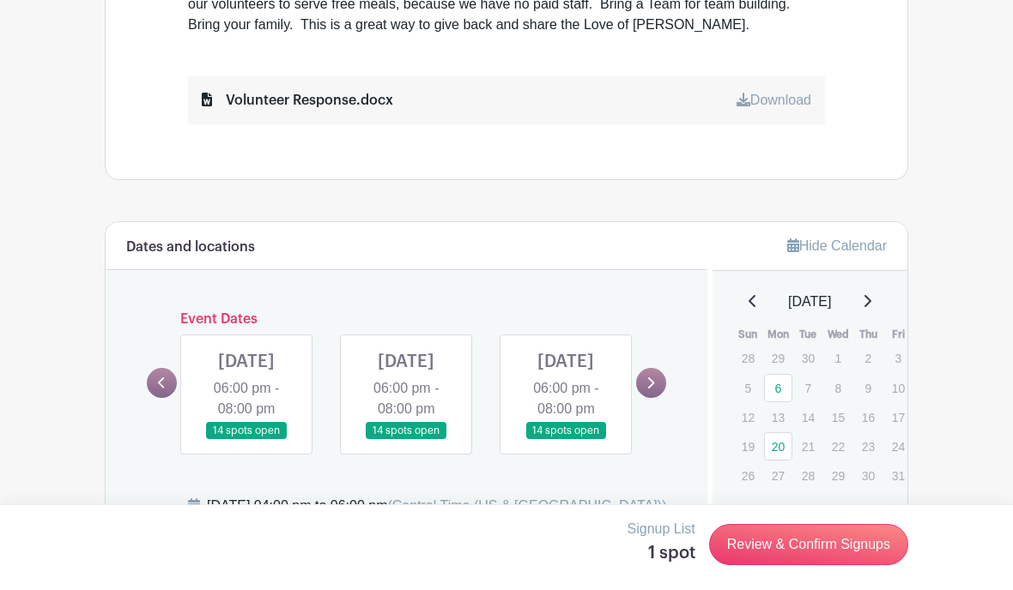
click at [152, 389] on link at bounding box center [162, 383] width 30 height 30
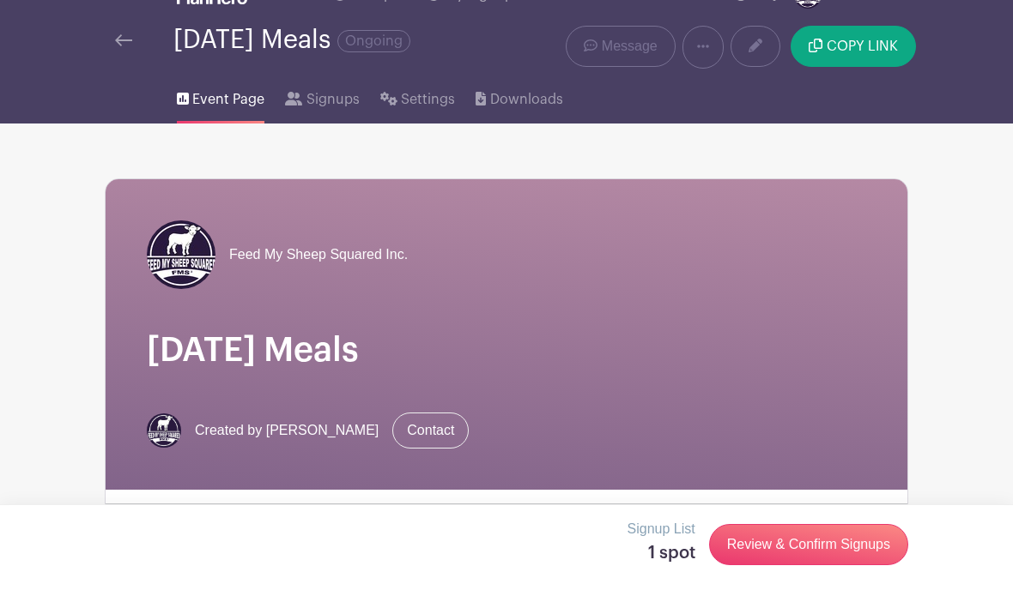
scroll to position [0, 0]
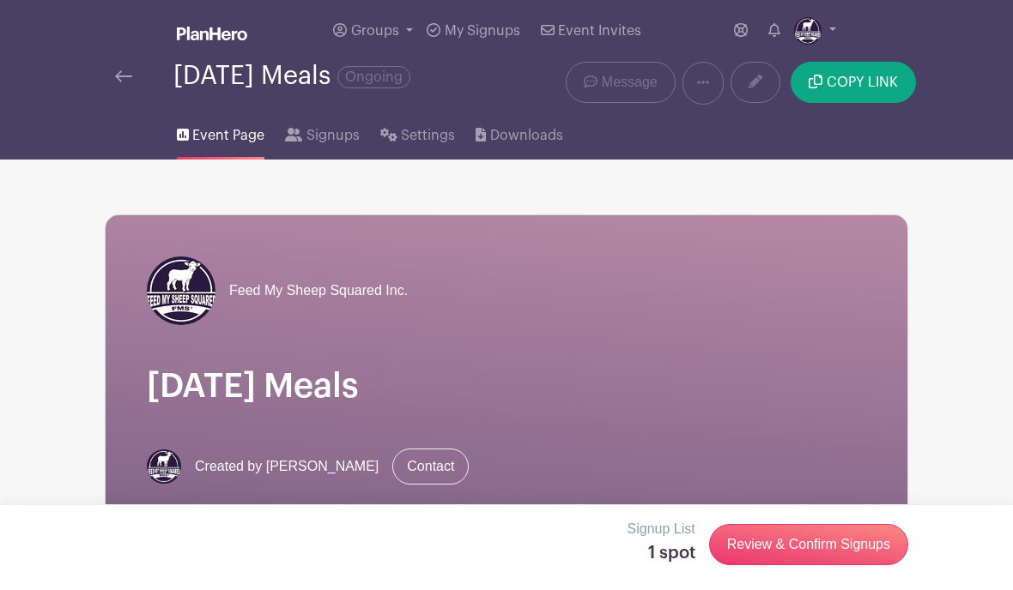
click at [128, 77] on img at bounding box center [123, 76] width 17 height 12
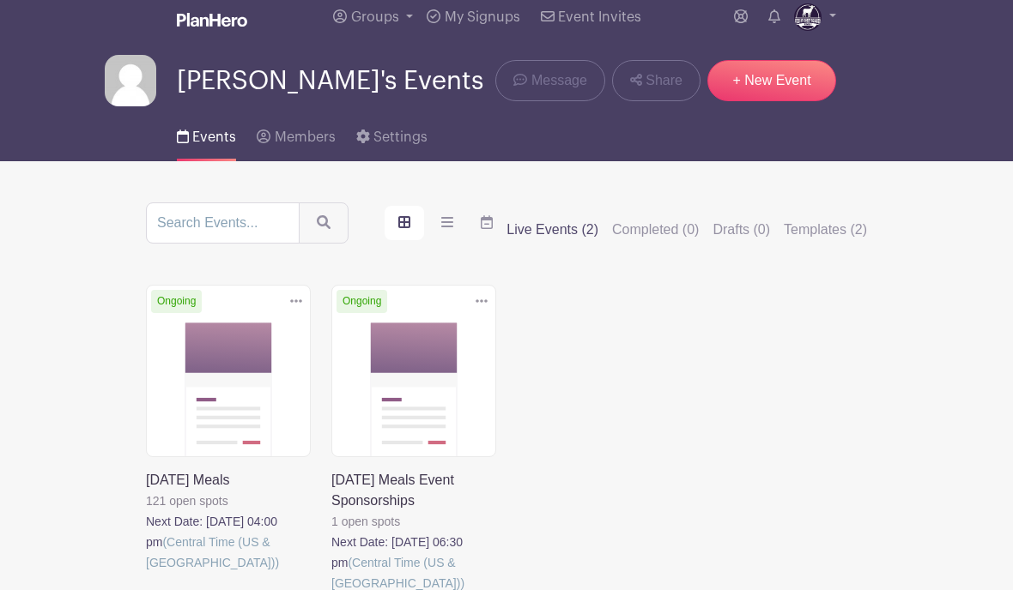
scroll to position [14, 0]
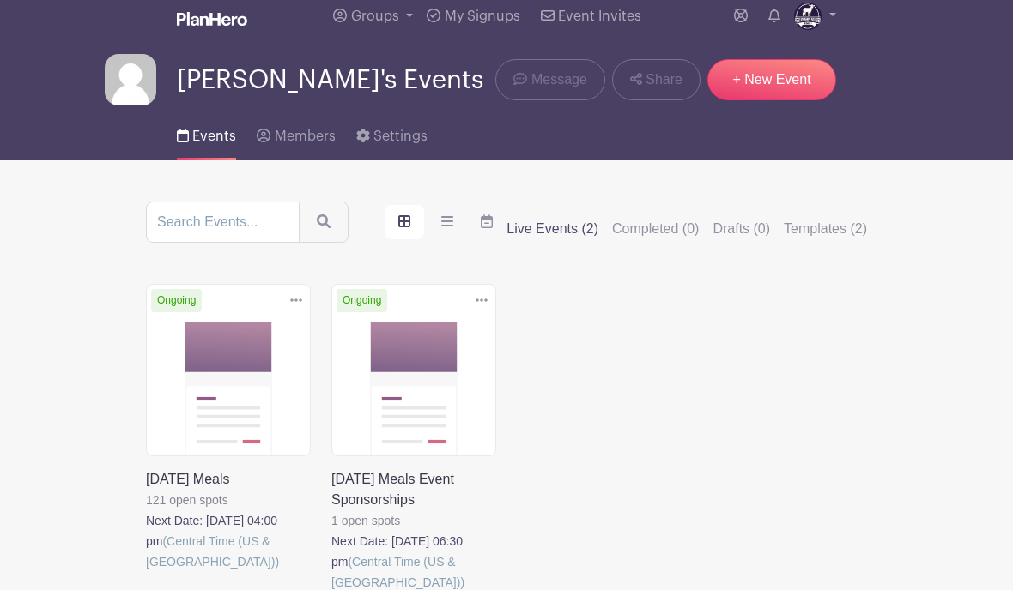
click at [146, 573] on link at bounding box center [146, 573] width 0 height 0
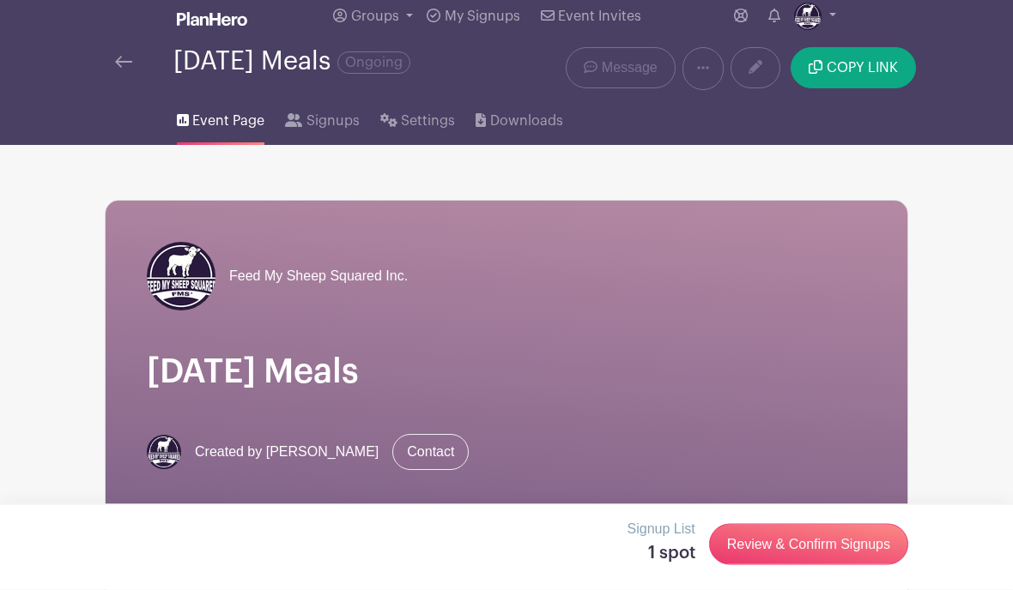
scroll to position [87, 0]
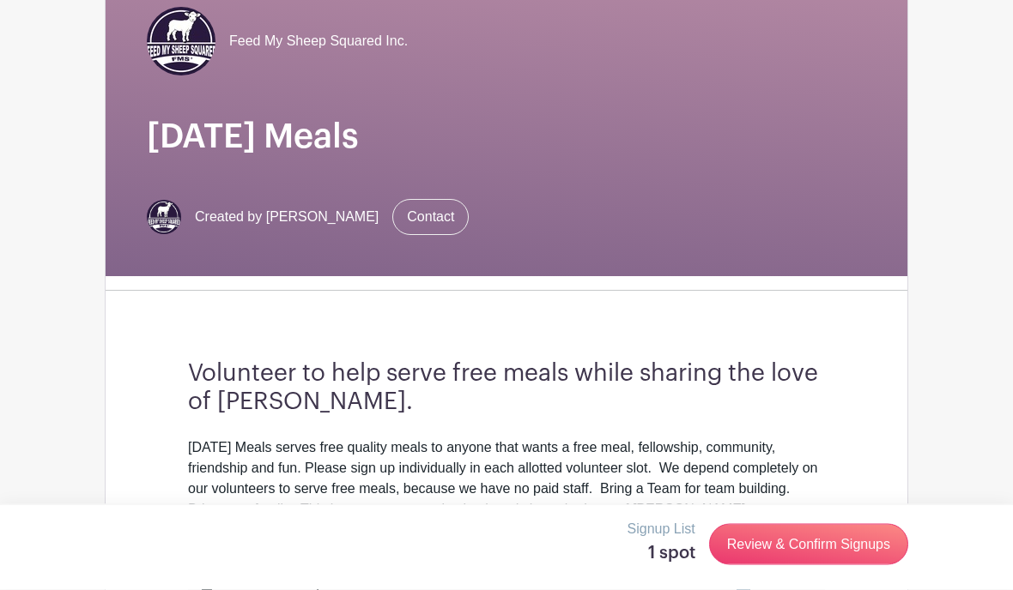
click at [120, 323] on div "Feed My Sheep Squared Inc. Monday Meals Created by Dan Henson Contact Volunteer…" at bounding box center [506, 316] width 803 height 700
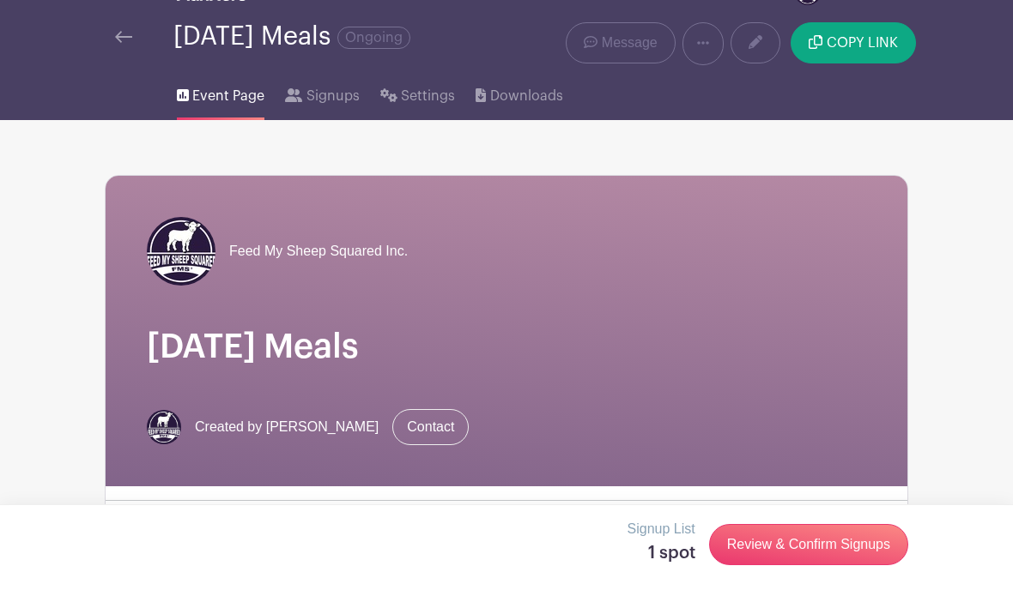
scroll to position [0, 0]
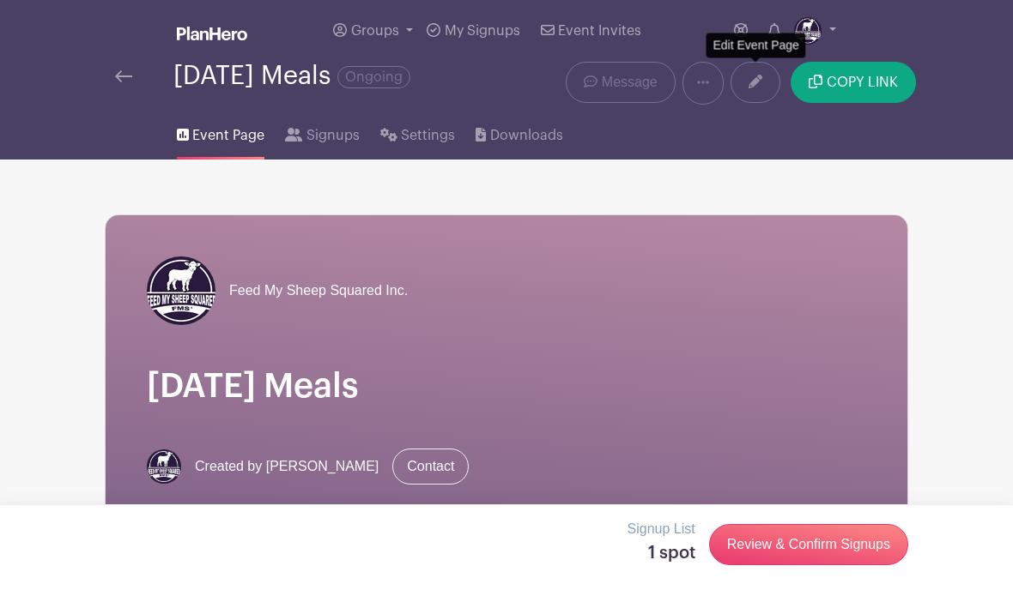
click at [757, 80] on icon at bounding box center [755, 82] width 14 height 14
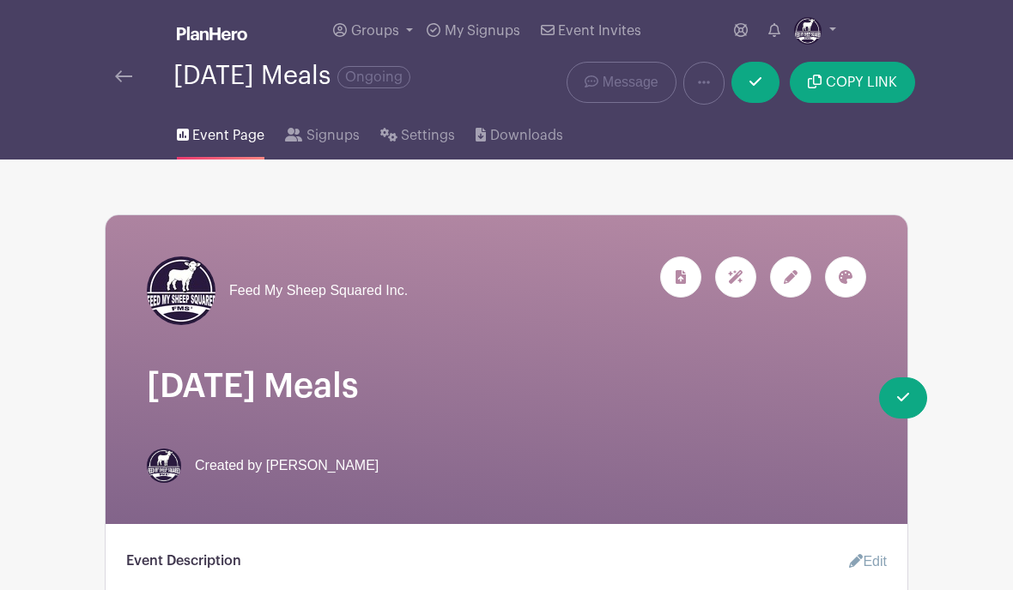
click at [786, 288] on div at bounding box center [790, 277] width 41 height 41
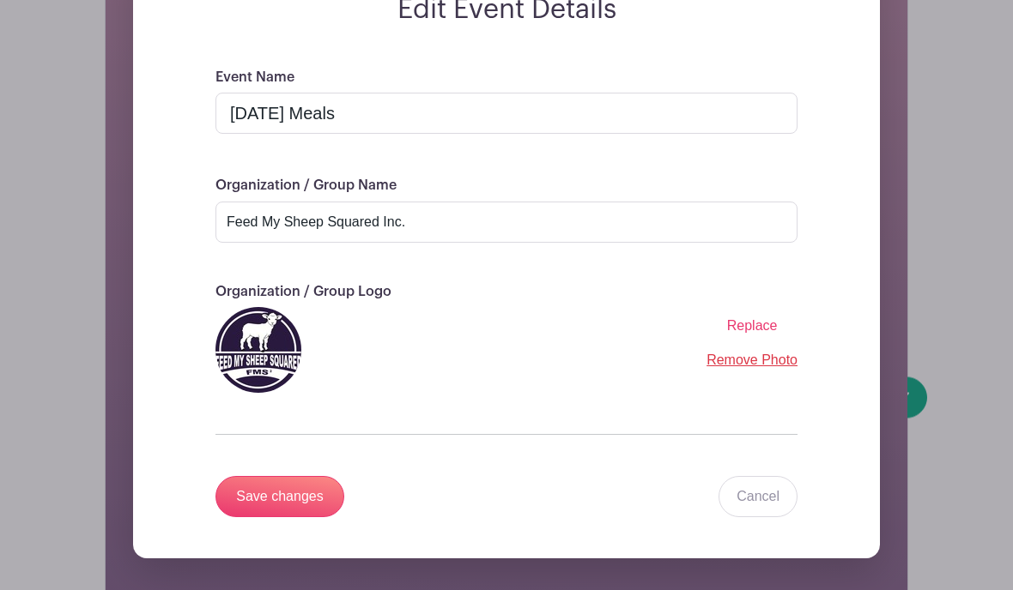
scroll to position [298, 0]
click at [353, 123] on input "Monday Meals" at bounding box center [506, 113] width 582 height 41
type input "M"
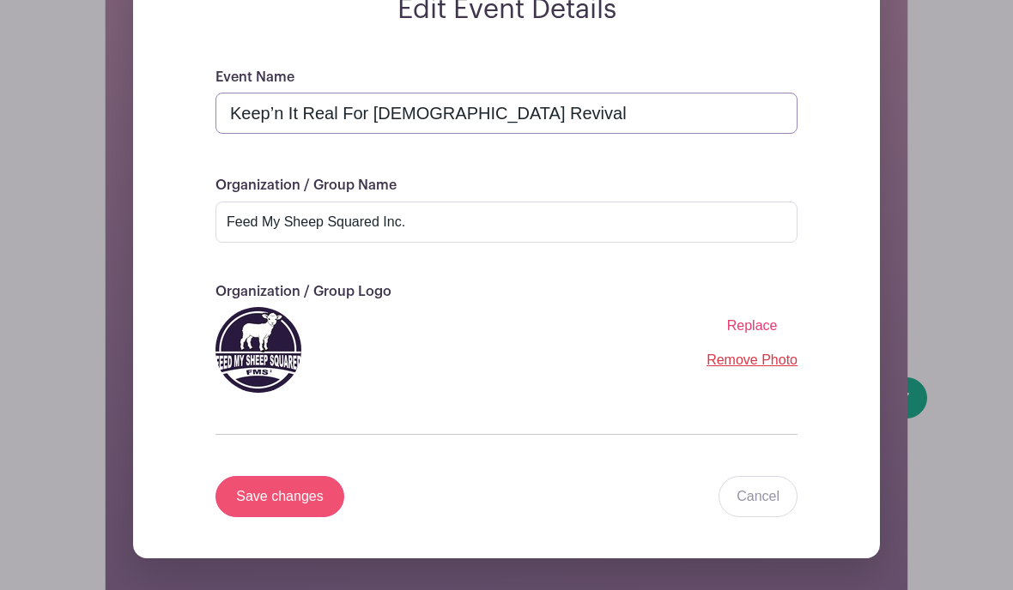
type input "Keep’n It Real For [DEMOGRAPHIC_DATA] Revival"
click at [272, 497] on input "Save changes" at bounding box center [279, 496] width 129 height 41
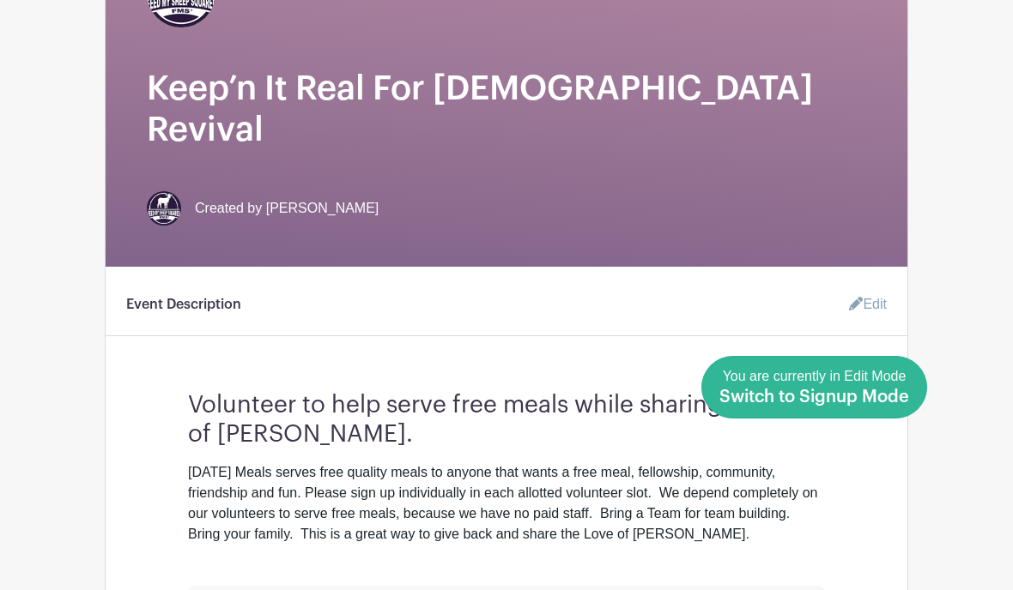
click at [900, 406] on span "Switch to Signup Mode" at bounding box center [814, 397] width 190 height 17
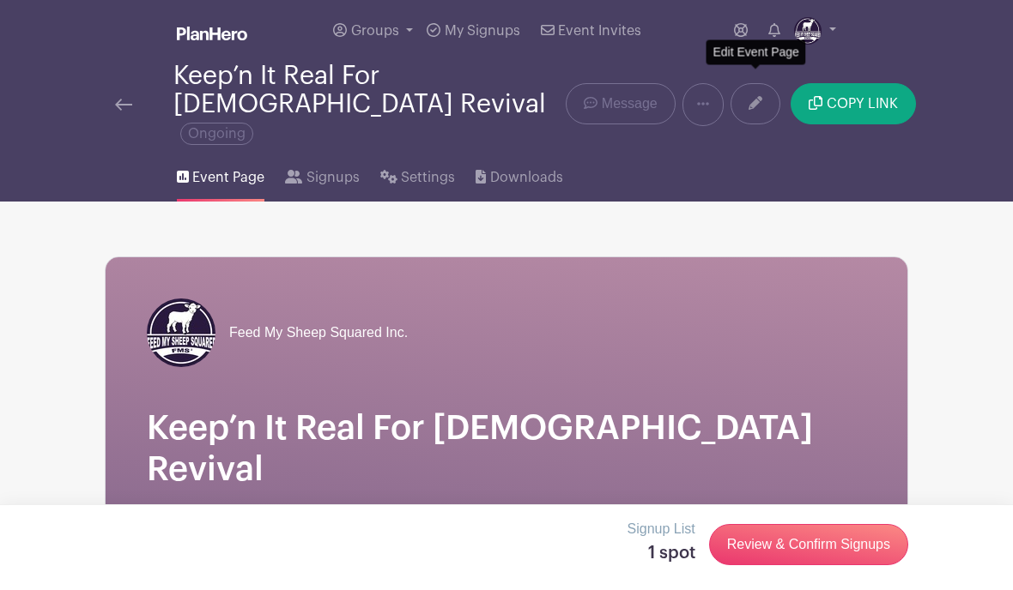
click at [755, 97] on icon at bounding box center [755, 103] width 14 height 14
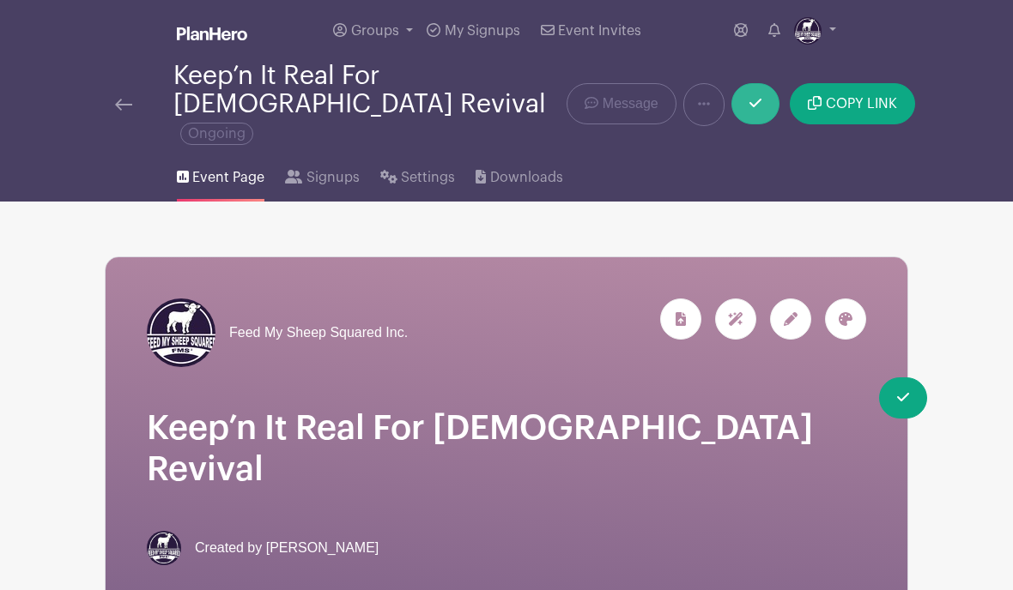
click at [760, 99] on link at bounding box center [755, 103] width 48 height 41
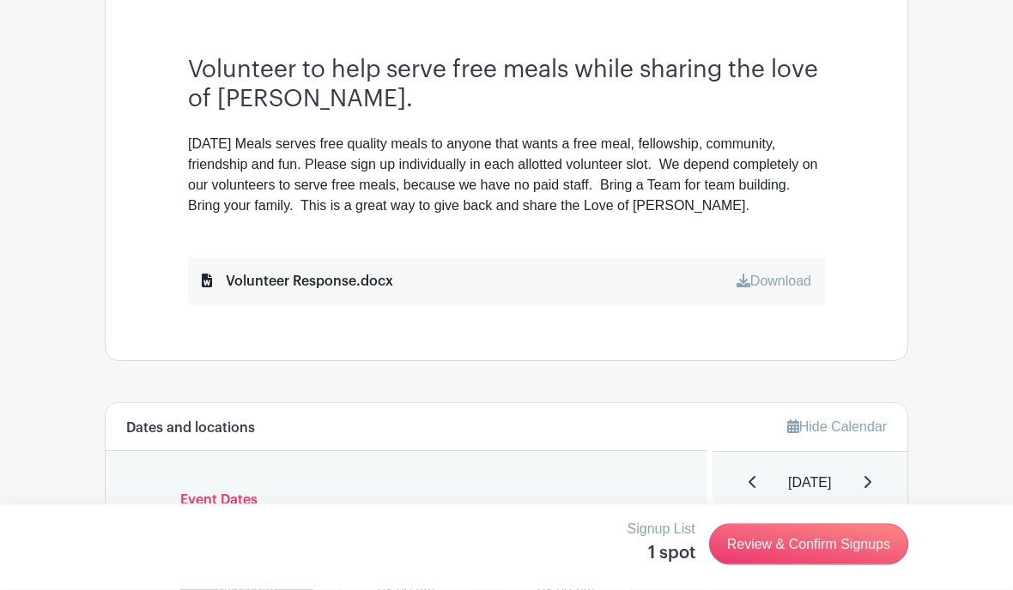
scroll to position [636, 0]
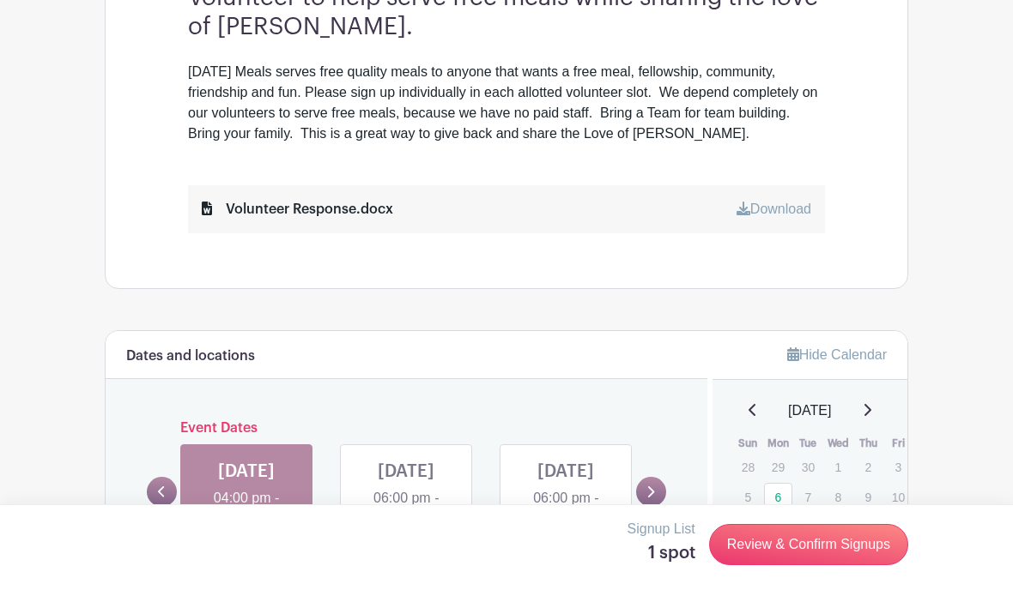
click at [246, 550] on link at bounding box center [246, 550] width 0 height 0
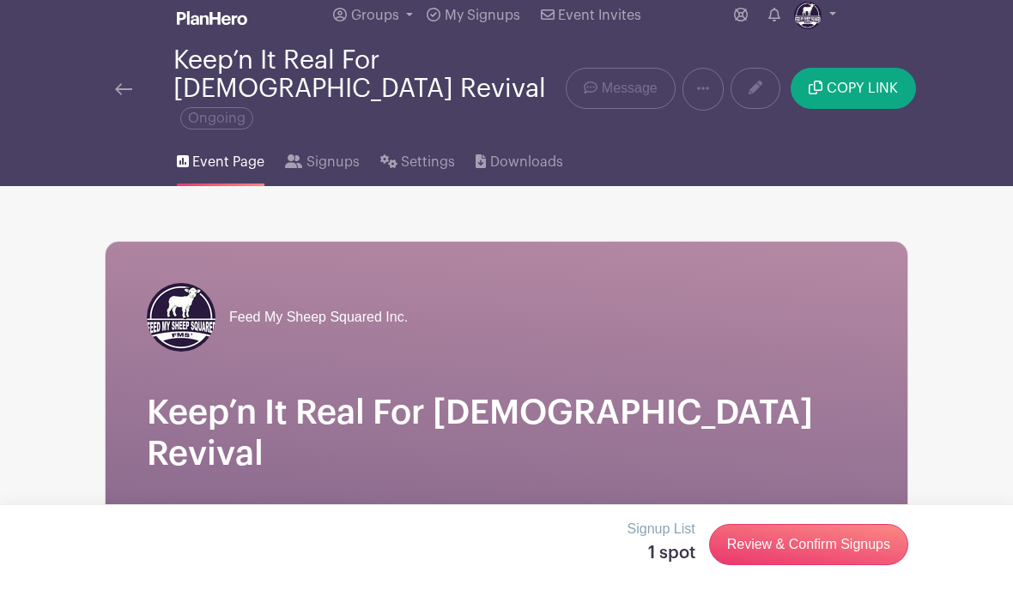
scroll to position [0, 0]
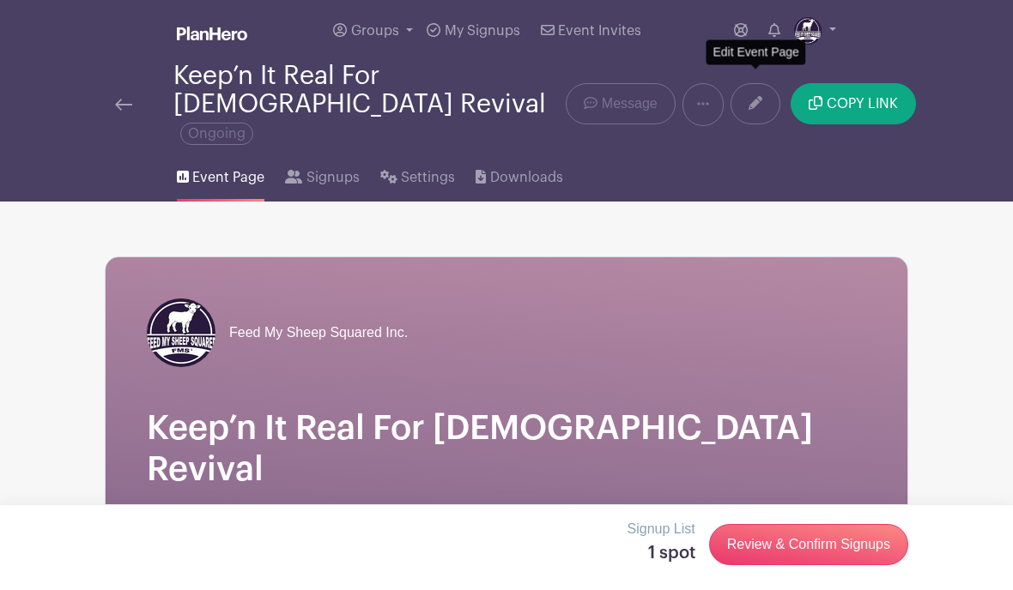
click at [756, 96] on icon at bounding box center [755, 103] width 14 height 14
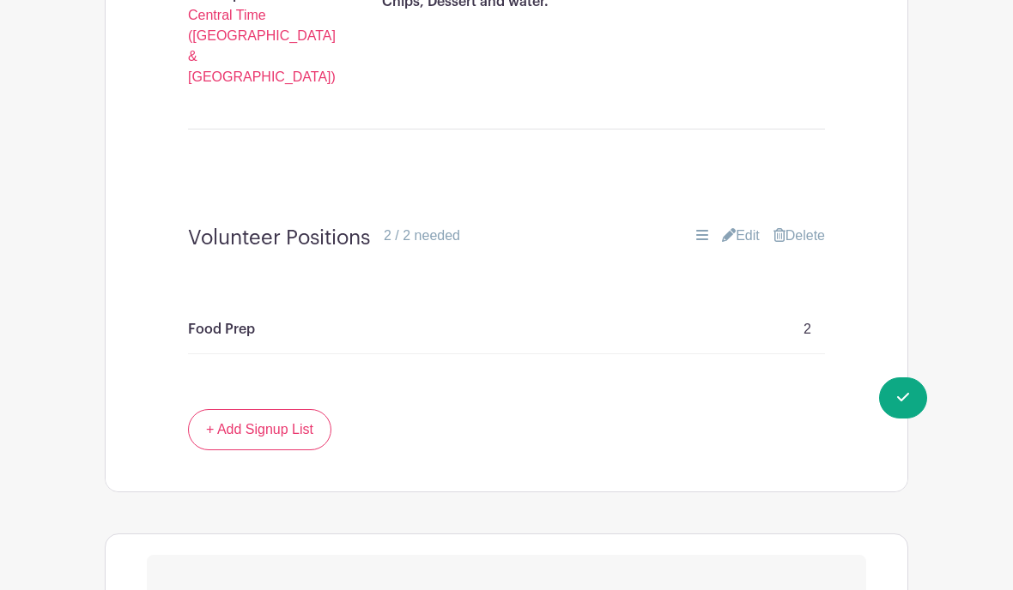
scroll to position [1682, 0]
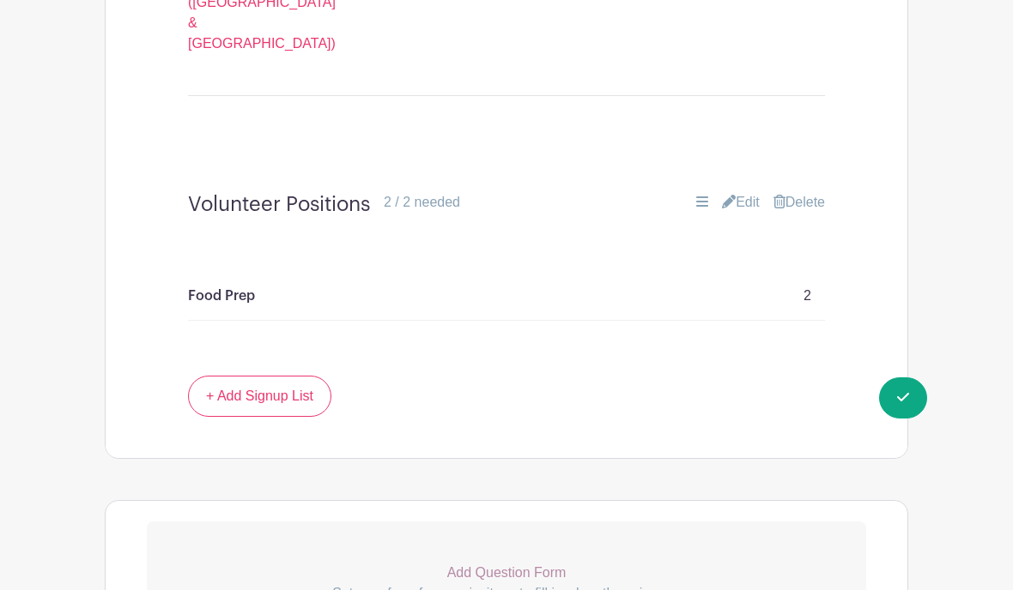
click at [731, 192] on link "Edit" at bounding box center [741, 202] width 38 height 21
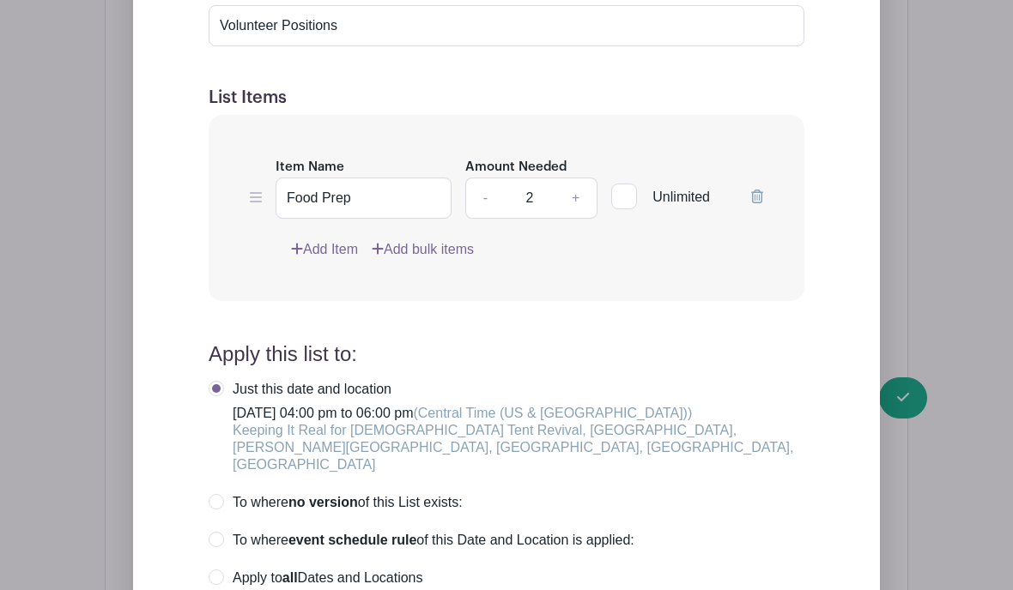
scroll to position [2104, 0]
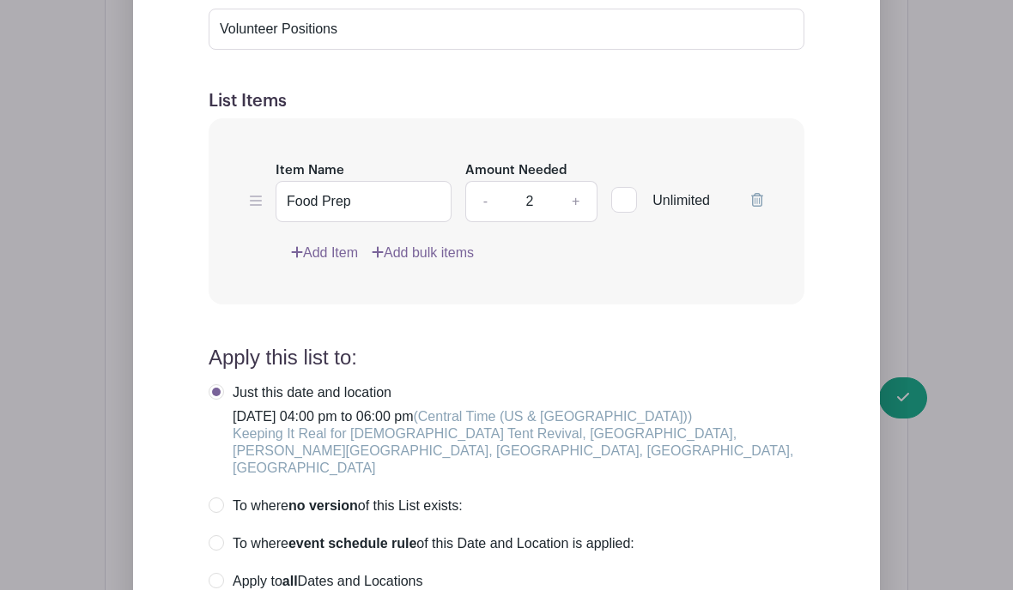
click at [578, 181] on link "+" at bounding box center [575, 201] width 43 height 41
click at [576, 181] on link "+" at bounding box center [575, 201] width 43 height 41
type input "4"
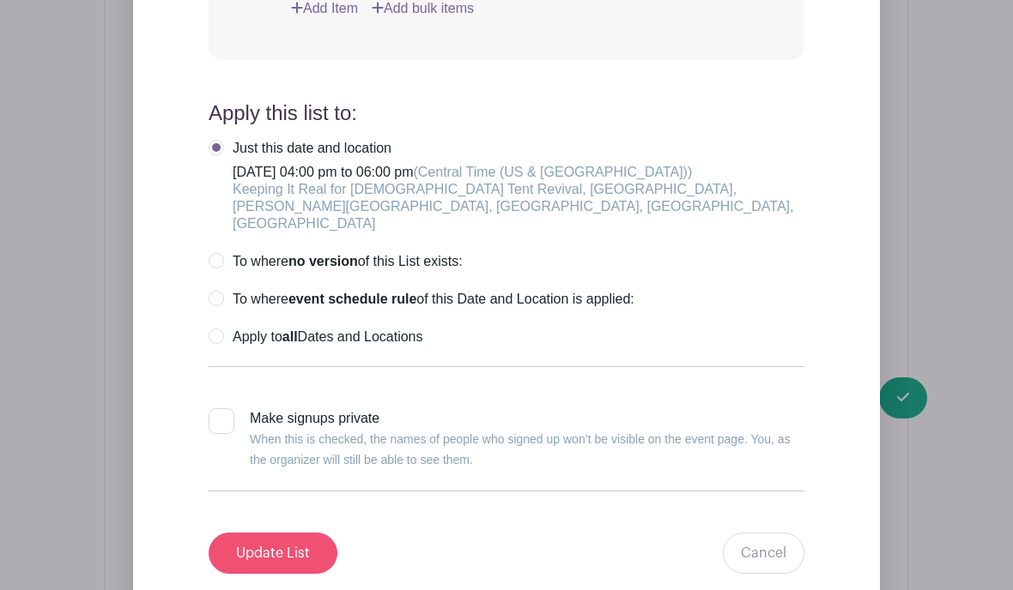
click at [263, 533] on input "Update List" at bounding box center [273, 553] width 129 height 41
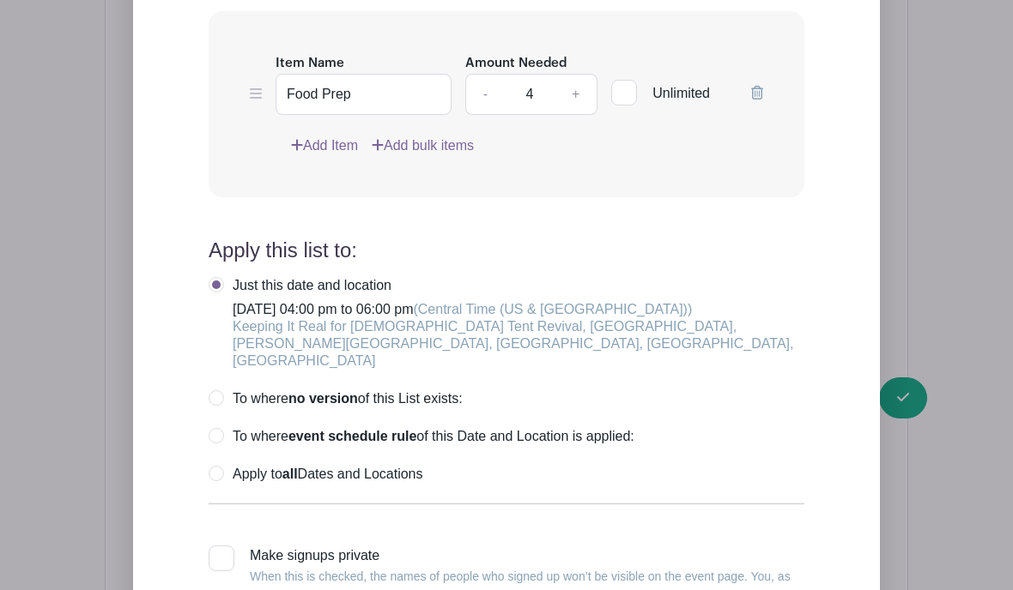
scroll to position [1717, 0]
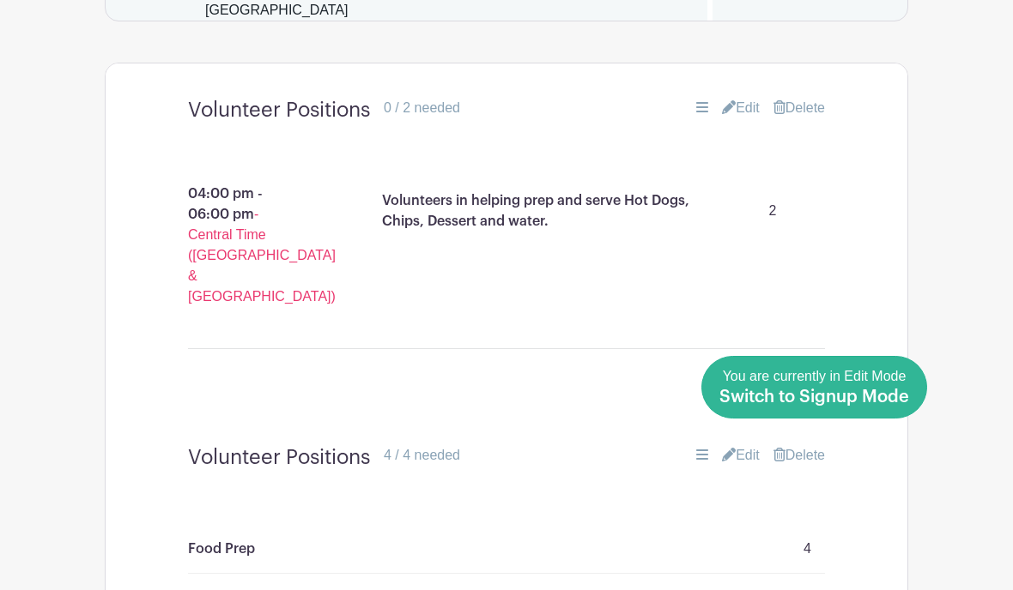
click at [907, 397] on span "Switch to Signup Mode" at bounding box center [814, 397] width 190 height 17
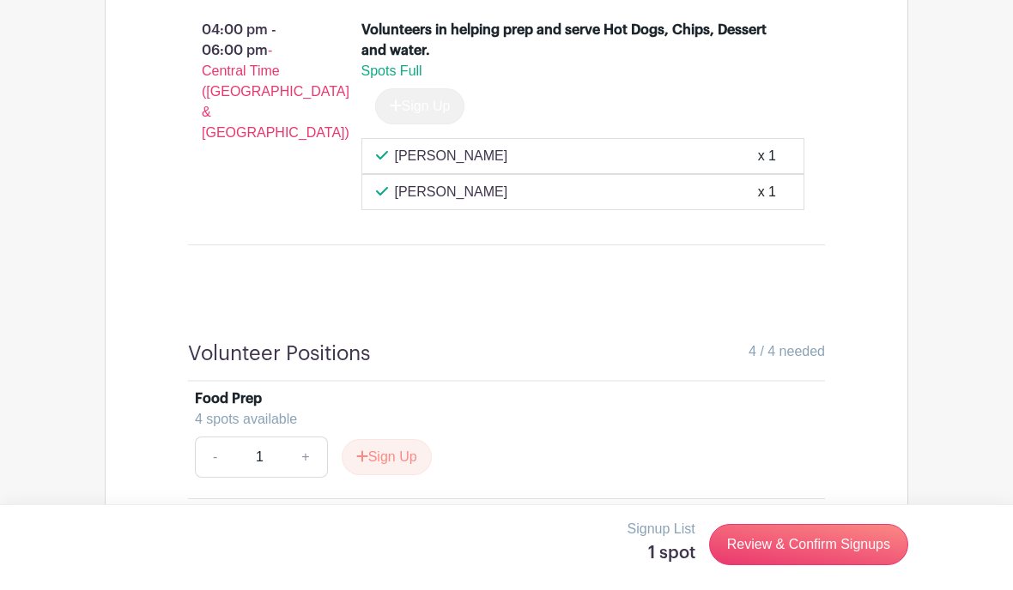
scroll to position [1576, 0]
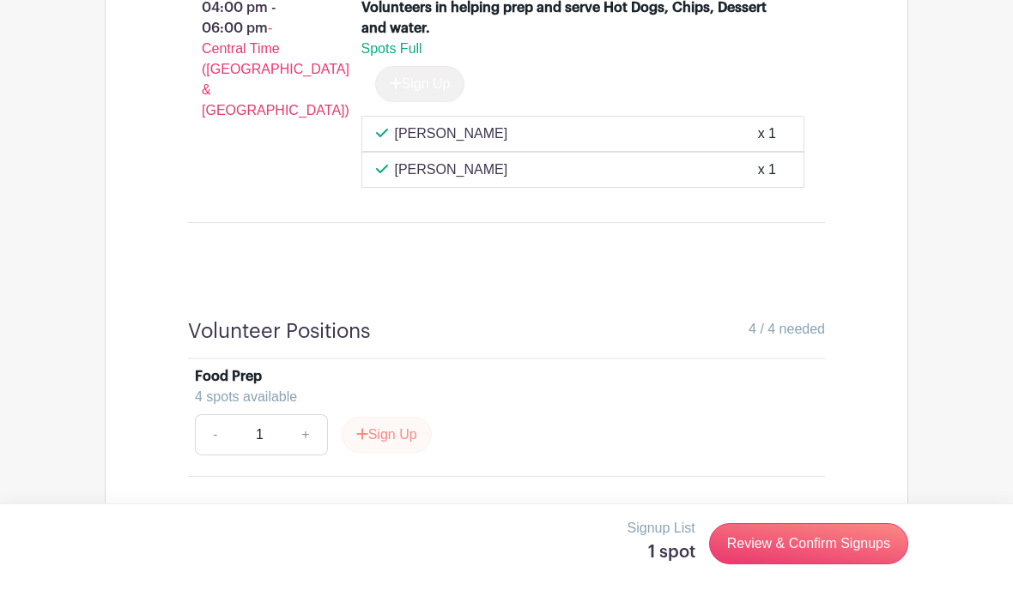
click at [387, 418] on button "Sign Up" at bounding box center [387, 436] width 90 height 36
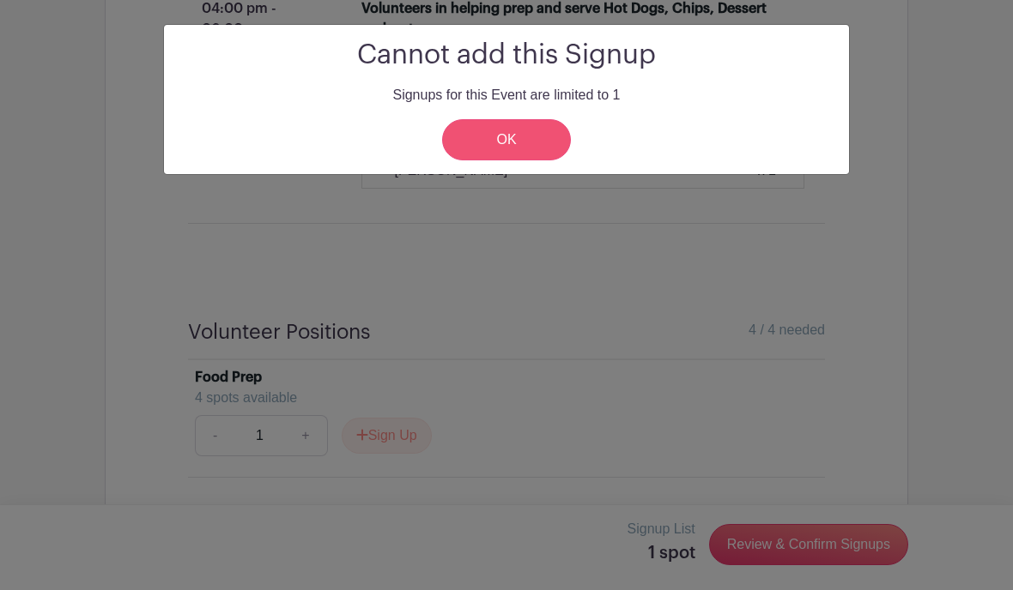
click at [503, 132] on link "OK" at bounding box center [506, 139] width 129 height 41
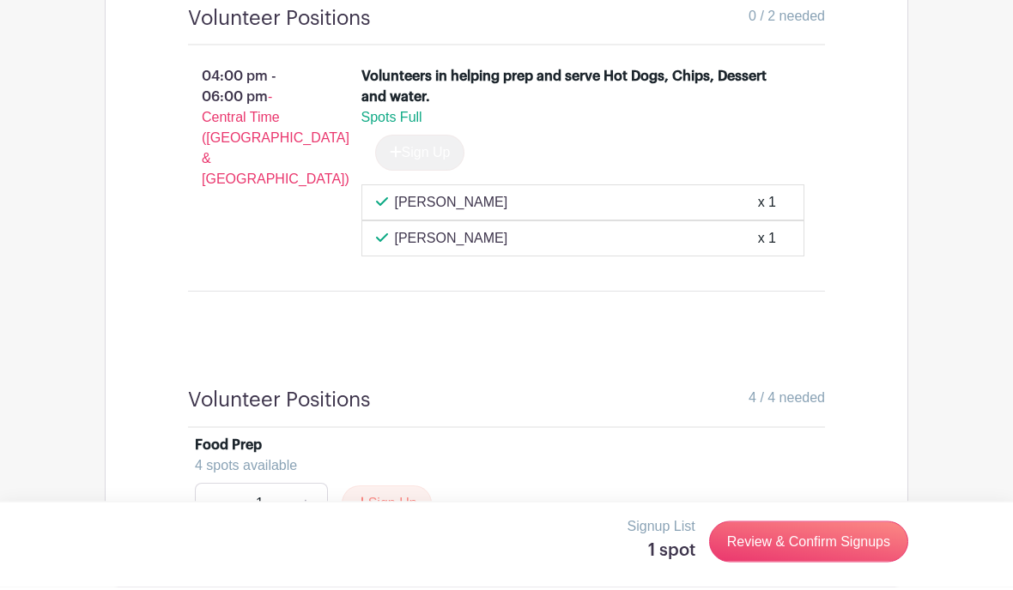
scroll to position [1504, 0]
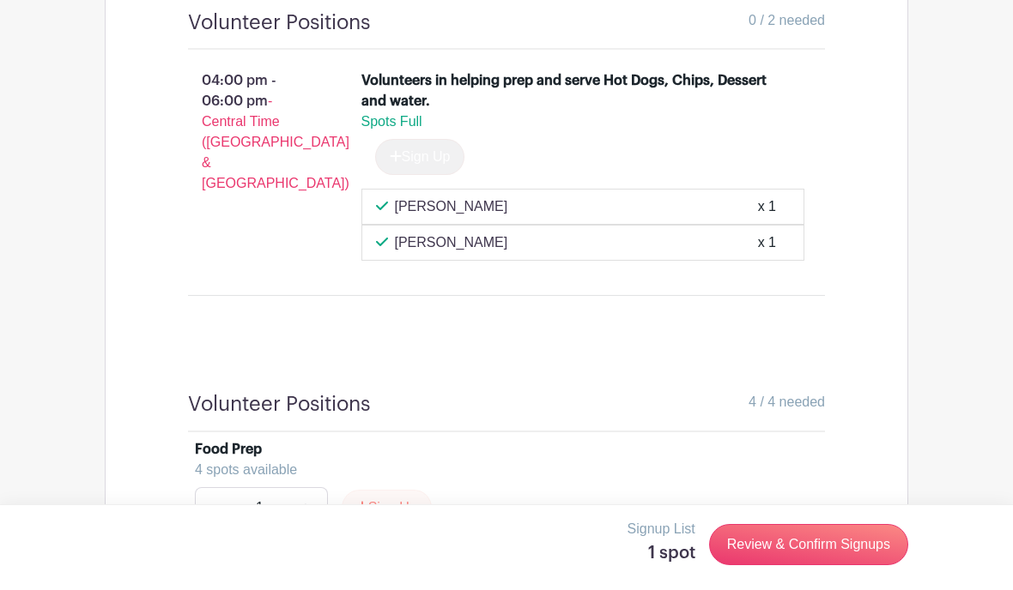
click at [380, 490] on button "Sign Up" at bounding box center [387, 508] width 90 height 36
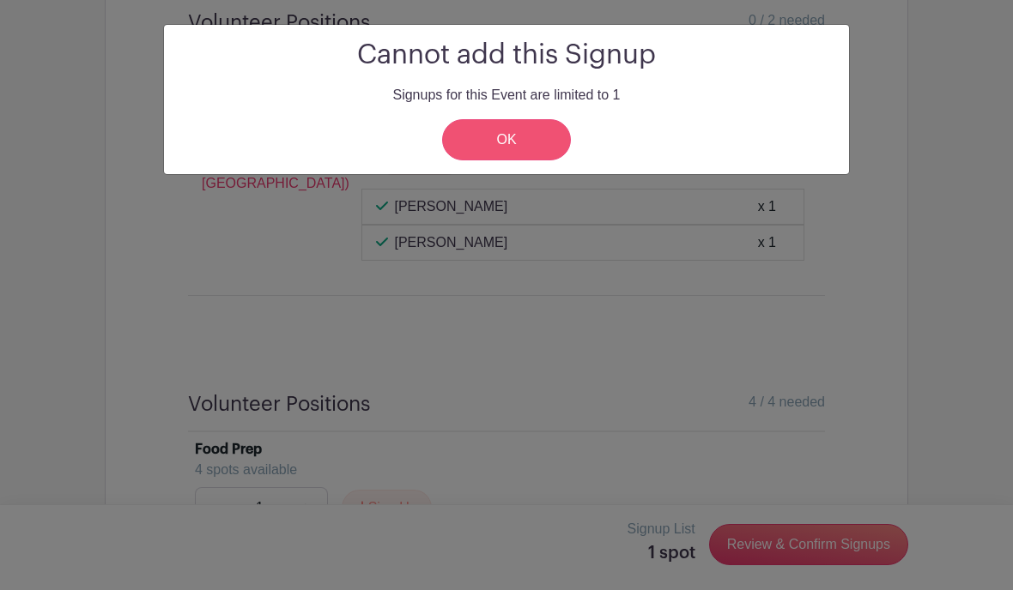
click at [508, 135] on link "OK" at bounding box center [506, 139] width 129 height 41
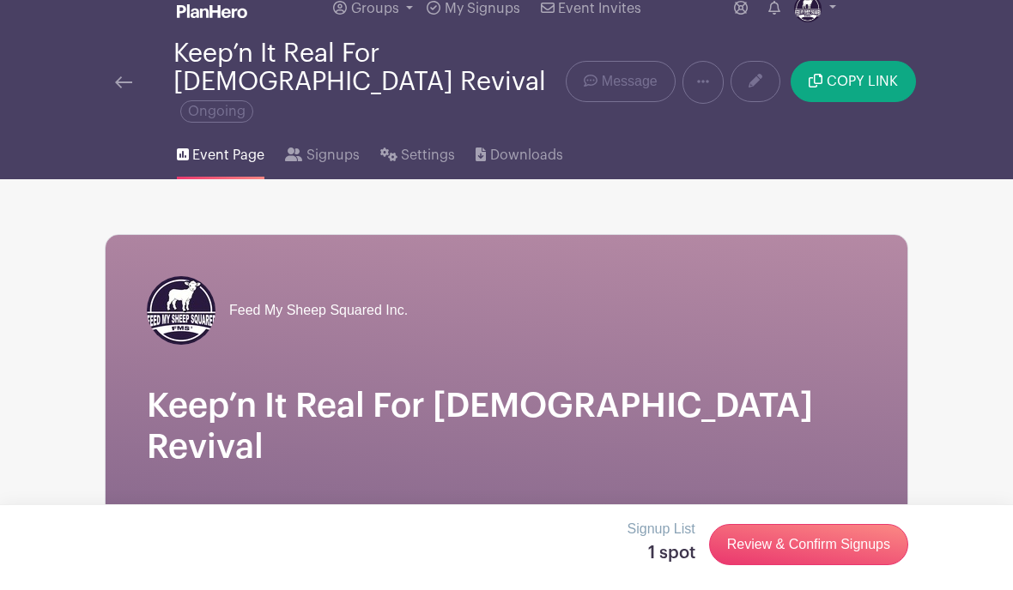
scroll to position [0, 0]
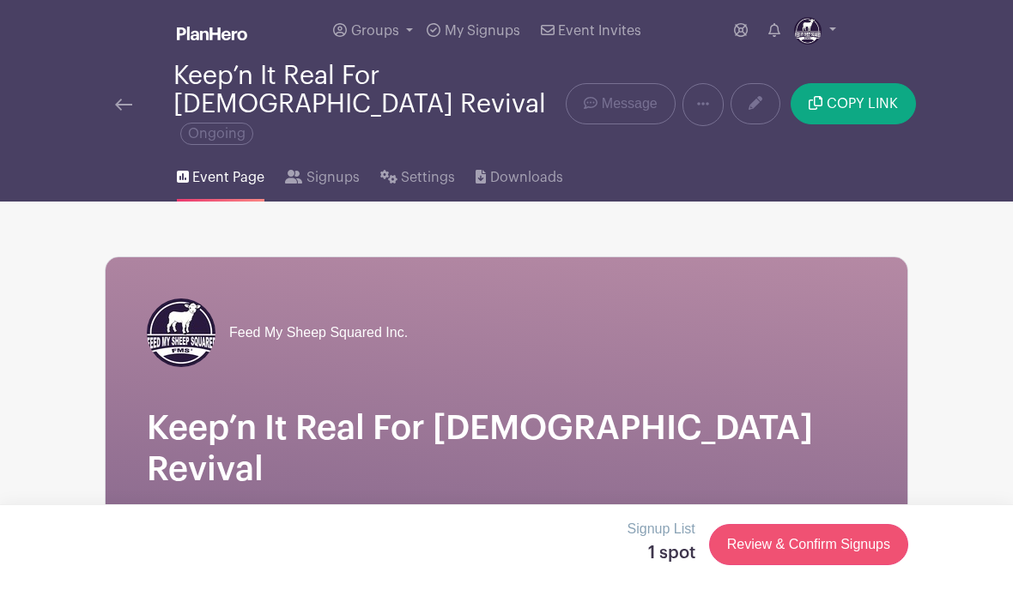
click at [815, 553] on link "Review & Confirm Signups" at bounding box center [808, 544] width 199 height 41
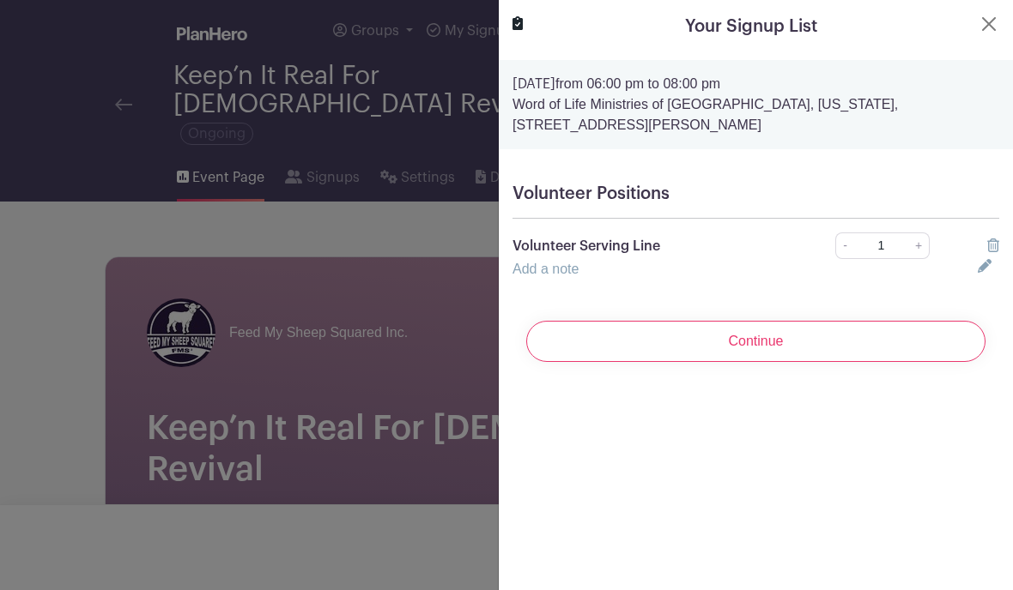
click at [87, 358] on div at bounding box center [506, 295] width 1013 height 590
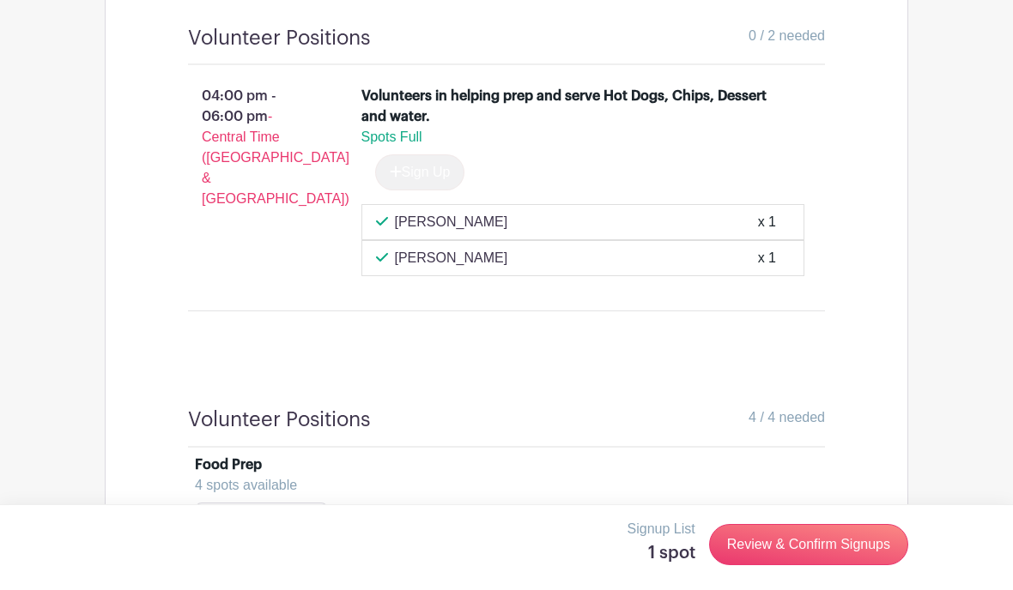
scroll to position [1504, 0]
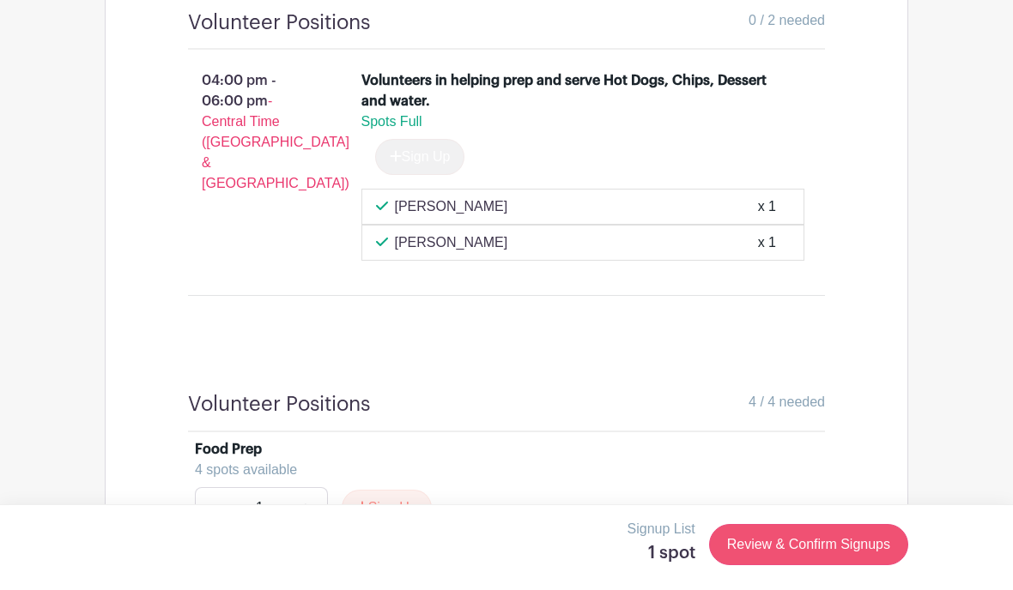
click at [816, 565] on link "Review & Confirm Signups" at bounding box center [808, 544] width 199 height 41
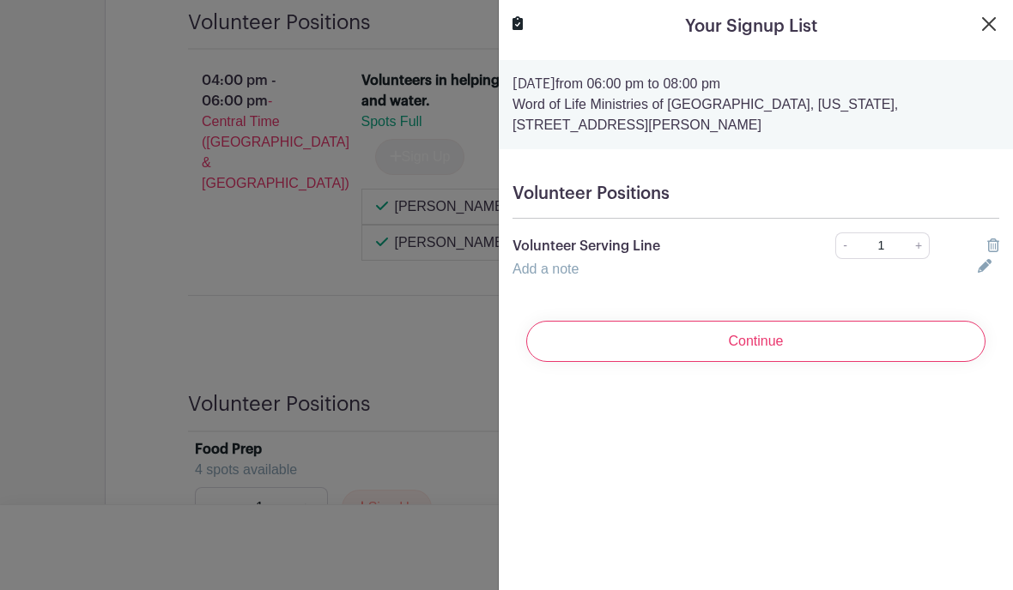
click at [995, 24] on button "Close" at bounding box center [988, 24] width 21 height 21
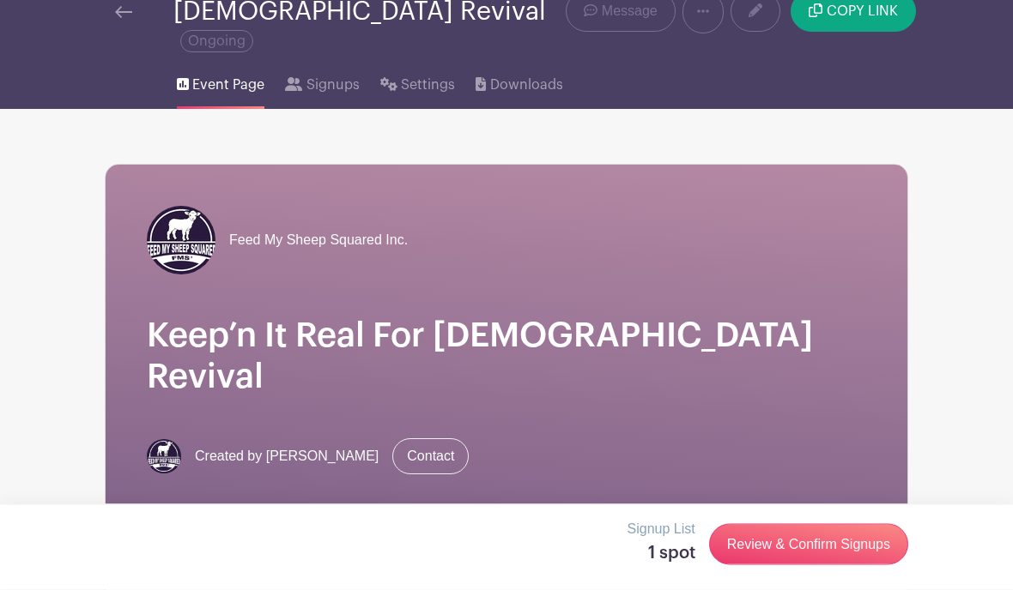
scroll to position [0, 0]
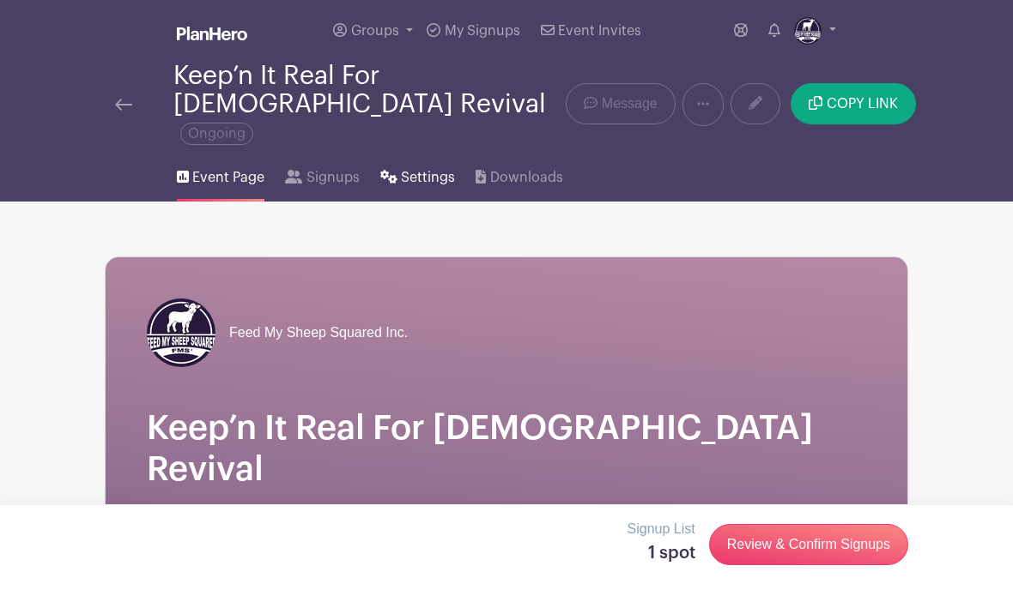
click at [420, 167] on span "Settings" at bounding box center [428, 177] width 54 height 21
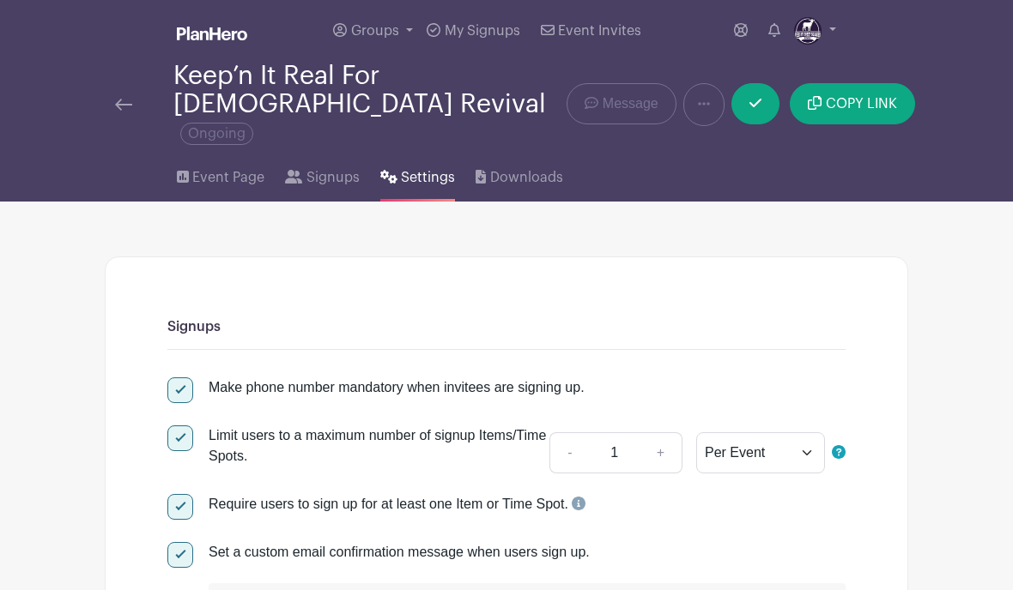
click at [130, 99] on img at bounding box center [123, 105] width 17 height 12
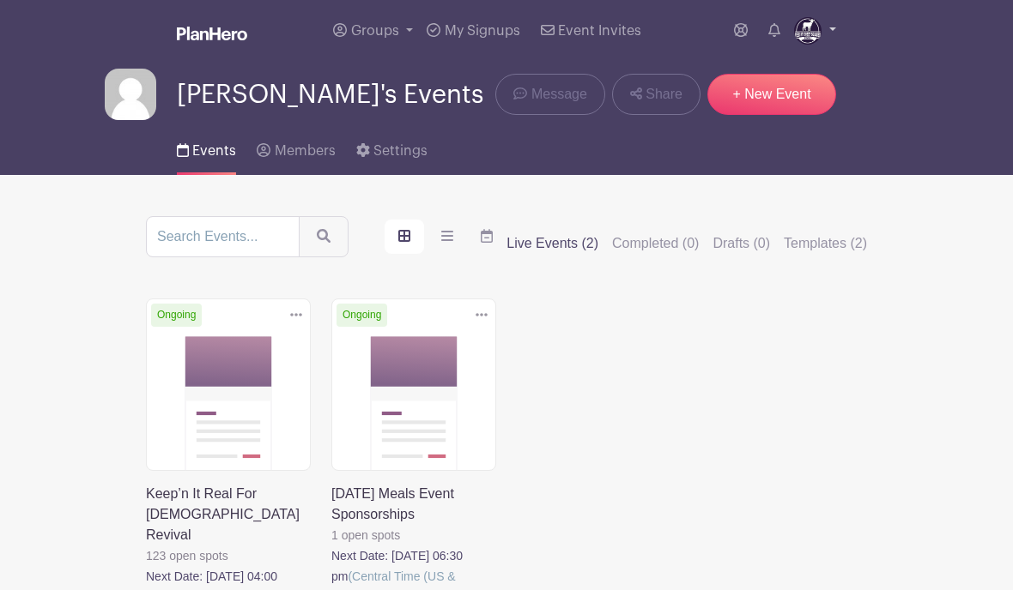
click at [834, 32] on link at bounding box center [815, 30] width 42 height 27
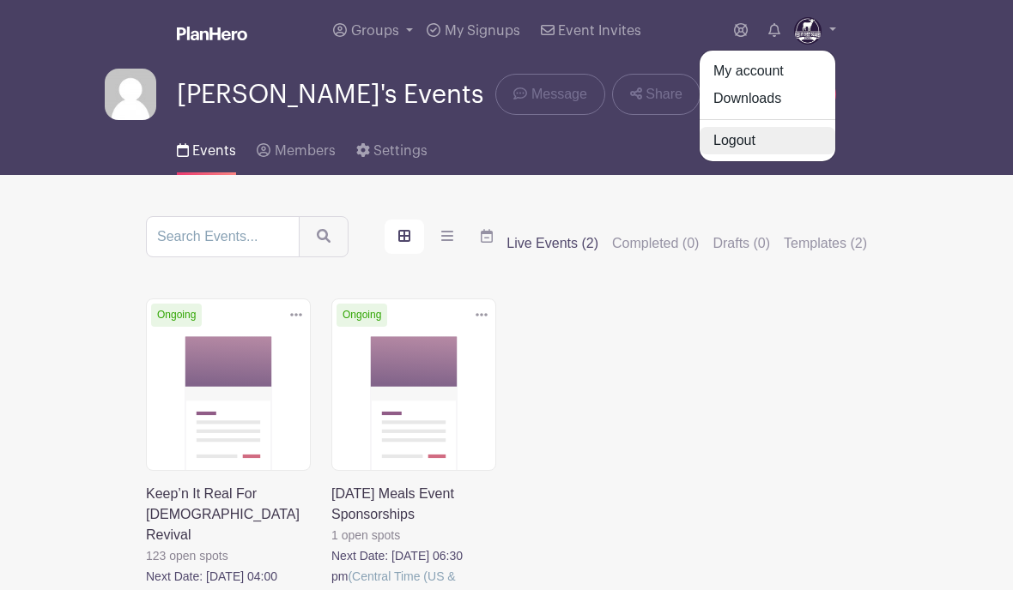
click at [780, 145] on link "Logout" at bounding box center [767, 140] width 136 height 27
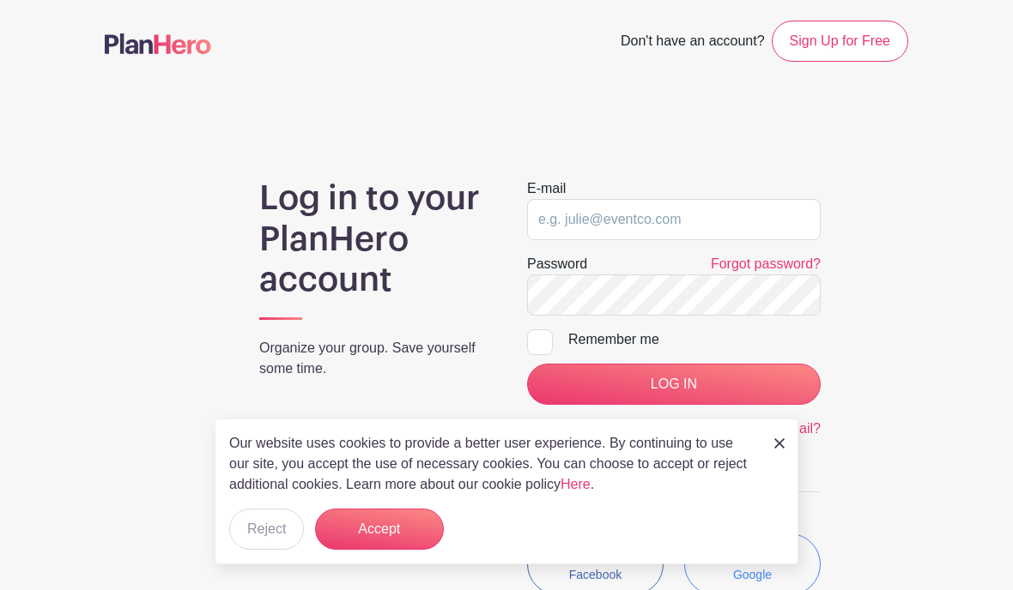
click at [767, 222] on input "email" at bounding box center [673, 219] width 293 height 41
type input "[PERSON_NAME][EMAIL_ADDRESS][DOMAIN_NAME]"
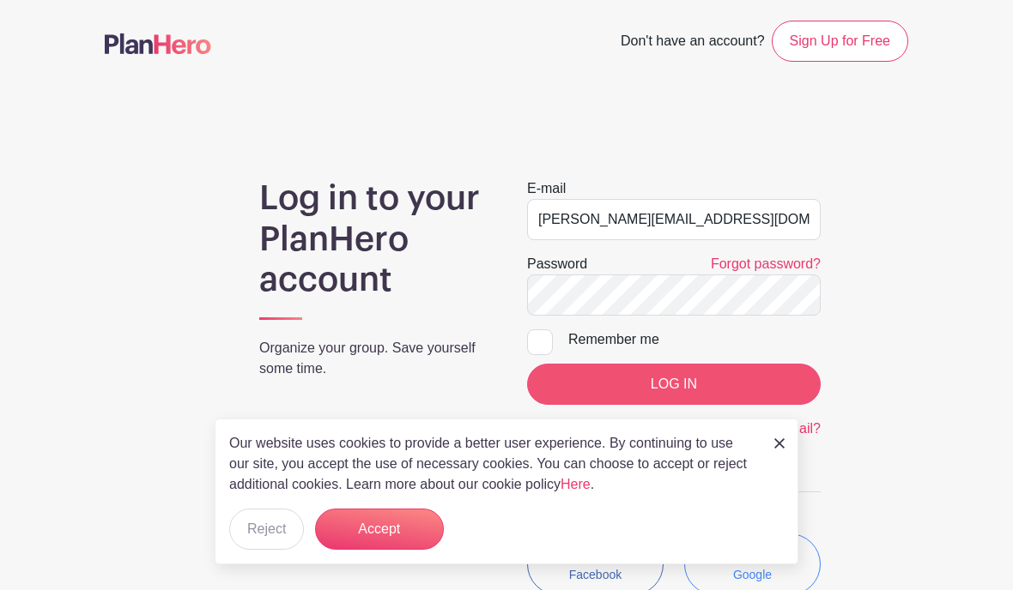
click at [745, 381] on input "LOG IN" at bounding box center [673, 384] width 293 height 41
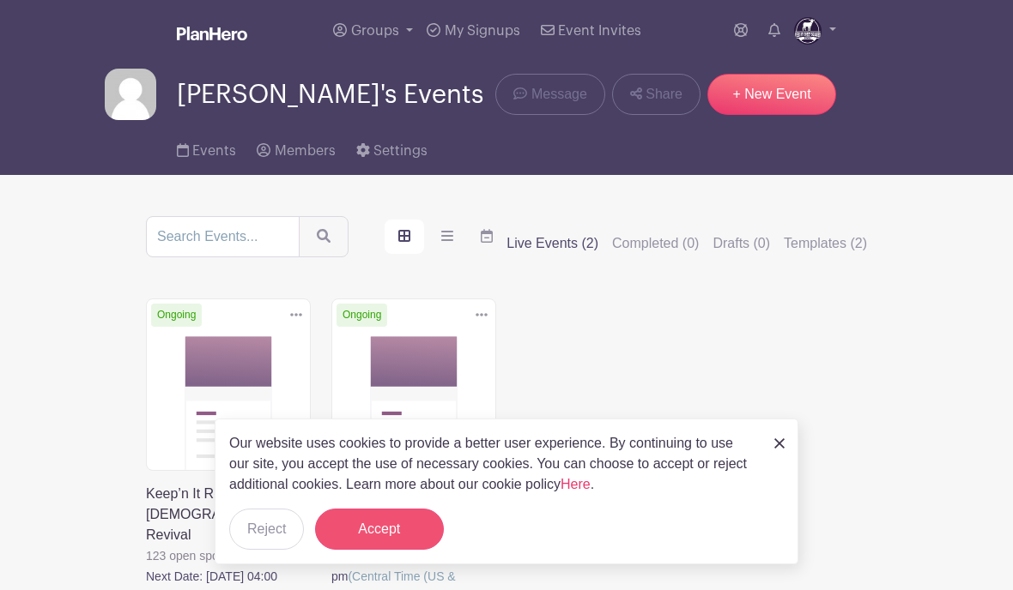
click at [394, 532] on button "Accept" at bounding box center [379, 529] width 129 height 41
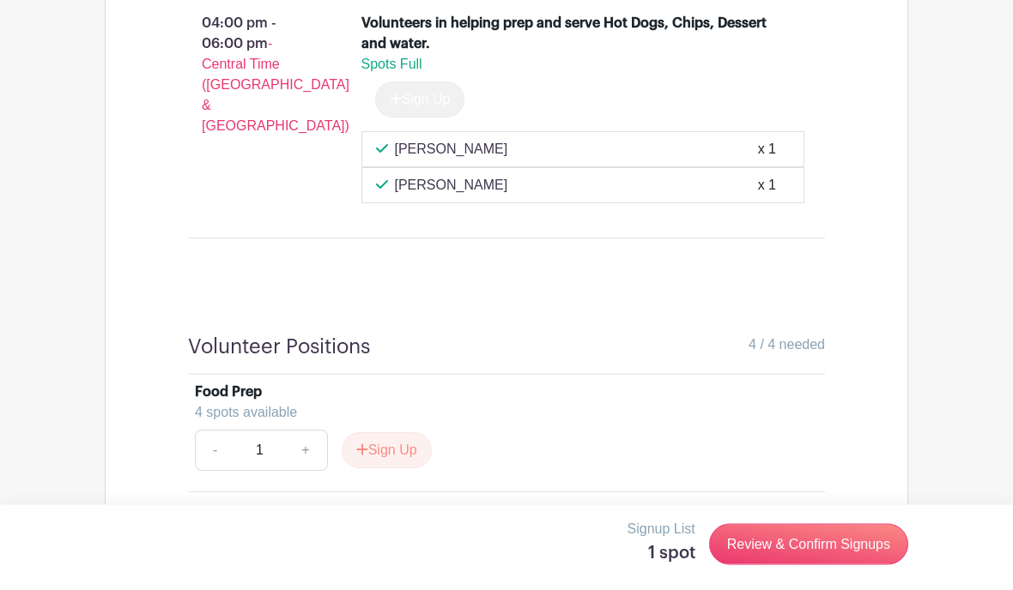
scroll to position [1576, 0]
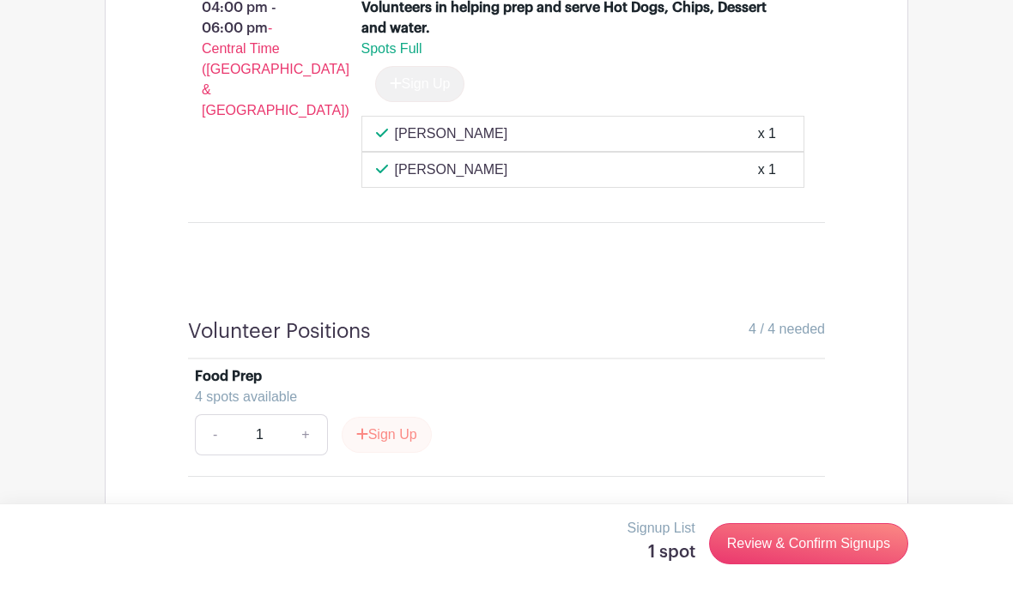
click at [388, 418] on button "Sign Up" at bounding box center [387, 436] width 90 height 36
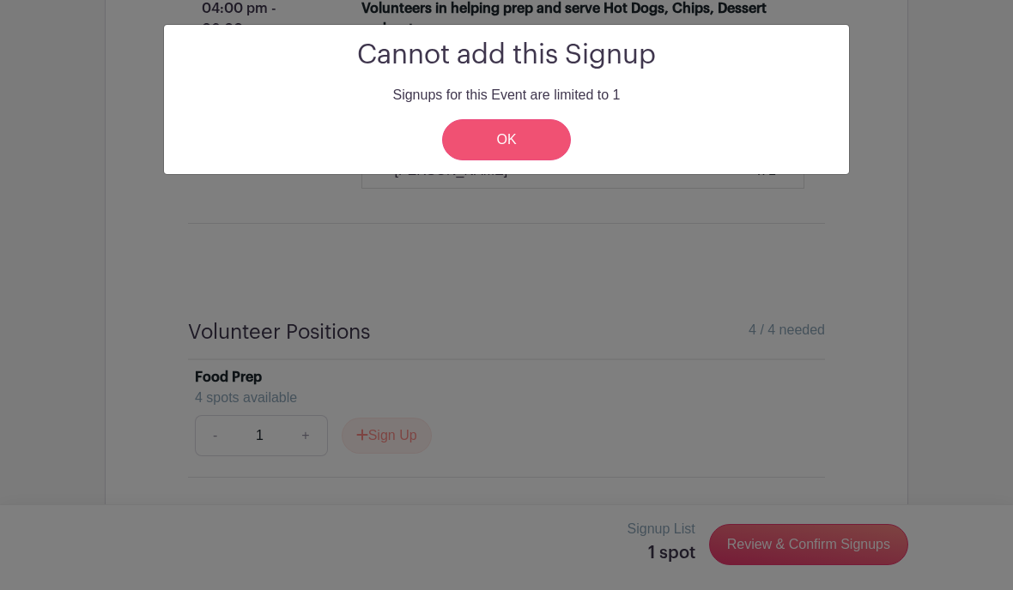
click at [524, 141] on link "OK" at bounding box center [506, 139] width 129 height 41
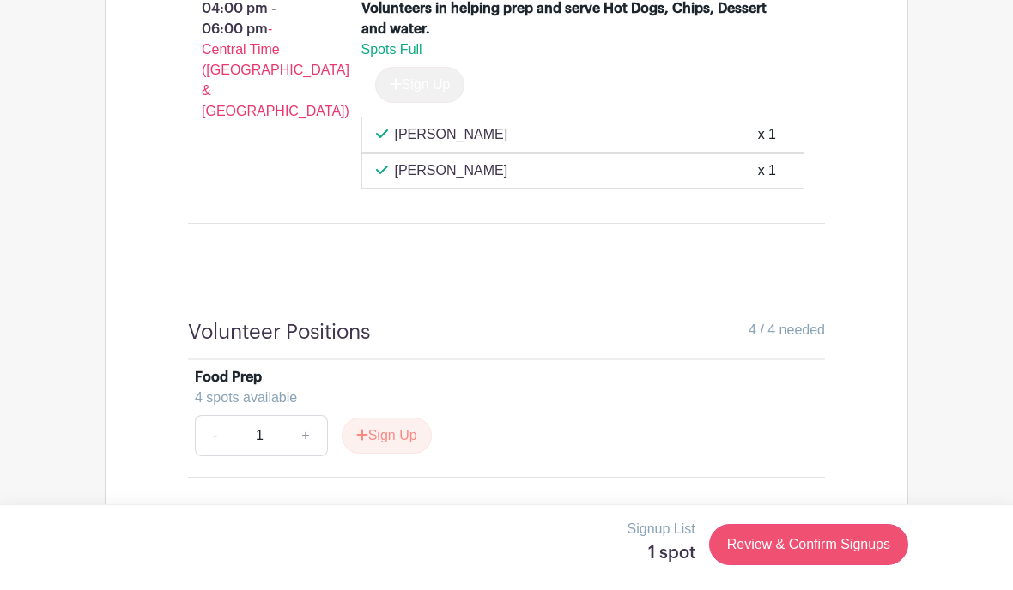
click at [824, 549] on link "Review & Confirm Signups" at bounding box center [808, 544] width 199 height 41
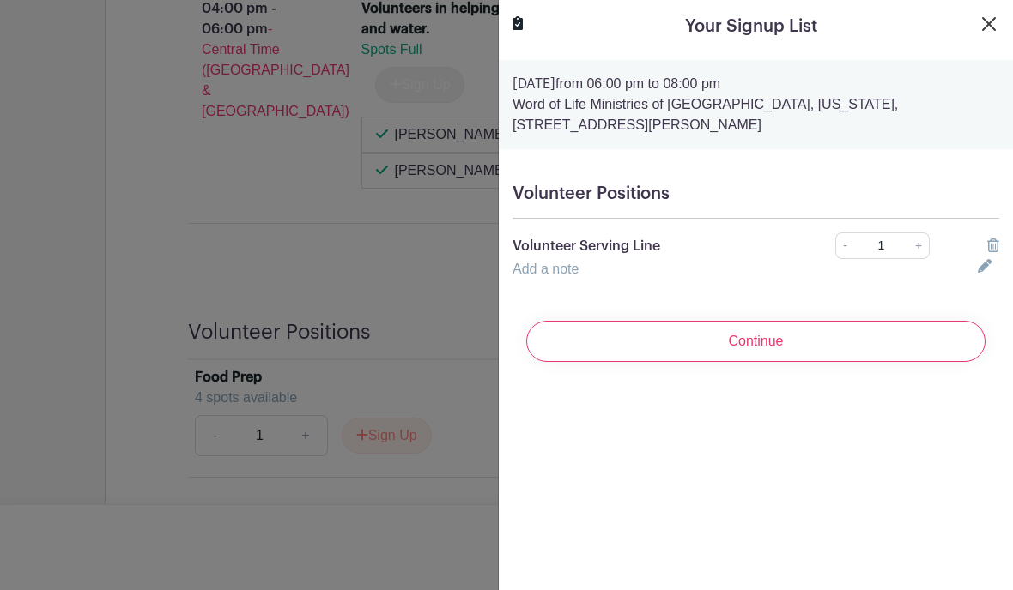
click at [979, 26] on button "Close" at bounding box center [988, 24] width 21 height 21
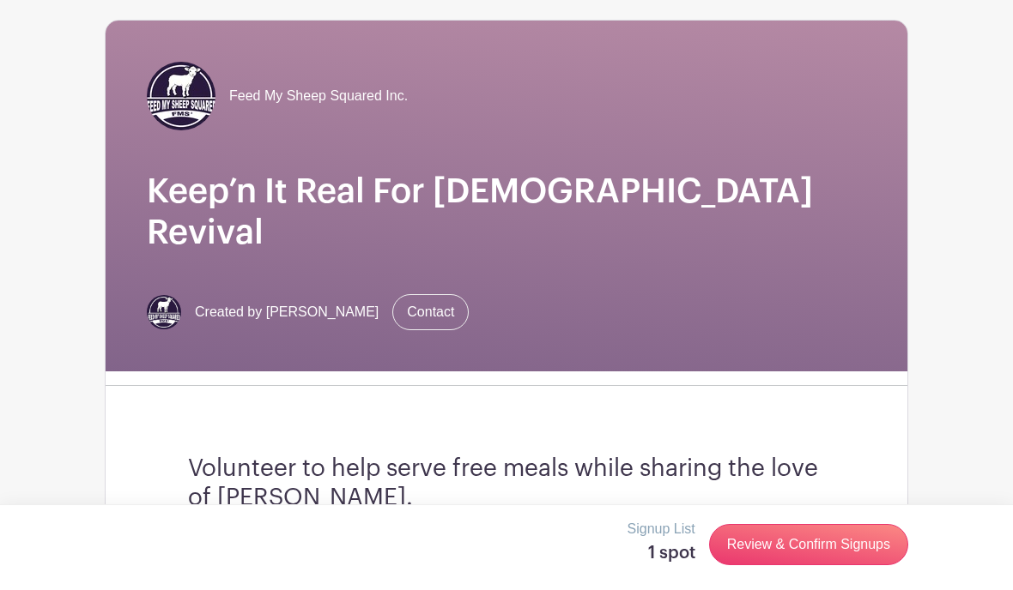
scroll to position [0, 0]
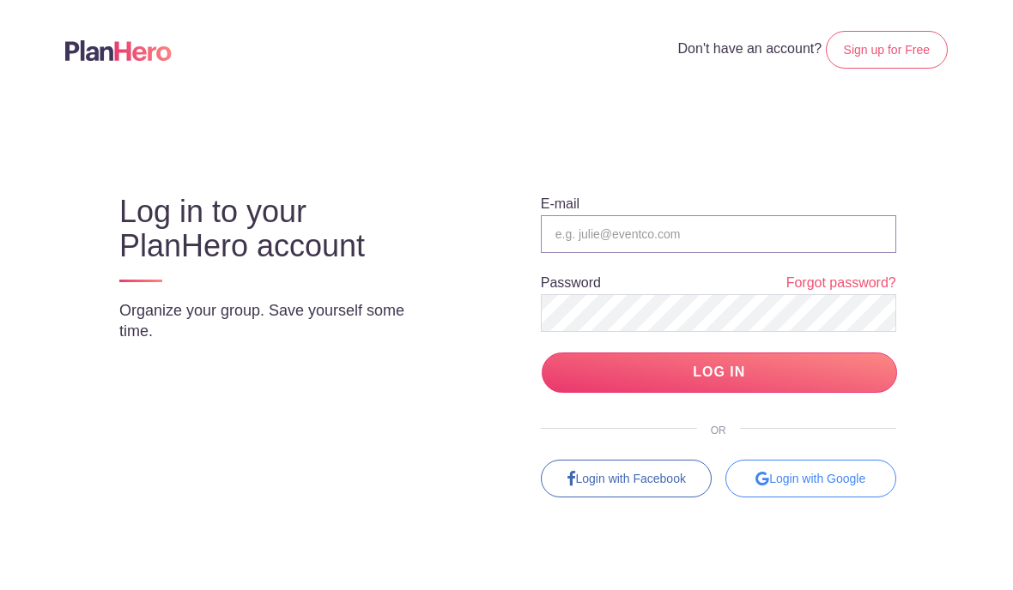
click at [577, 237] on input "email" at bounding box center [718, 234] width 355 height 38
type input "[PERSON_NAME][EMAIL_ADDRESS][DOMAIN_NAME]"
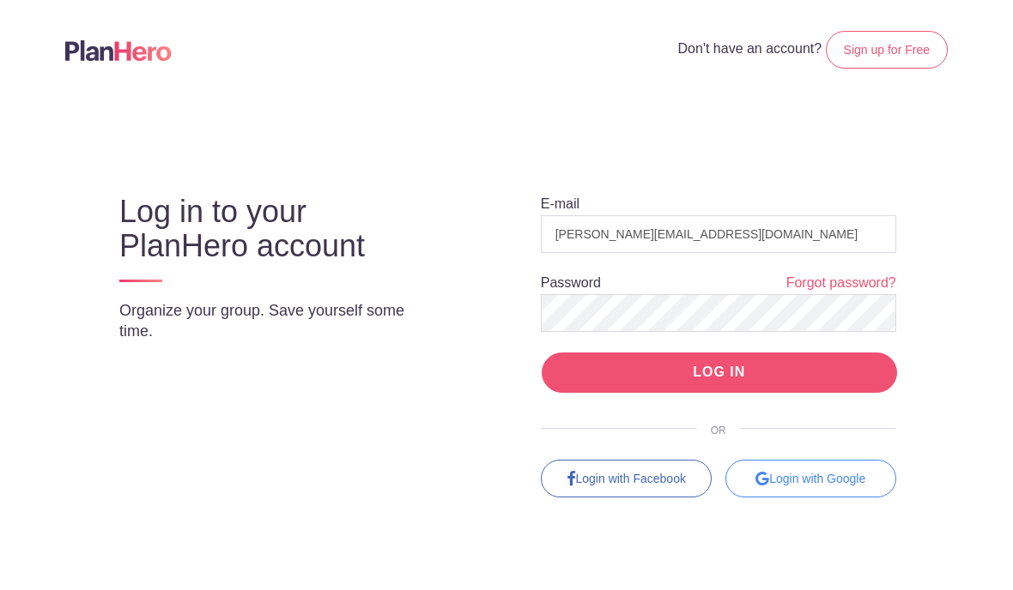
click at [845, 369] on input "LOG IN" at bounding box center [718, 373] width 355 height 40
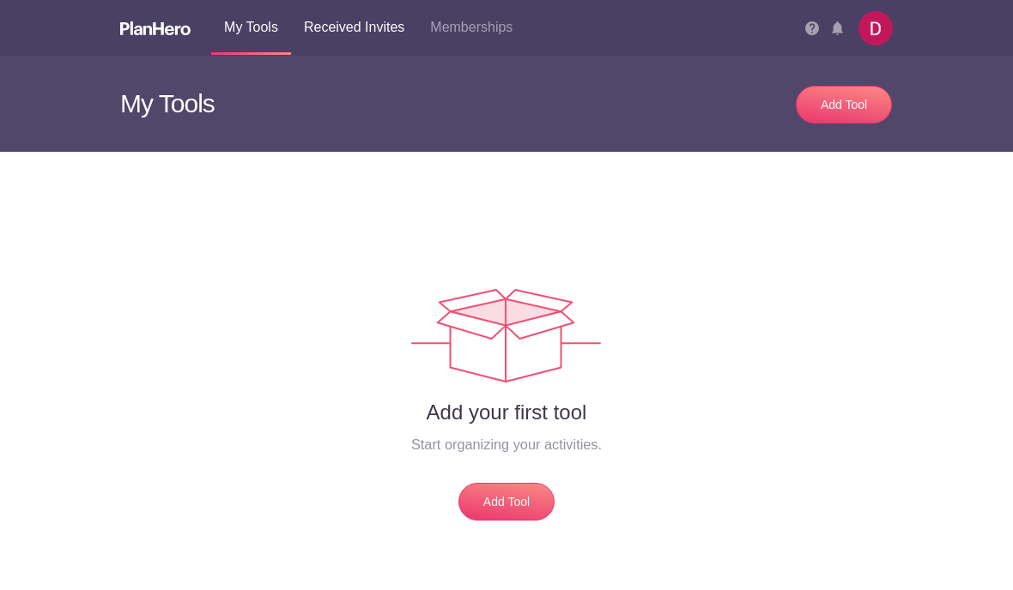
click at [343, 34] on link "Received Invites" at bounding box center [354, 27] width 126 height 55
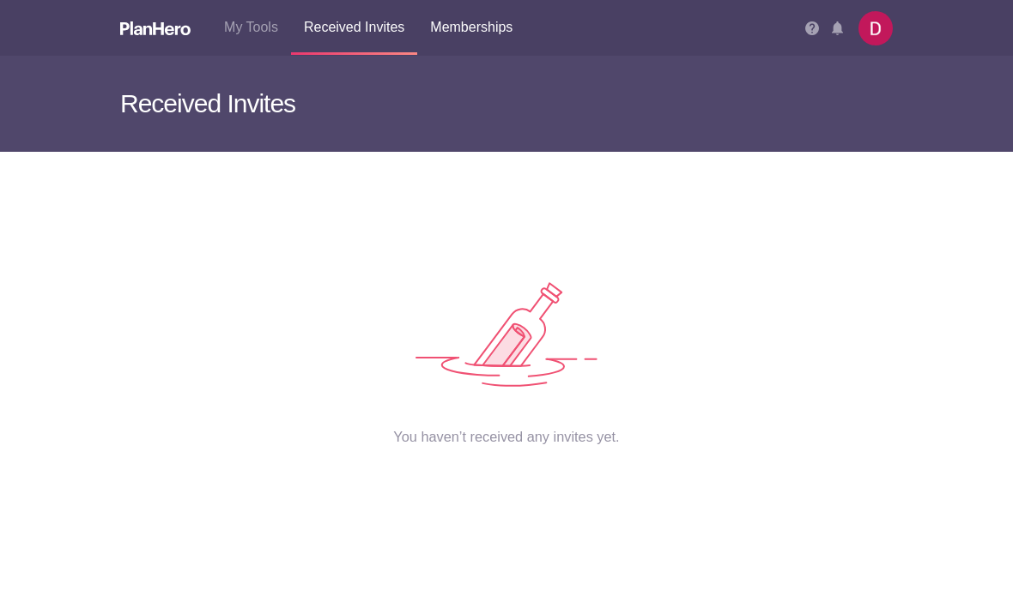
click at [469, 38] on link "Memberships" at bounding box center [471, 27] width 108 height 55
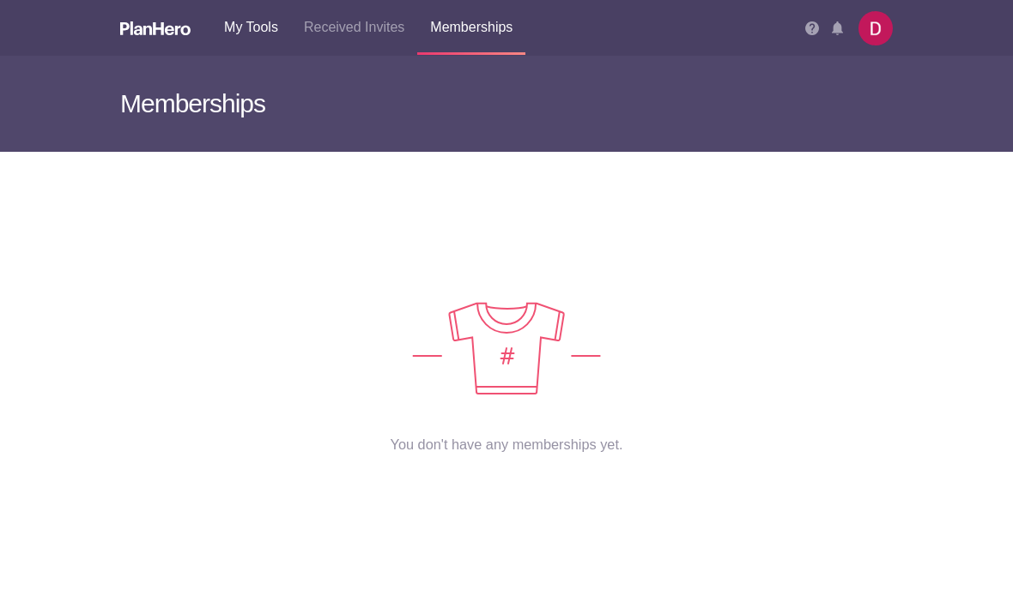
click at [254, 28] on link "My Tools" at bounding box center [251, 27] width 80 height 55
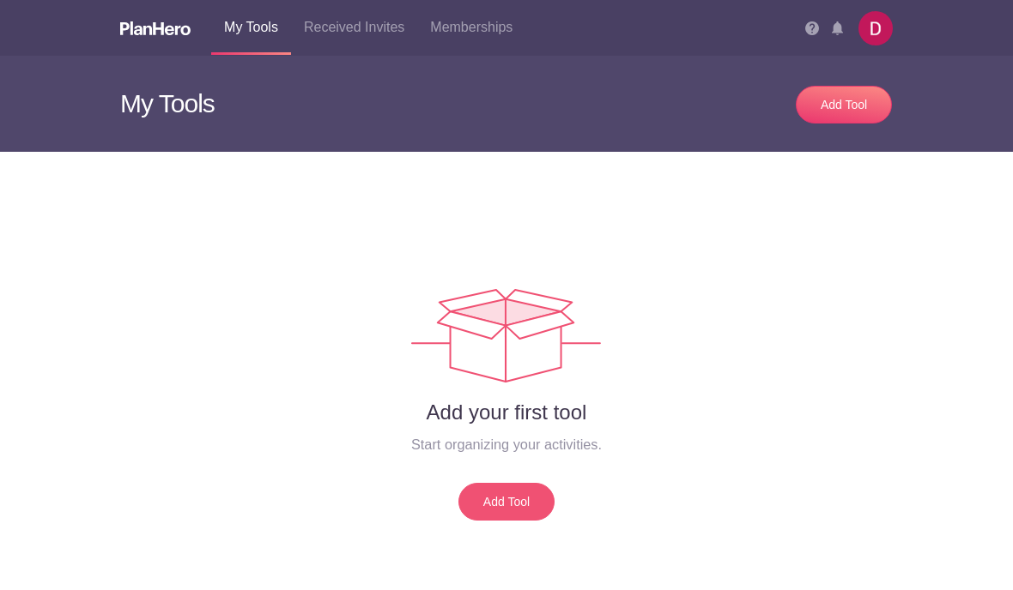
click at [504, 500] on link "Add Tool" at bounding box center [506, 502] width 96 height 38
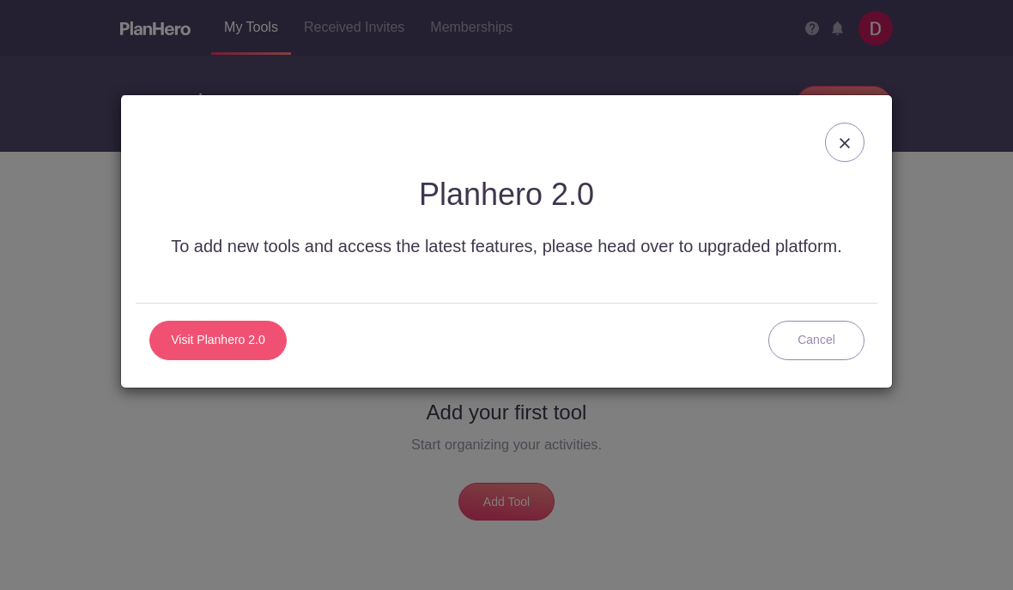
click at [224, 343] on link "Visit Planhero 2.0" at bounding box center [217, 340] width 137 height 39
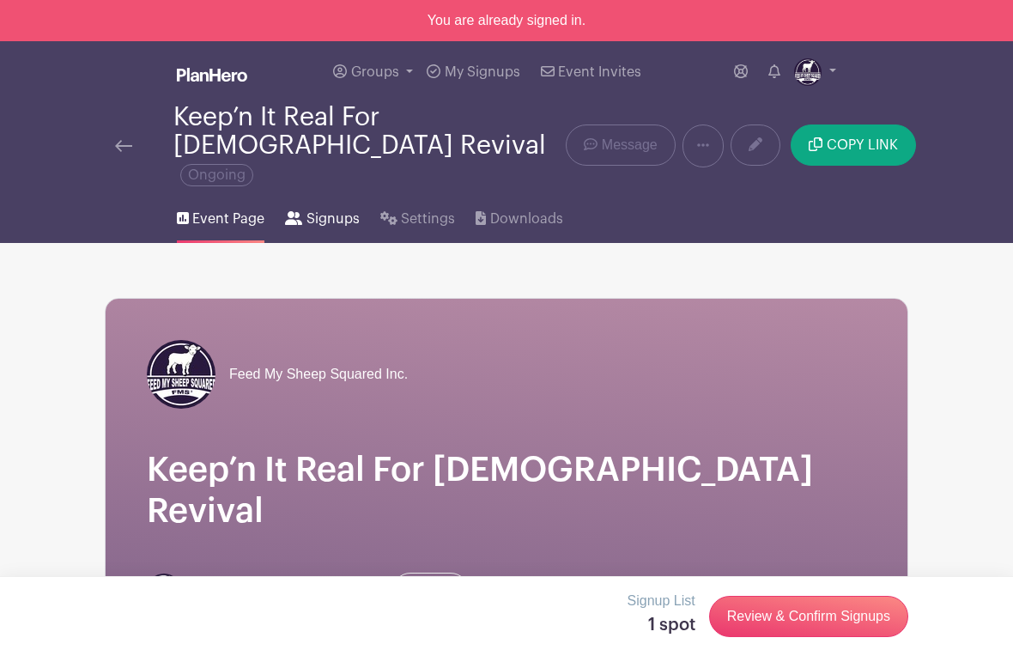
click at [322, 209] on span "Signups" at bounding box center [332, 219] width 53 height 21
